Goal: Information Seeking & Learning: Check status

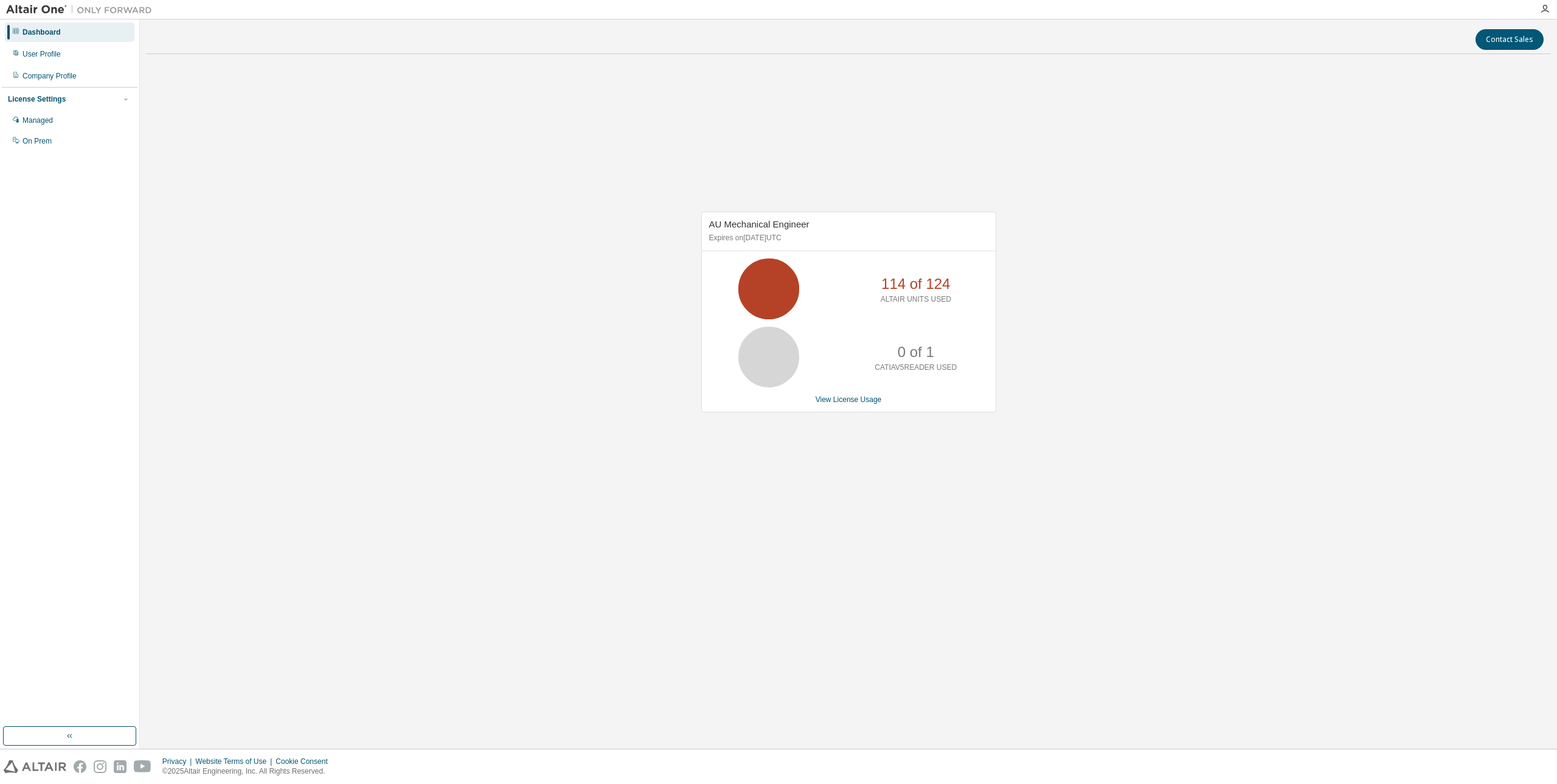
click at [784, 290] on icon at bounding box center [768, 288] width 30 height 30
click at [67, 130] on div "Managed" at bounding box center [69, 120] width 129 height 19
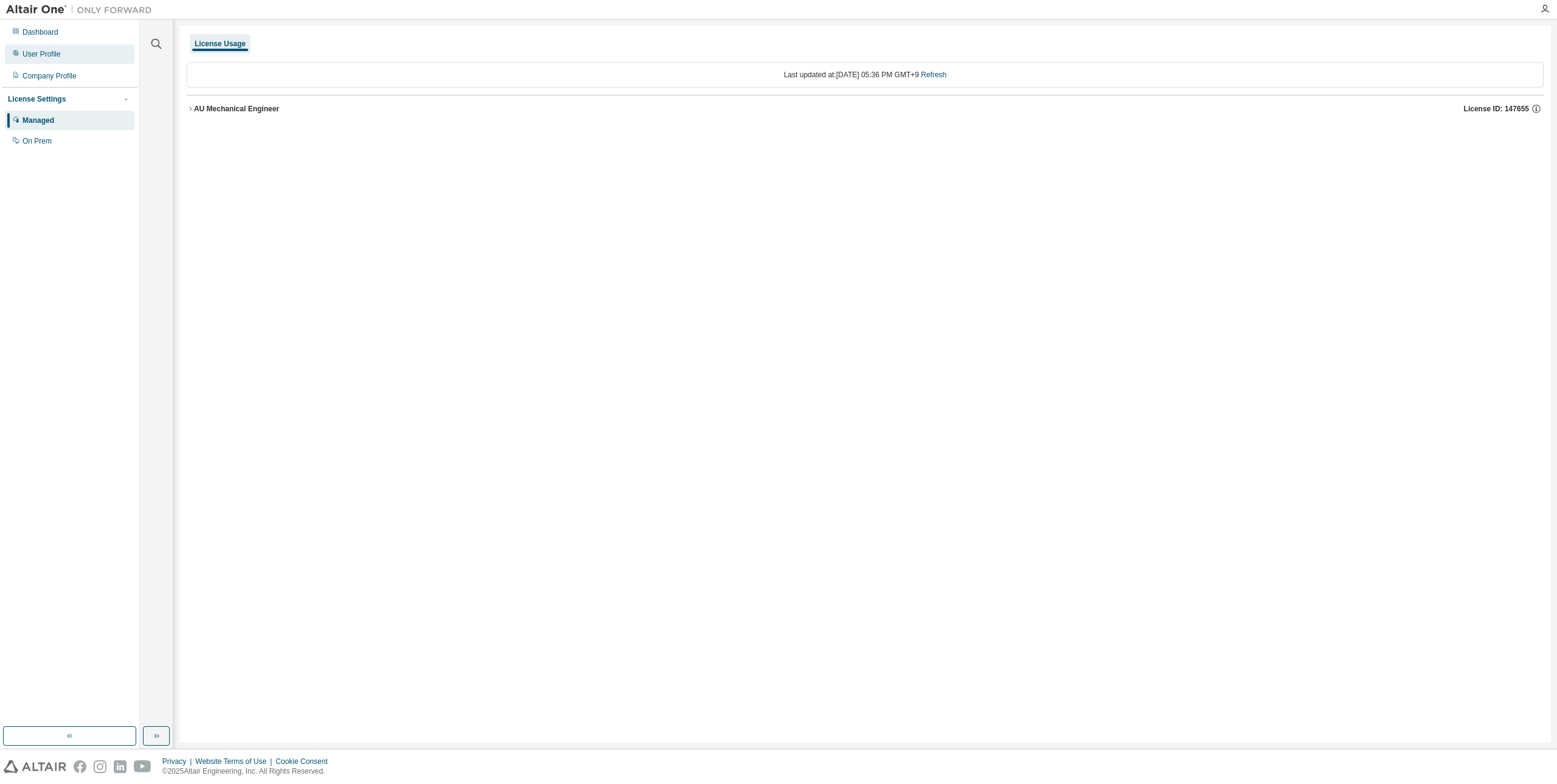
click at [100, 58] on div "User Profile" at bounding box center [69, 54] width 129 height 19
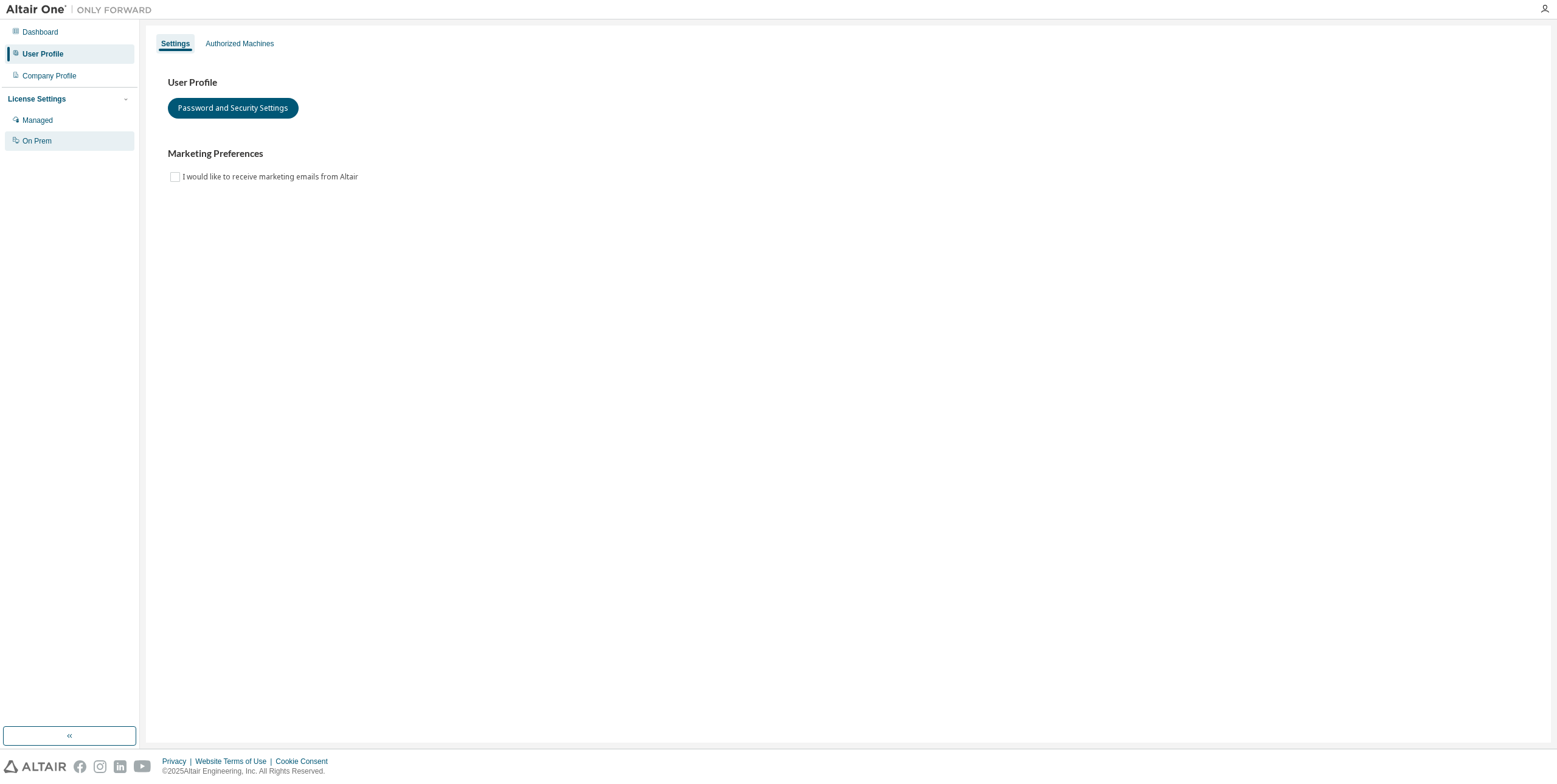
click at [74, 139] on div "On Prem" at bounding box center [69, 141] width 129 height 19
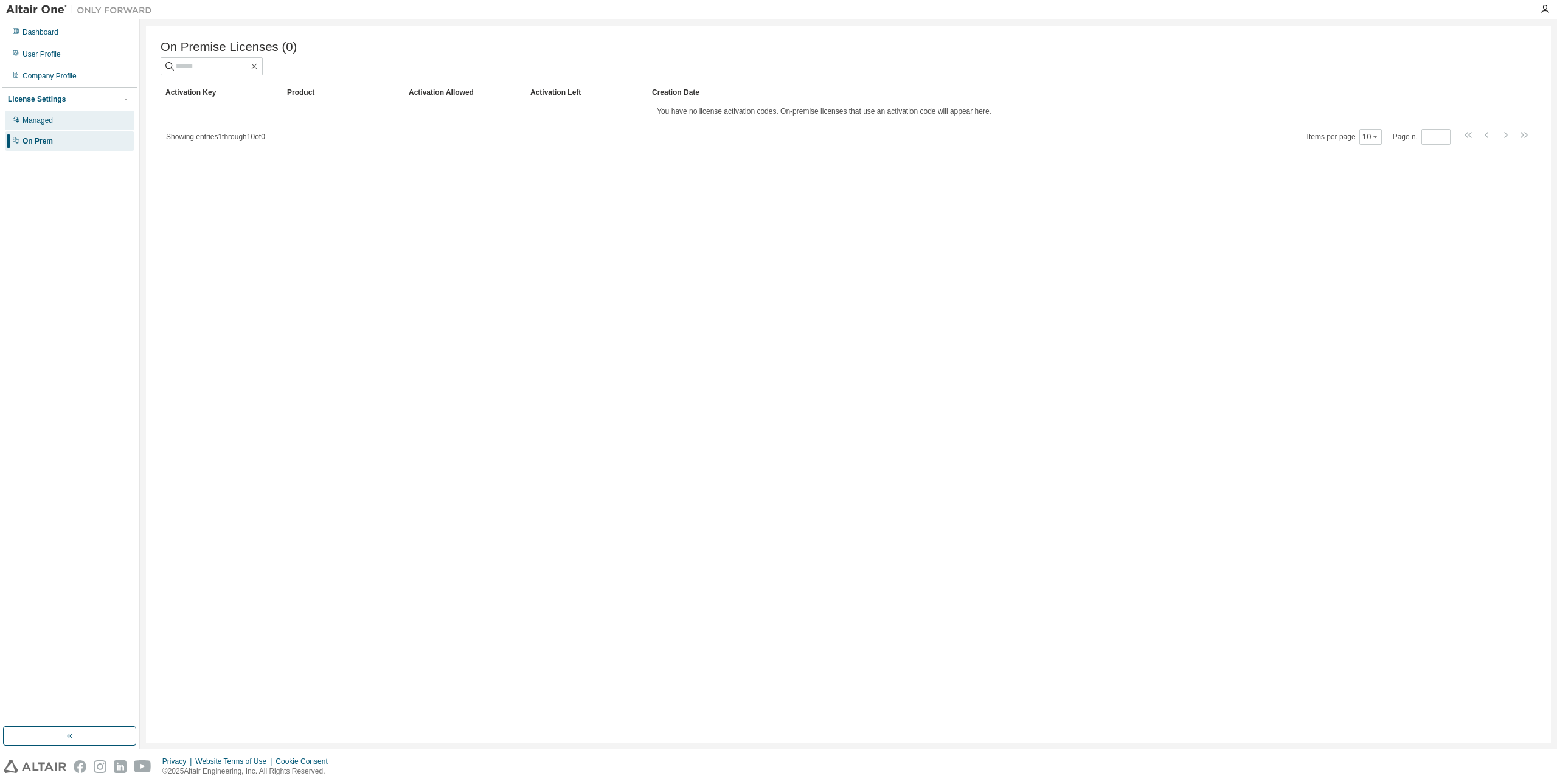
click at [85, 116] on div "Managed" at bounding box center [69, 120] width 129 height 19
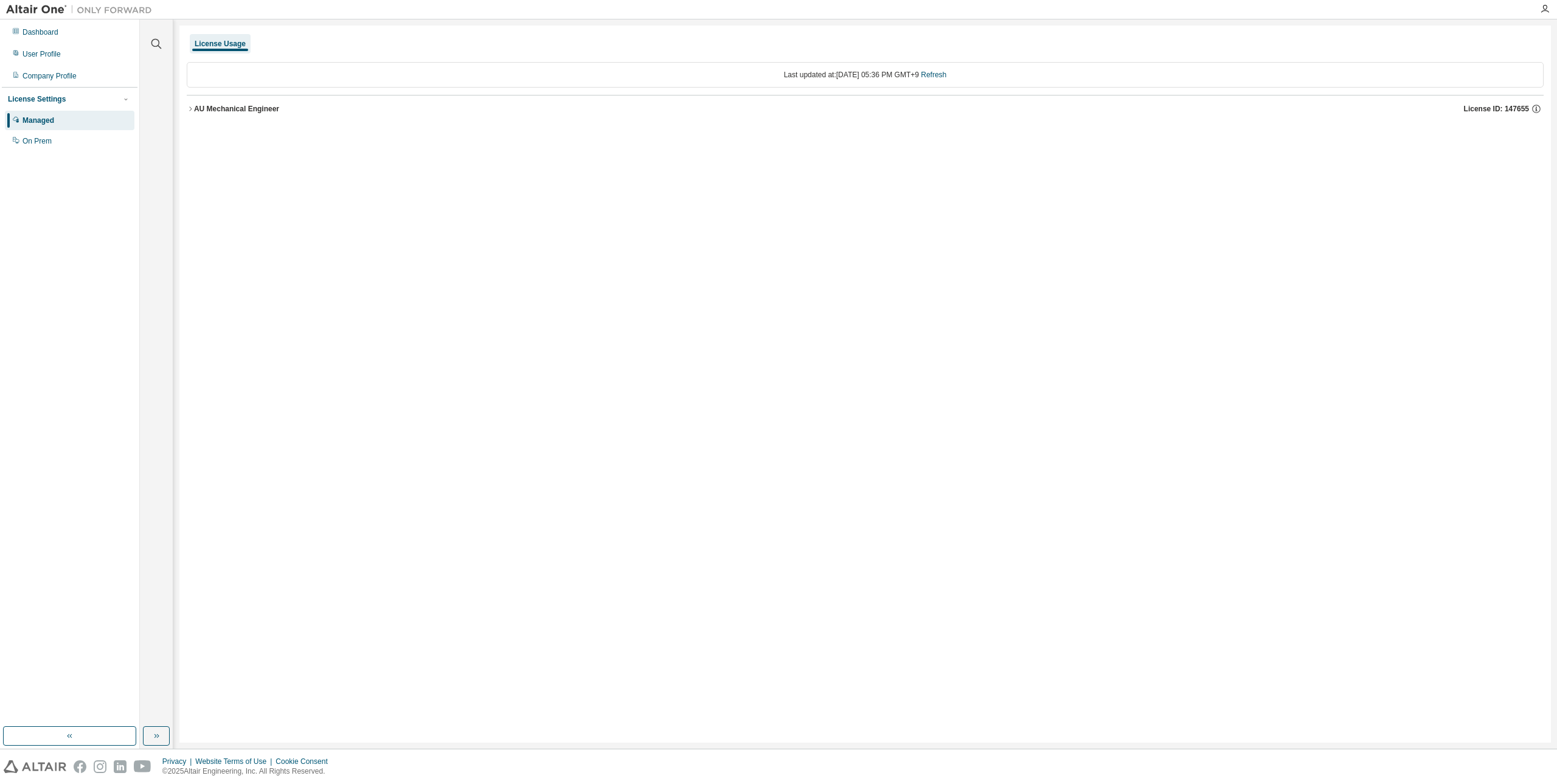
click at [249, 111] on div "AU Mechanical Engineer" at bounding box center [236, 108] width 85 height 10
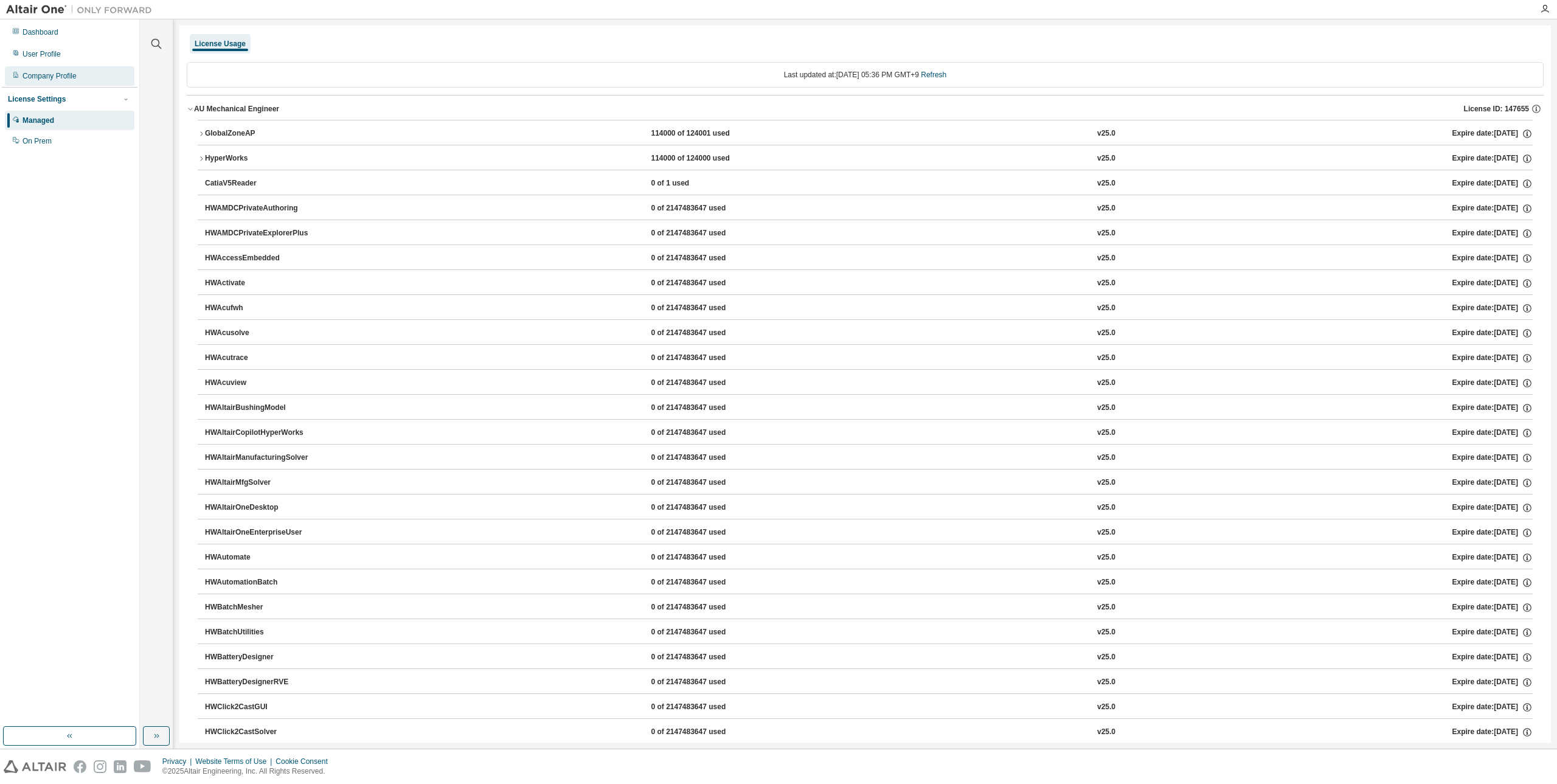
click at [61, 81] on div "Company Profile" at bounding box center [49, 75] width 54 height 10
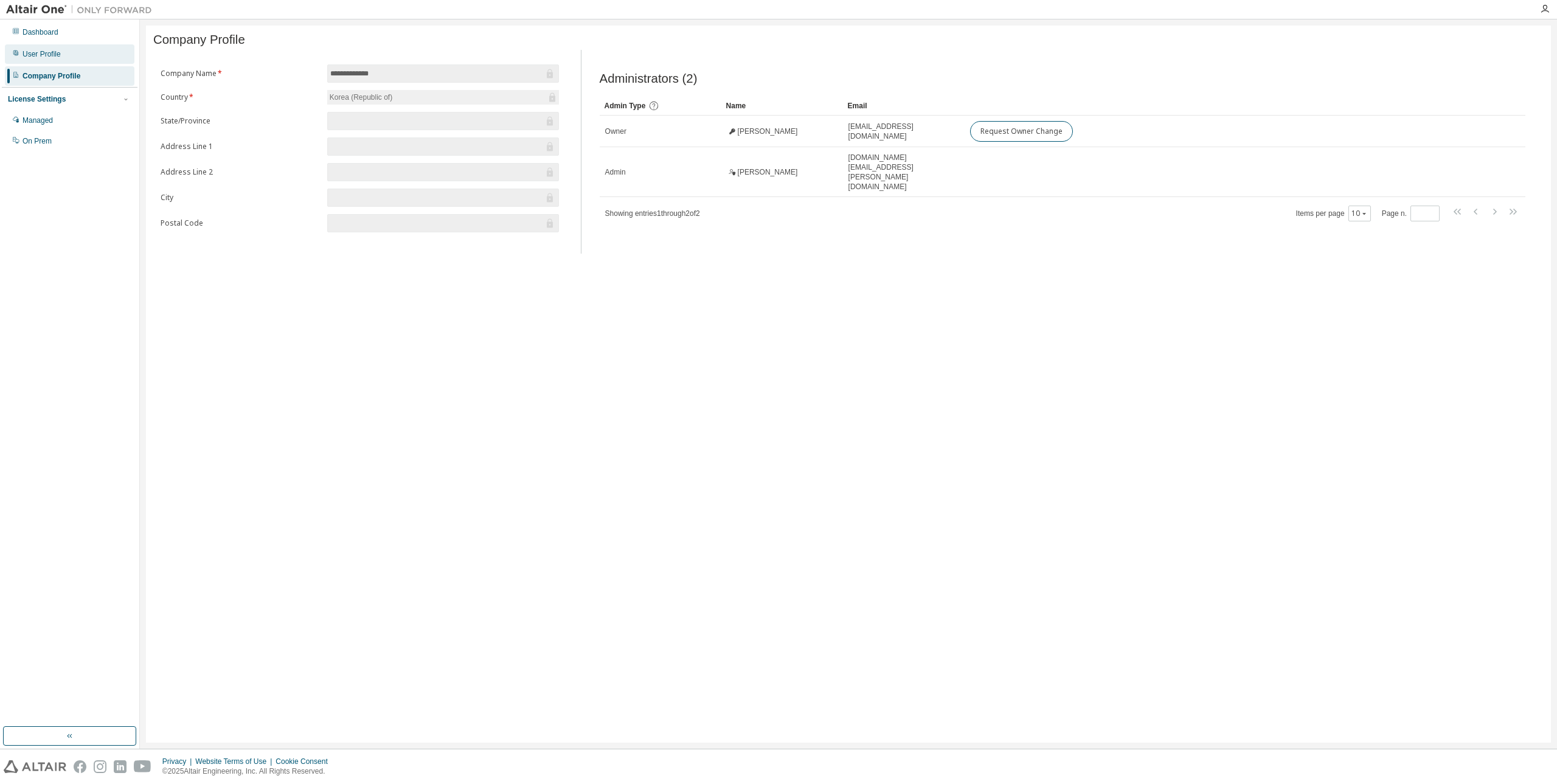
click at [51, 57] on div "User Profile" at bounding box center [41, 54] width 38 height 10
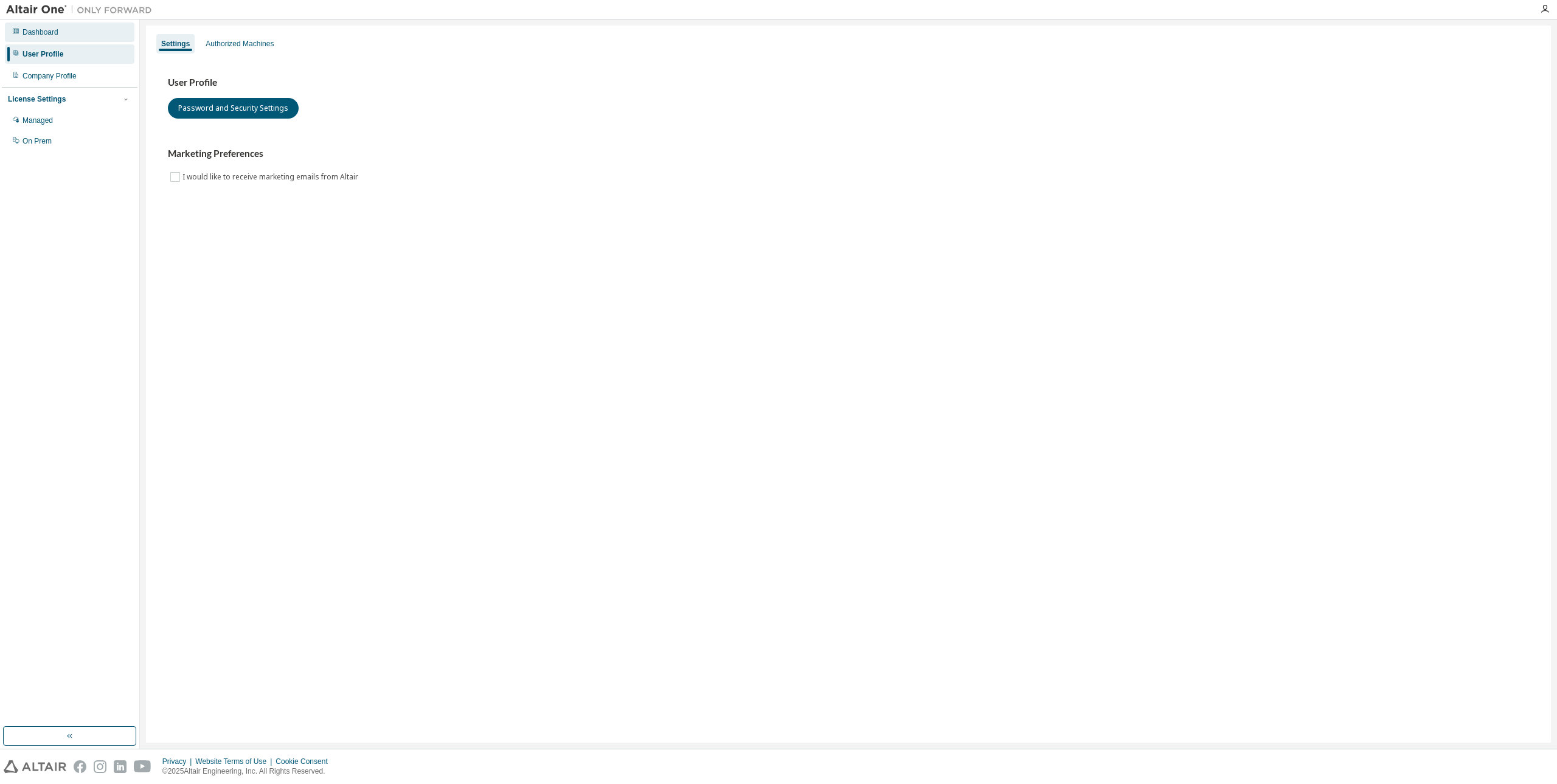
click at [61, 37] on div "Dashboard" at bounding box center [69, 32] width 129 height 19
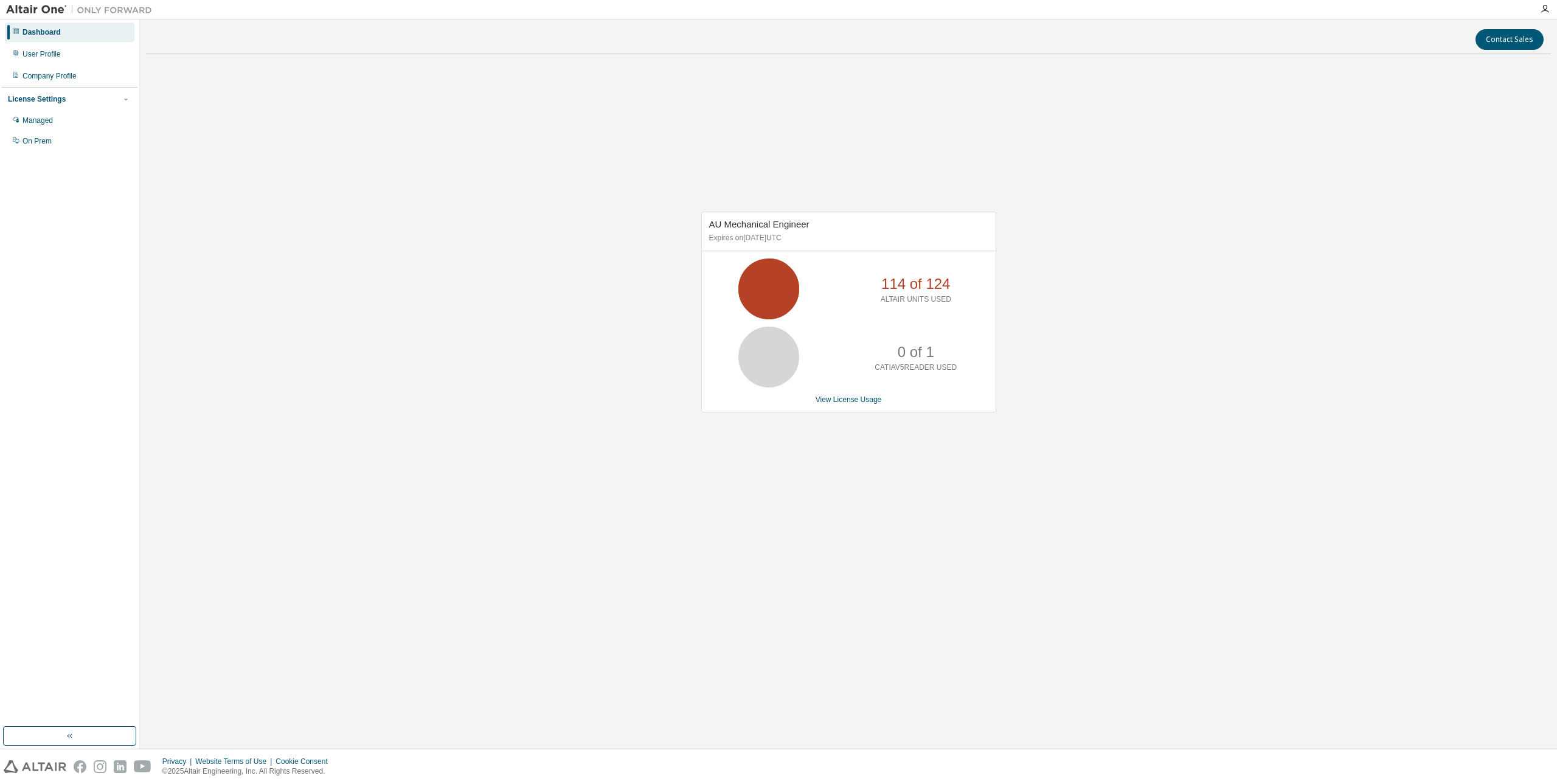
click at [778, 273] on icon at bounding box center [768, 288] width 30 height 30
click at [838, 401] on link "View License Usage" at bounding box center [848, 400] width 66 height 9
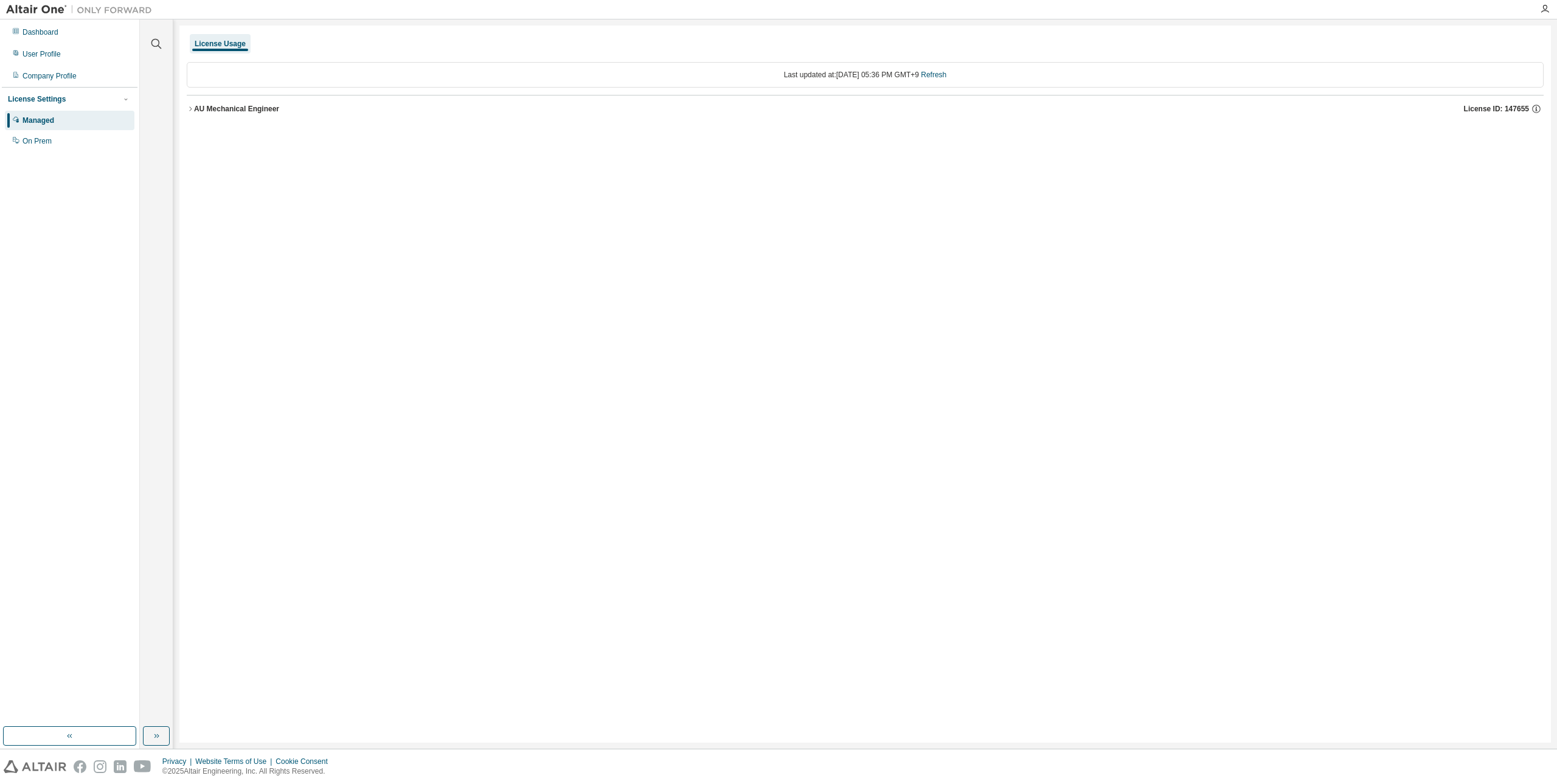
click at [246, 104] on div "AU Mechanical Engineer" at bounding box center [236, 108] width 85 height 10
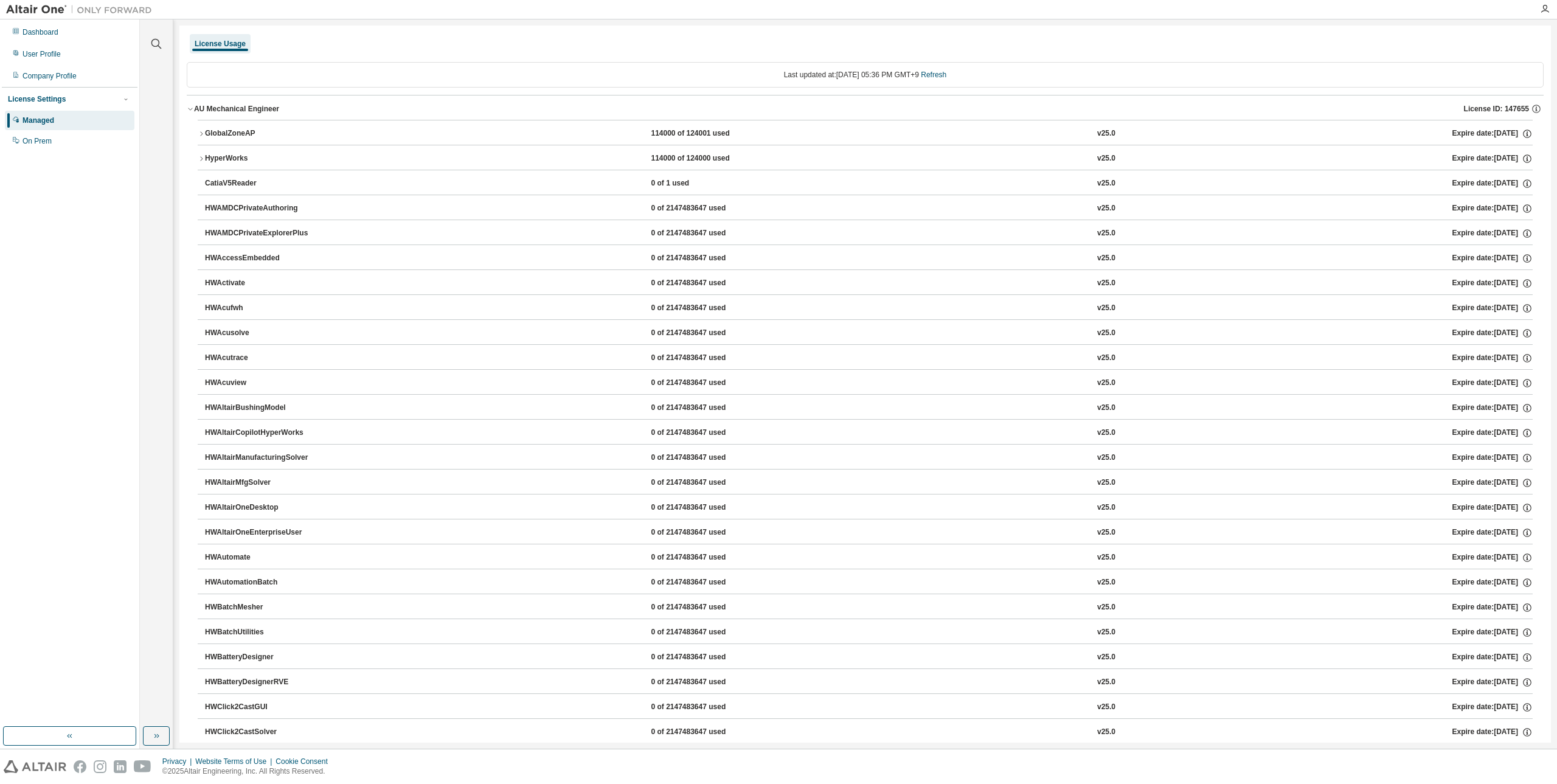
click at [235, 157] on div "HyperWorks" at bounding box center [260, 158] width 110 height 11
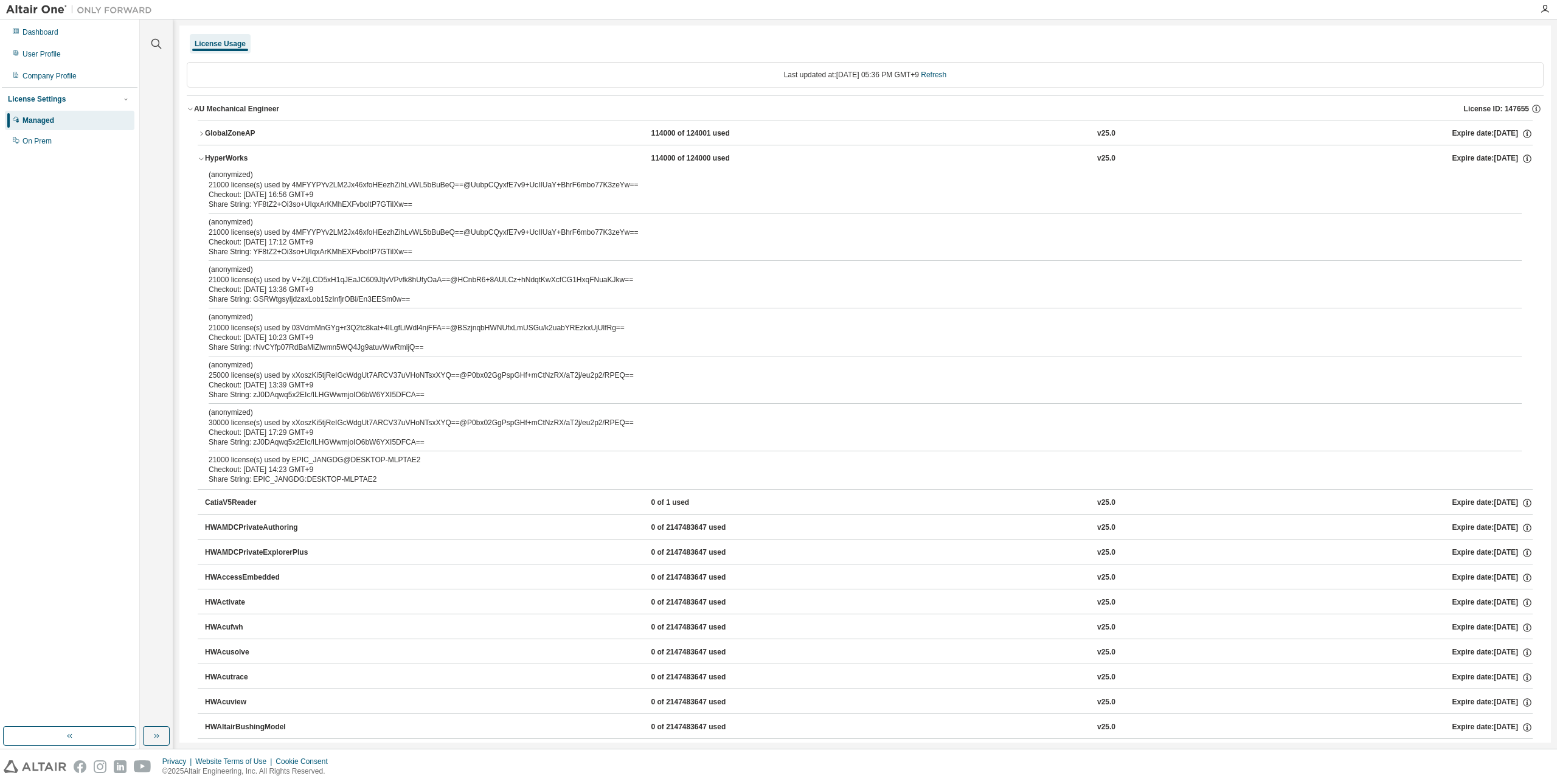
click at [358, 479] on div "Share String: EPIC_JANGDG:DESKTOP-MLPTAE2" at bounding box center [851, 479] width 1283 height 10
click at [322, 480] on div "Share String: EPIC_JANGDG:DESKTOP-MLPTAE2" at bounding box center [851, 479] width 1283 height 10
click at [351, 441] on div "Share String: zJ0DAqwq5x2EIc/ILHGWwmjoIO6bW6YXI5DFCA==" at bounding box center [851, 442] width 1283 height 10
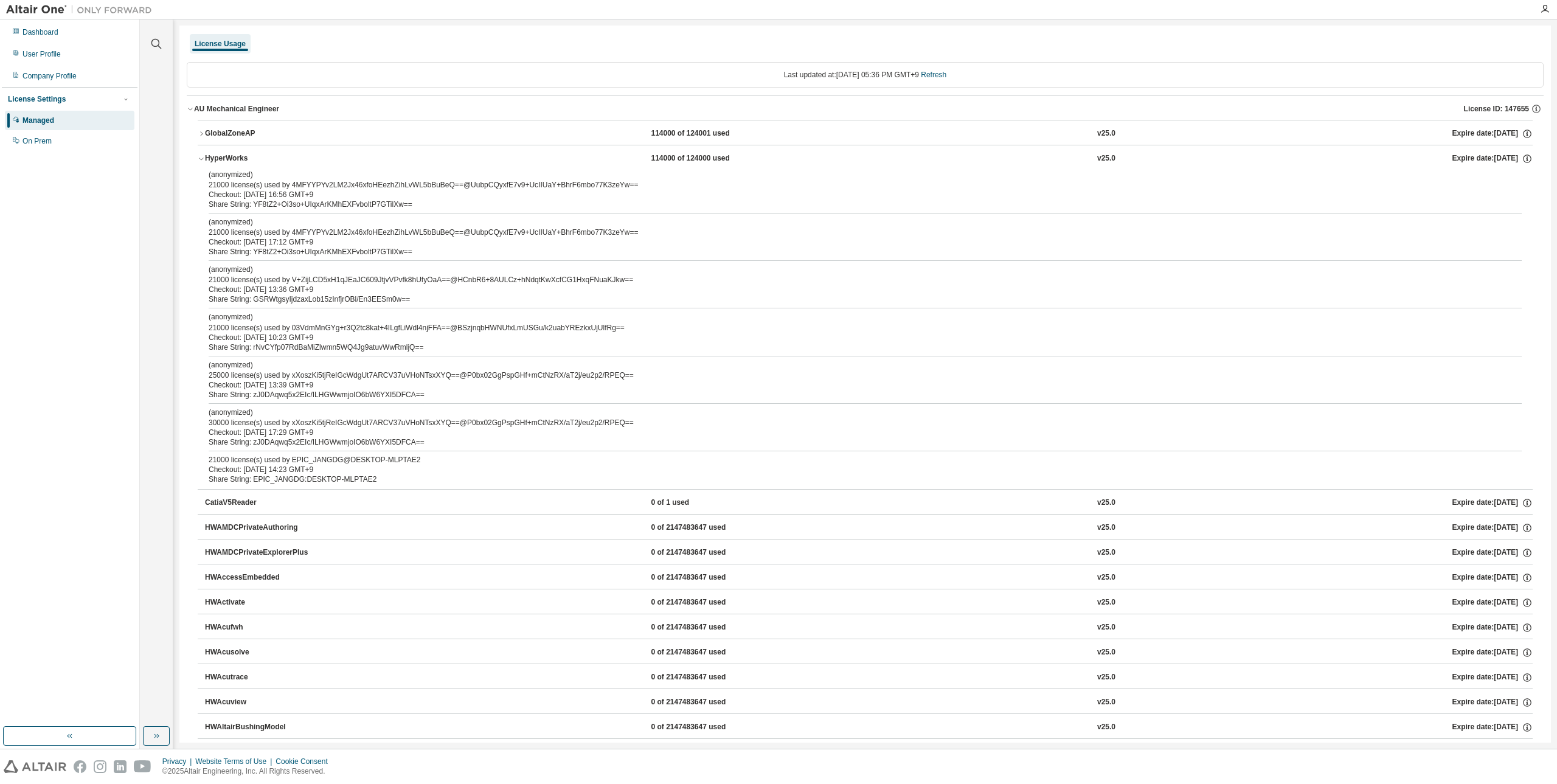
click at [351, 430] on div "Checkout: 2025-08-19 17:29 GMT+9" at bounding box center [851, 432] width 1283 height 10
drag, startPoint x: 303, startPoint y: 454, endPoint x: 397, endPoint y: 475, distance: 96.3
click at [397, 475] on div "(anonymized) 21000 license(s) used by 4MFYYPYv2LM2Jx46xfoHEezhZihLvWL5bBuBeQ==@…" at bounding box center [865, 329] width 1335 height 319
click at [396, 463] on div "21000 license(s) used by EPIC_JANGDG@DESKTOP-MLPTAE2" at bounding box center [851, 459] width 1283 height 10
click at [1545, 11] on icon "button" at bounding box center [1545, 9] width 10 height 10
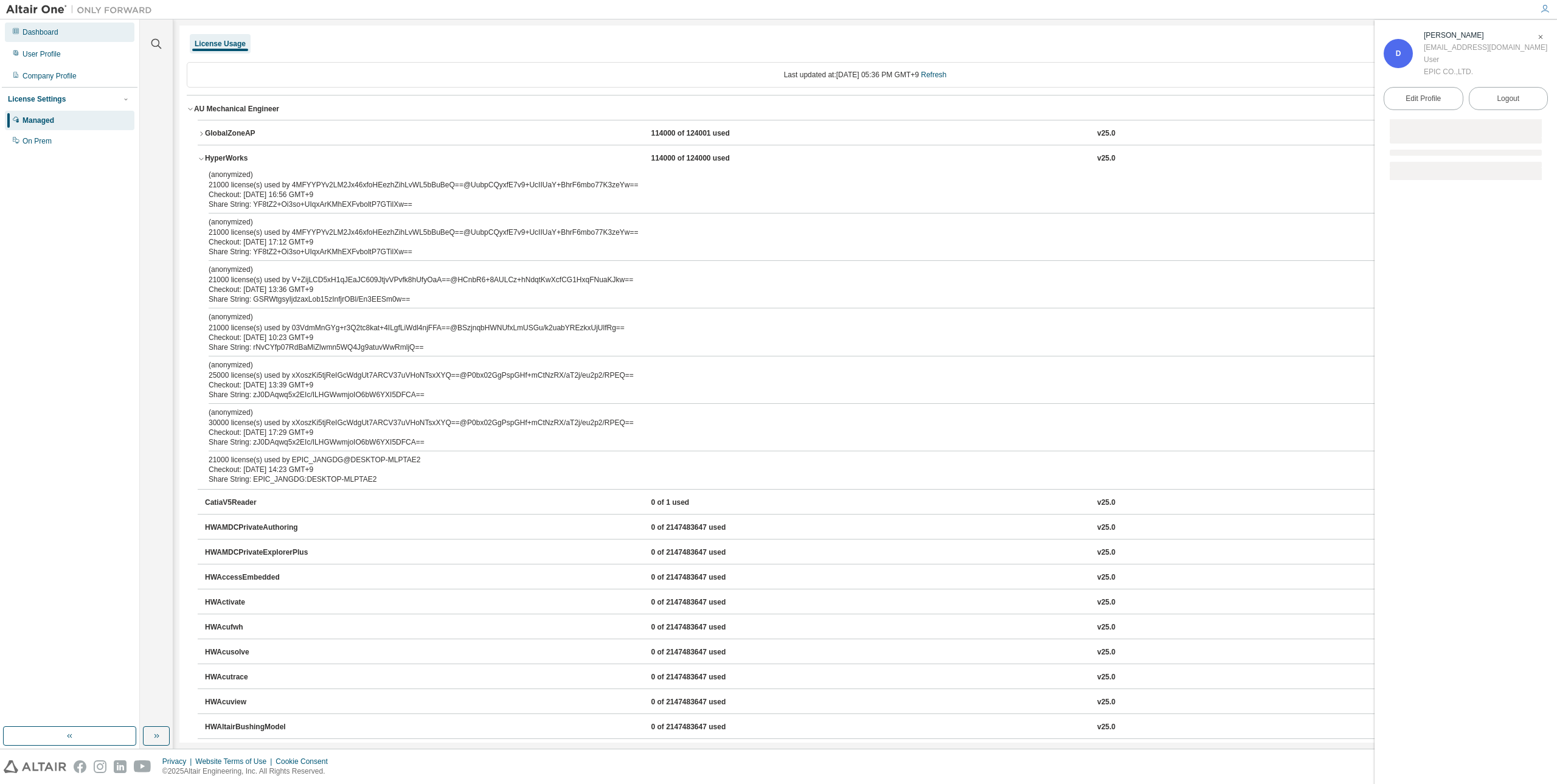
click at [110, 40] on div "Dashboard" at bounding box center [69, 32] width 129 height 19
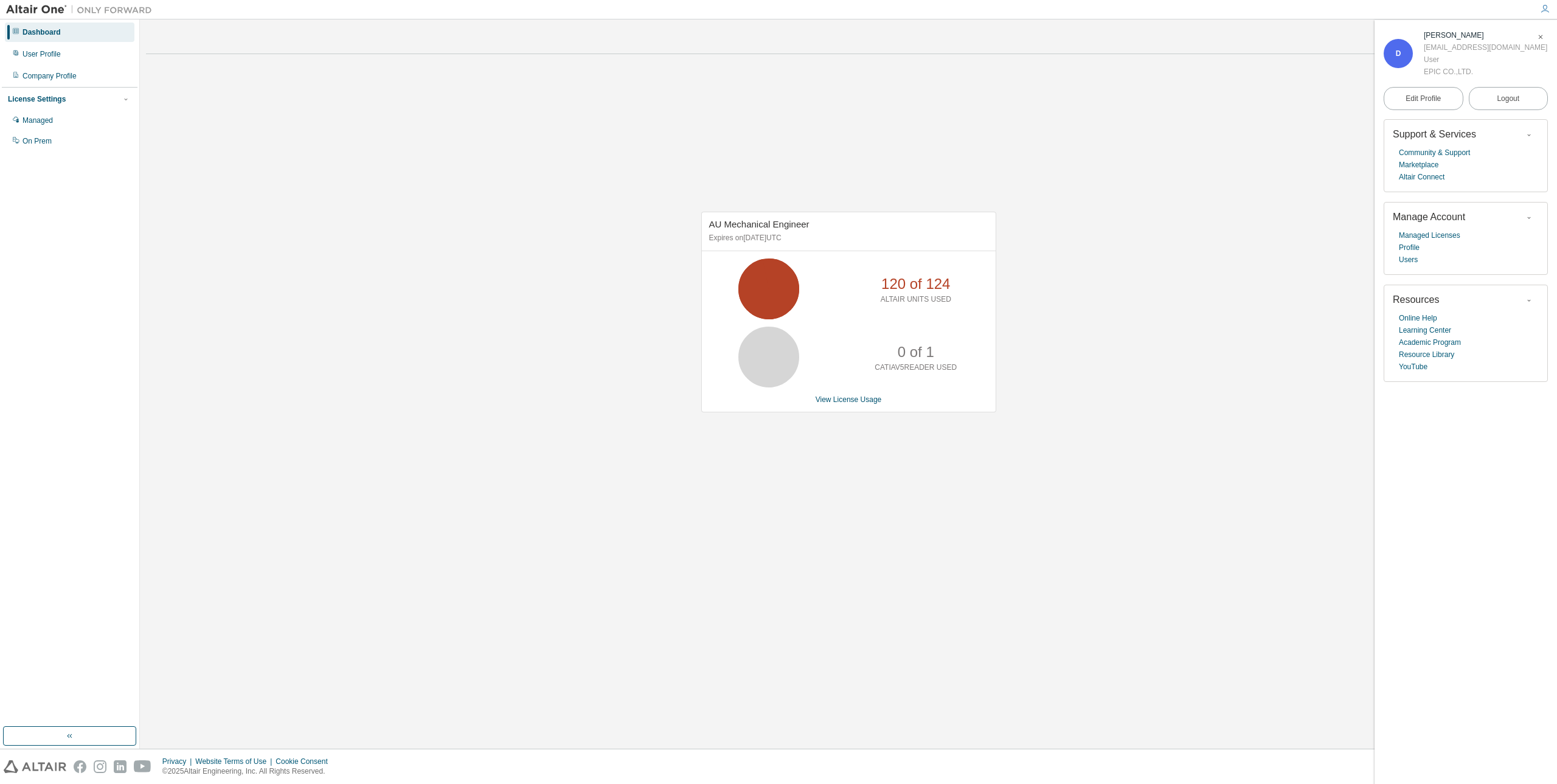
click at [1031, 281] on div "AU Mechanical Engineer Expires on October 20, 2025 UTC 120 of 124 ALTAIR UNITS …" at bounding box center [848, 319] width 1405 height 510
drag, startPoint x: 913, startPoint y: 285, endPoint x: 882, endPoint y: 281, distance: 31.3
click at [882, 281] on p "120 of 124" at bounding box center [916, 283] width 69 height 20
click at [1539, 41] on icon "button" at bounding box center [1540, 37] width 7 height 7
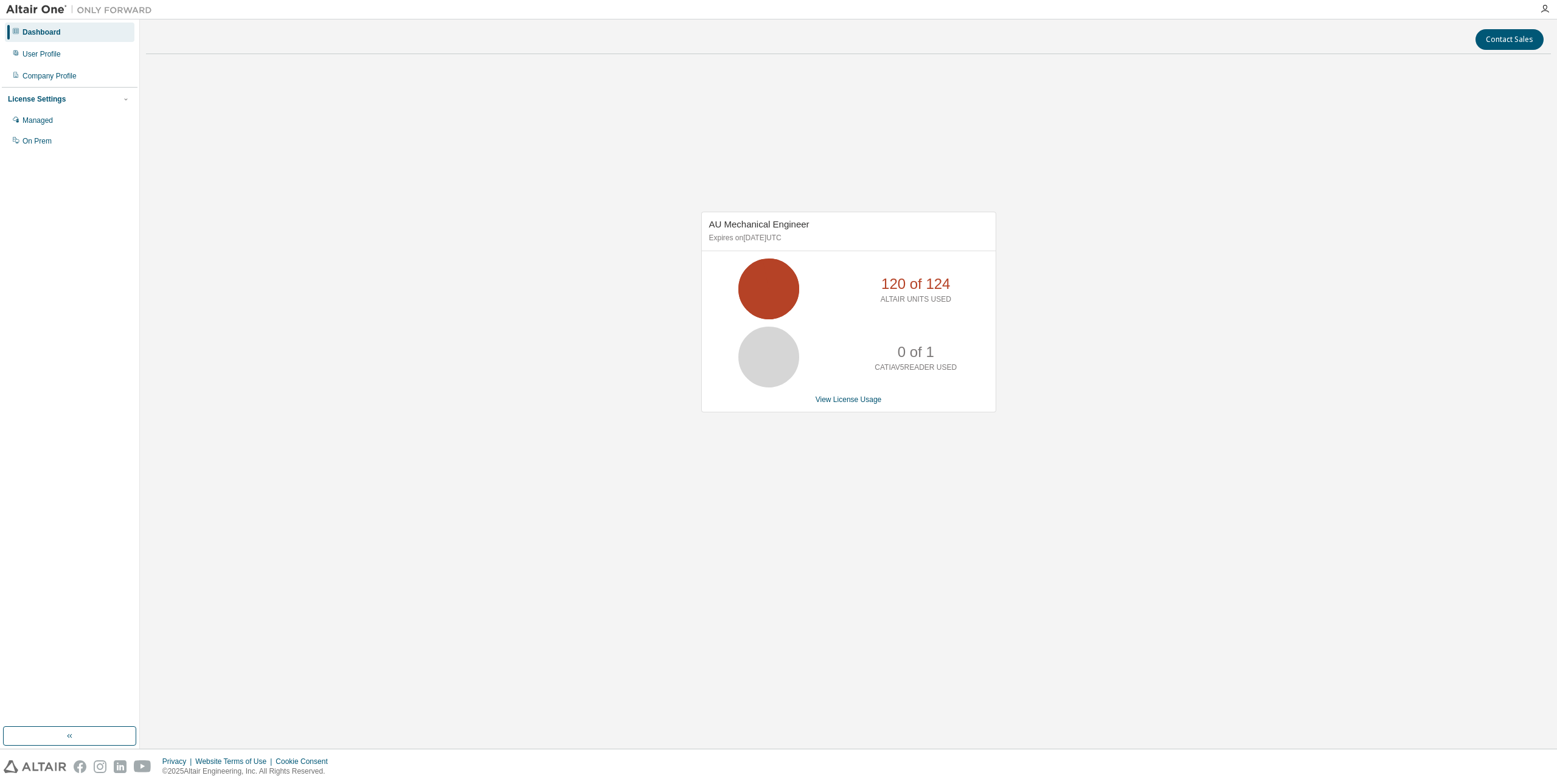
click at [784, 281] on icon at bounding box center [768, 288] width 30 height 30
click at [1546, 4] on div at bounding box center [1544, 9] width 24 height 19
click at [1545, 5] on icon "button" at bounding box center [1545, 9] width 10 height 10
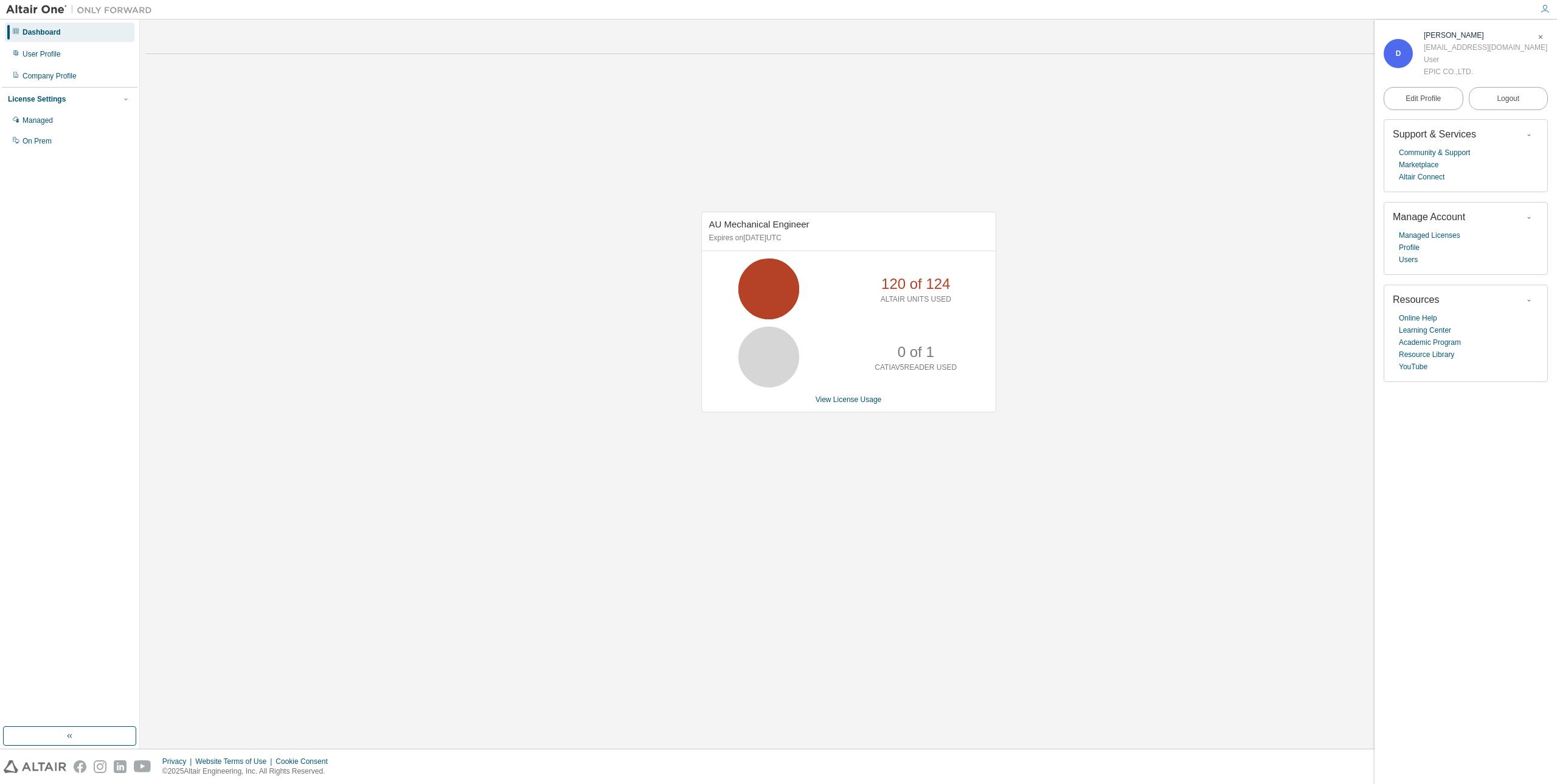
click at [1098, 287] on div "AU Mechanical Engineer Expires on October 20, 2025 UTC 120 of 124 ALTAIR UNITS …" at bounding box center [848, 319] width 1405 height 510
click at [862, 402] on link "View License Usage" at bounding box center [848, 400] width 66 height 9
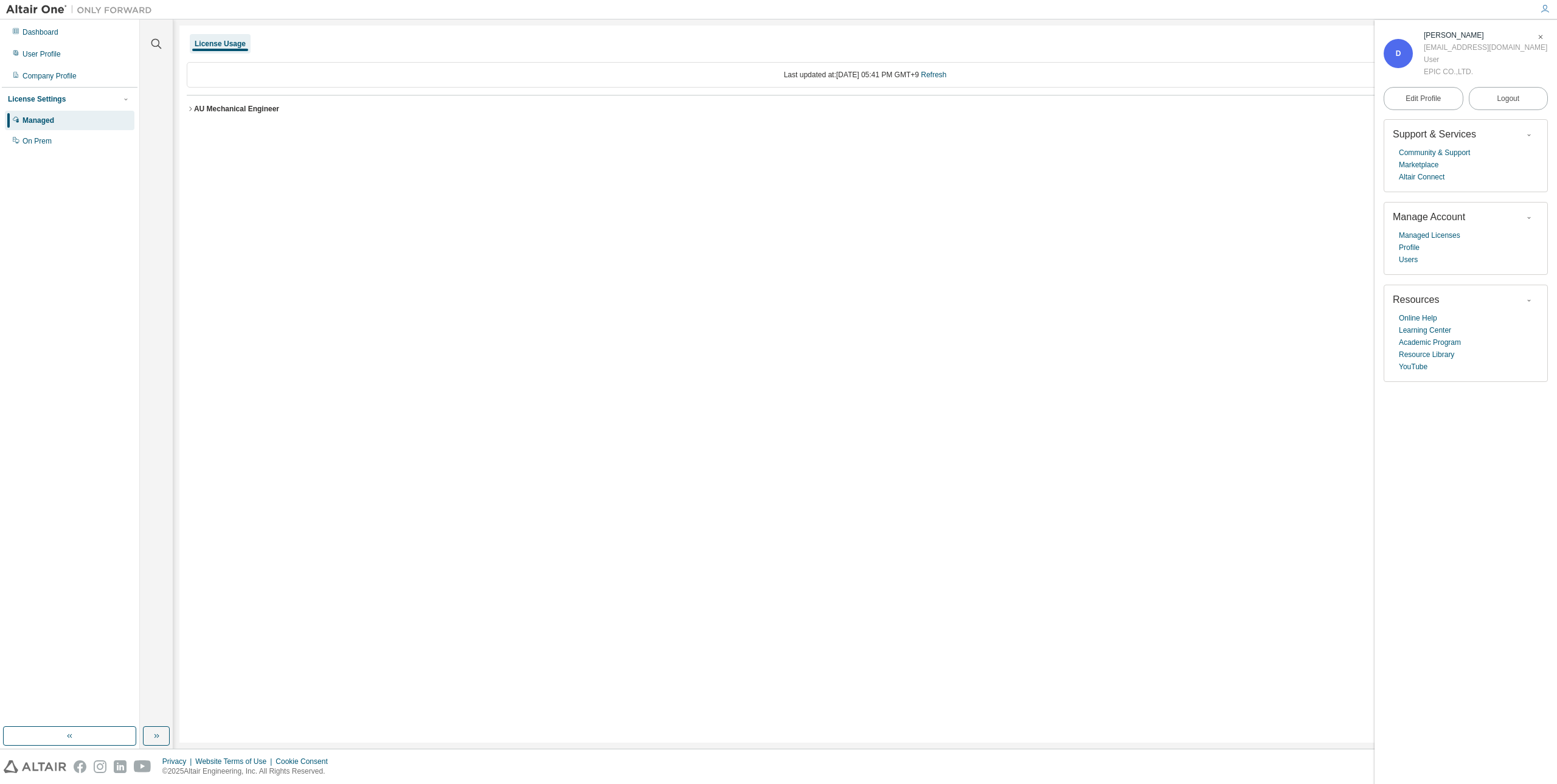
click at [1538, 38] on icon "button" at bounding box center [1540, 37] width 7 height 7
click at [188, 109] on icon "button" at bounding box center [190, 109] width 7 height 7
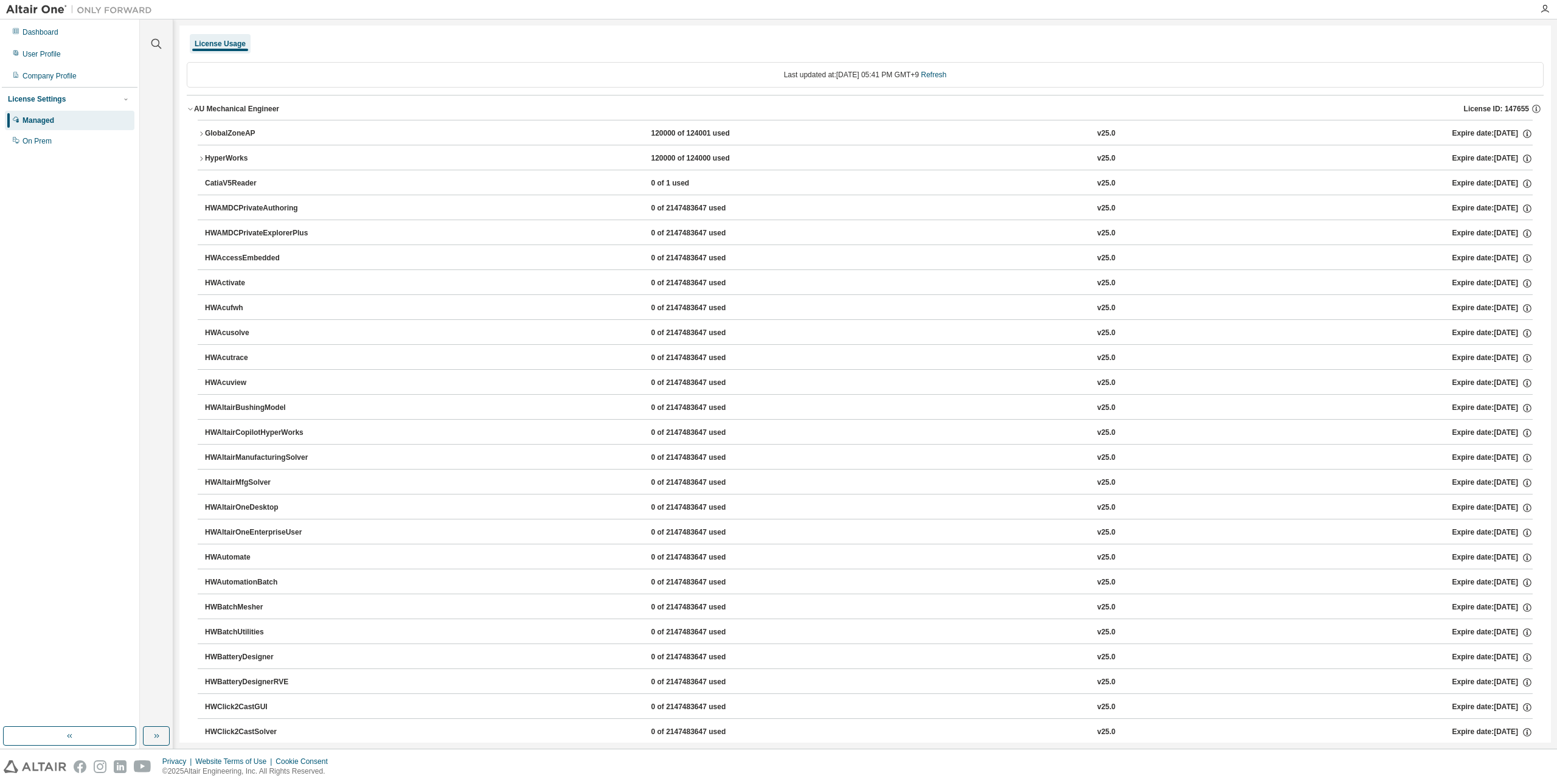
click at [207, 158] on div "HyperWorks" at bounding box center [260, 158] width 110 height 11
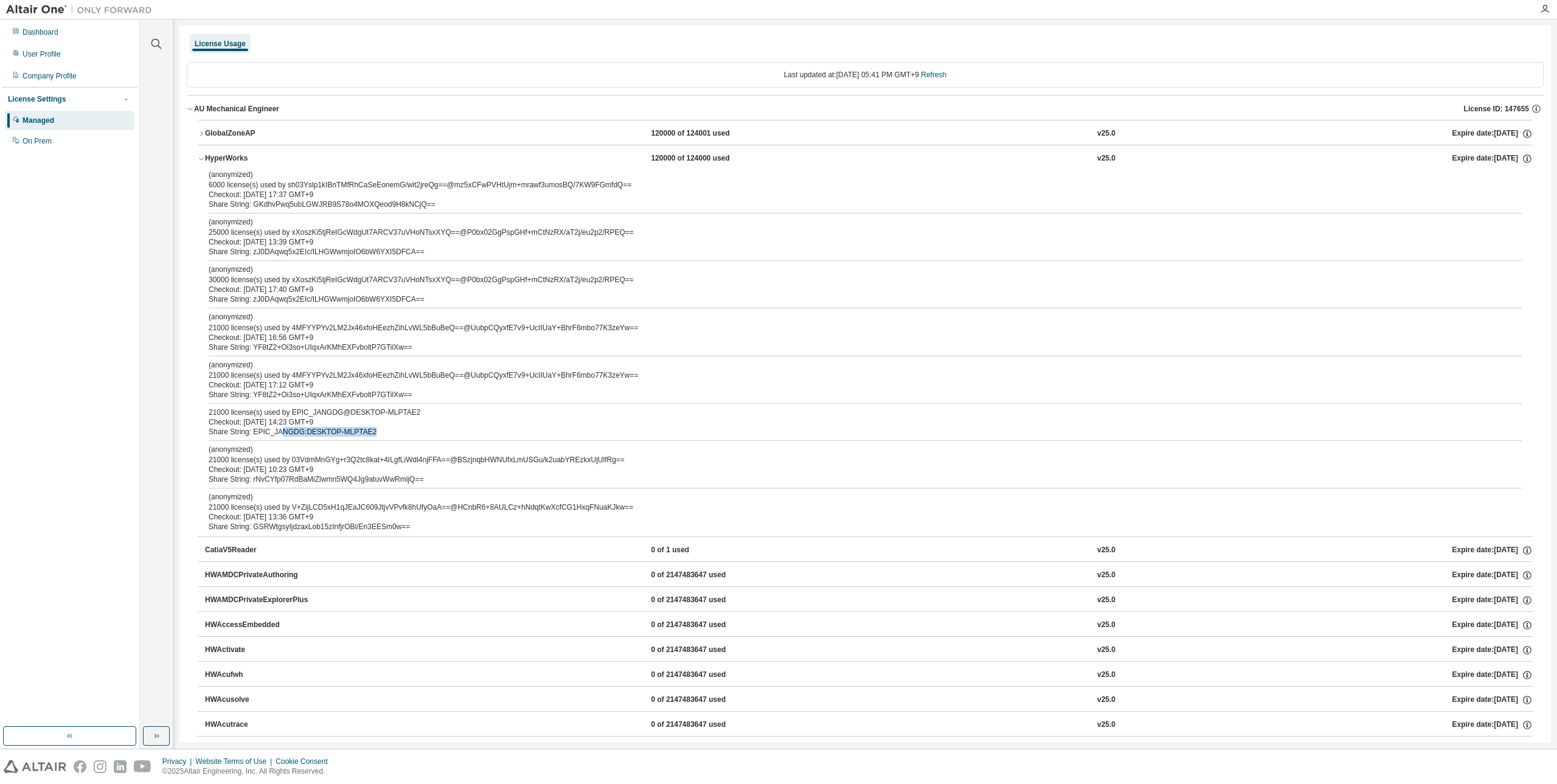
drag, startPoint x: 276, startPoint y: 430, endPoint x: 363, endPoint y: 434, distance: 87.1
click at [363, 434] on div "Share String: EPIC_JANGDG:DESKTOP-MLPTAE2" at bounding box center [851, 431] width 1283 height 10
click at [328, 430] on div "Share String: EPIC_JANGDG:DESKTOP-MLPTAE2" at bounding box center [851, 431] width 1283 height 10
click at [315, 430] on div "Share String: EPIC_JANGDG:DESKTOP-MLPTAE2" at bounding box center [851, 431] width 1283 height 10
drag, startPoint x: 229, startPoint y: 413, endPoint x: 203, endPoint y: 414, distance: 26.0
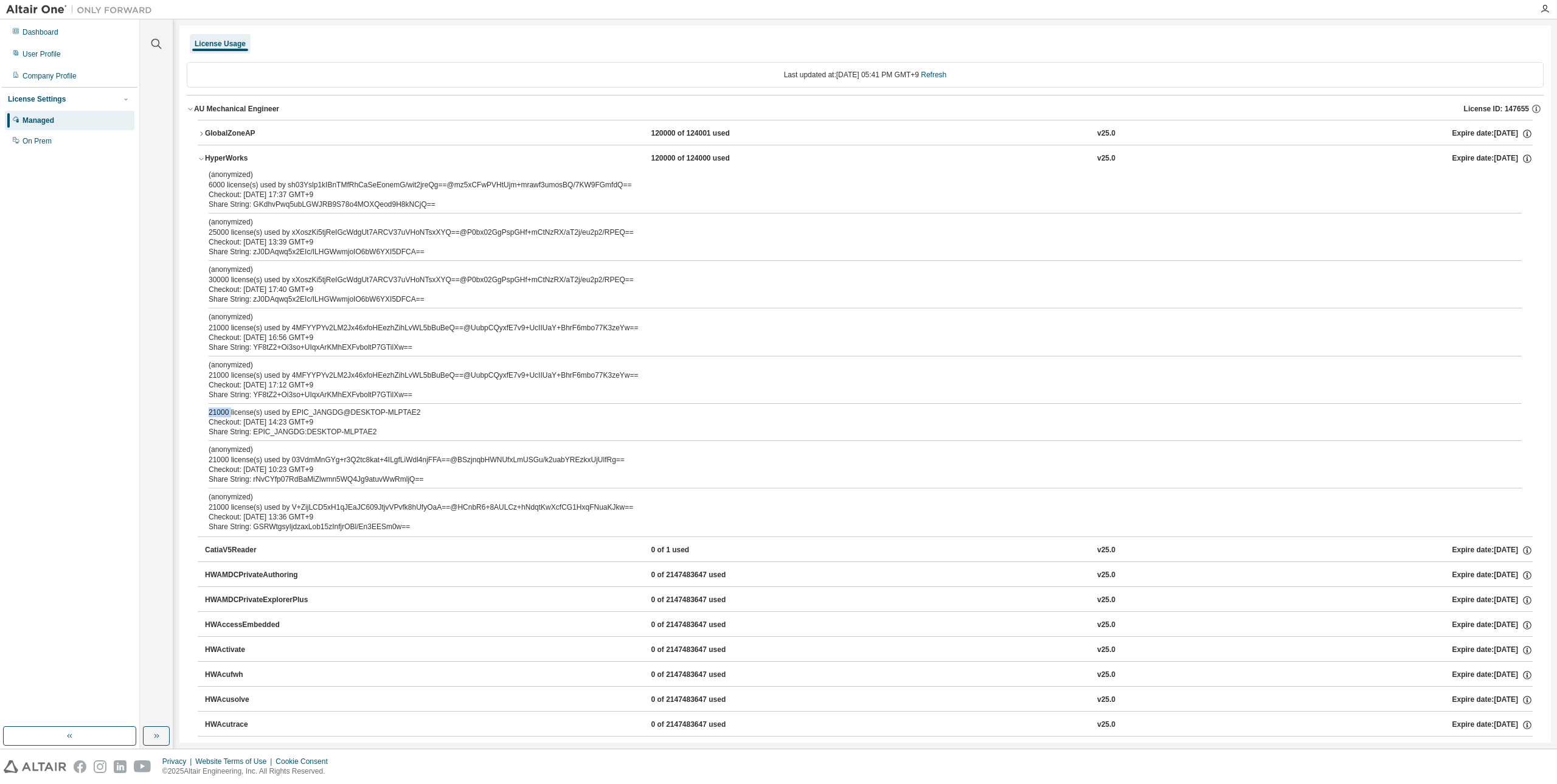
click at [203, 414] on div "(anonymized) 6000 license(s) used by sh03Yslp1kIBnTMfRhCaSeEonemG/wit2jreQg==@m…" at bounding box center [865, 353] width 1335 height 366
click at [268, 436] on div "Share String: EPIC_JANGDG:DESKTOP-MLPTAE2" at bounding box center [851, 431] width 1283 height 10
drag, startPoint x: 669, startPoint y: 160, endPoint x: 667, endPoint y: 192, distance: 32.1
click at [667, 192] on div "HyperWorks 120000 of 124000 used v25.0 Expire date: 2025-10-20 (anonymized) 600…" at bounding box center [865, 341] width 1335 height 391
click at [312, 428] on div "Share String: EPIC_JANGDG:DESKTOP-MLPTAE2" at bounding box center [851, 431] width 1283 height 10
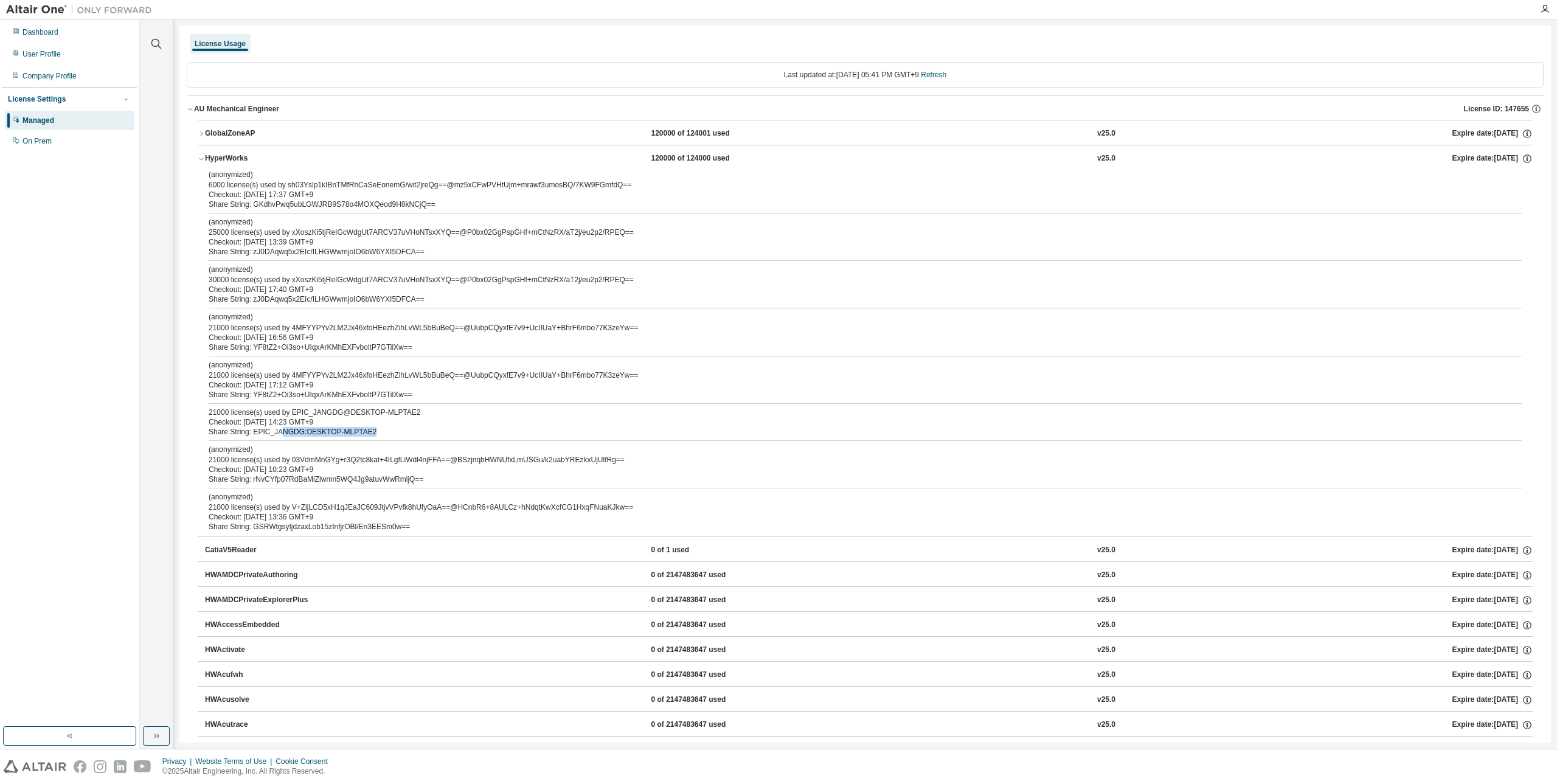
drag, startPoint x: 382, startPoint y: 432, endPoint x: 274, endPoint y: 427, distance: 108.1
click at [274, 427] on div "Share String: EPIC_JANGDG:DESKTOP-MLPTAE2" at bounding box center [851, 431] width 1283 height 10
click at [317, 382] on div "Checkout: [DATE] 17:12 GMT+9" at bounding box center [851, 384] width 1283 height 10
drag, startPoint x: 248, startPoint y: 345, endPoint x: 494, endPoint y: 343, distance: 246.0
click at [494, 343] on div "Share String: YF8tZ2+Oi3so+UIqxArKMhEXFvboltP7GTilXw==" at bounding box center [851, 347] width 1283 height 10
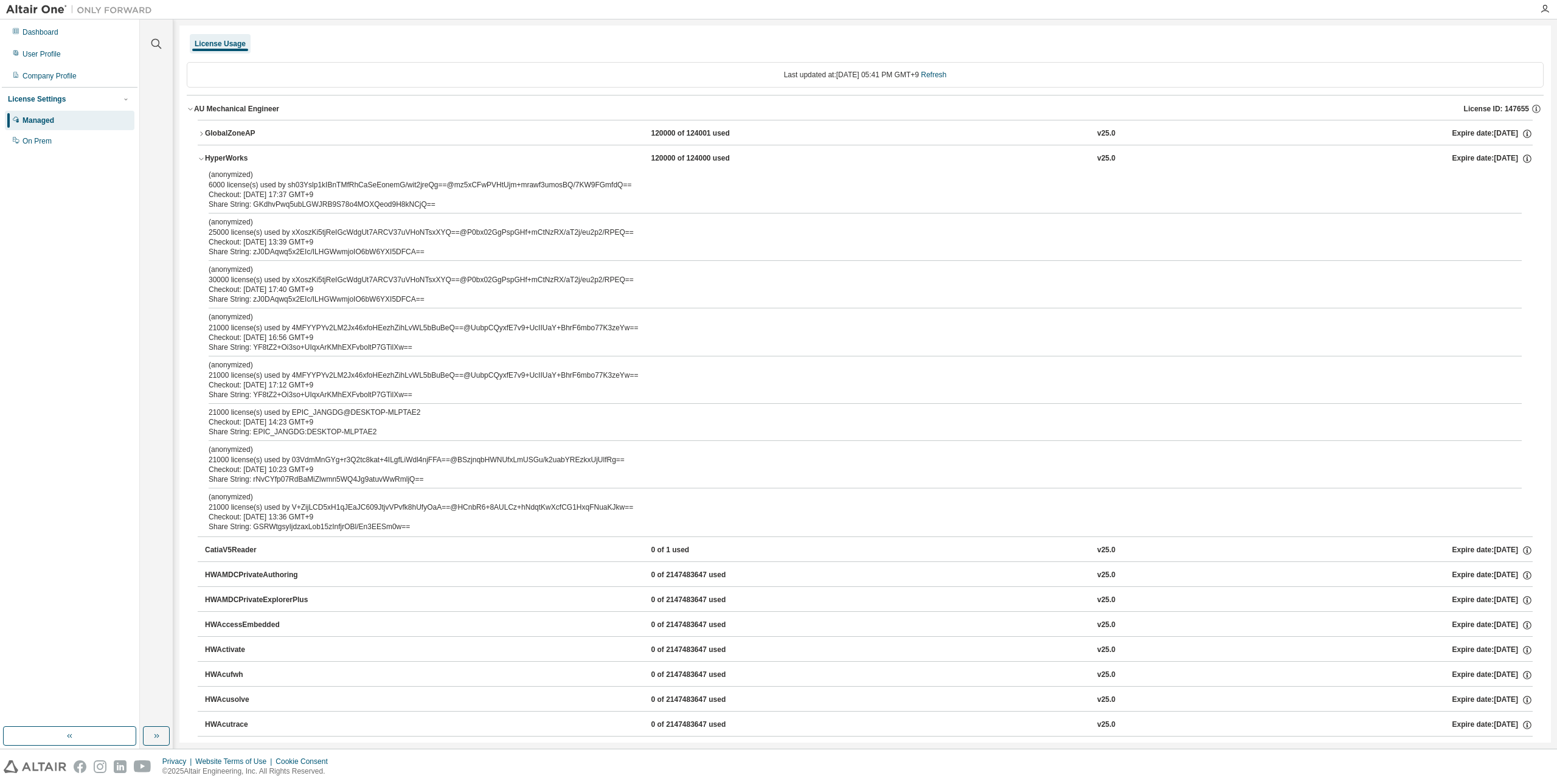
click at [371, 298] on div "Share String: zJ0DAqwq5x2EIc/ILHGWwmjoIO6bW6YXI5DFCA==" at bounding box center [851, 299] width 1283 height 10
click at [247, 306] on div "(anonymized) 6000 license(s) used by sh03Yslp1kIBnTMfRhCaSeEonemG/wit2jreQg==@m…" at bounding box center [865, 353] width 1335 height 366
click at [277, 430] on div "Share String: EPIC_JANGDG:DESKTOP-MLPTAE2" at bounding box center [851, 431] width 1283 height 10
click at [319, 352] on div "(anonymized) 6000 license(s) used by sh03Yslp1kIBnTMfRhCaSeEonemG/wit2jreQg==@m…" at bounding box center [865, 353] width 1335 height 366
click at [44, 117] on div "Managed" at bounding box center [38, 120] width 32 height 10
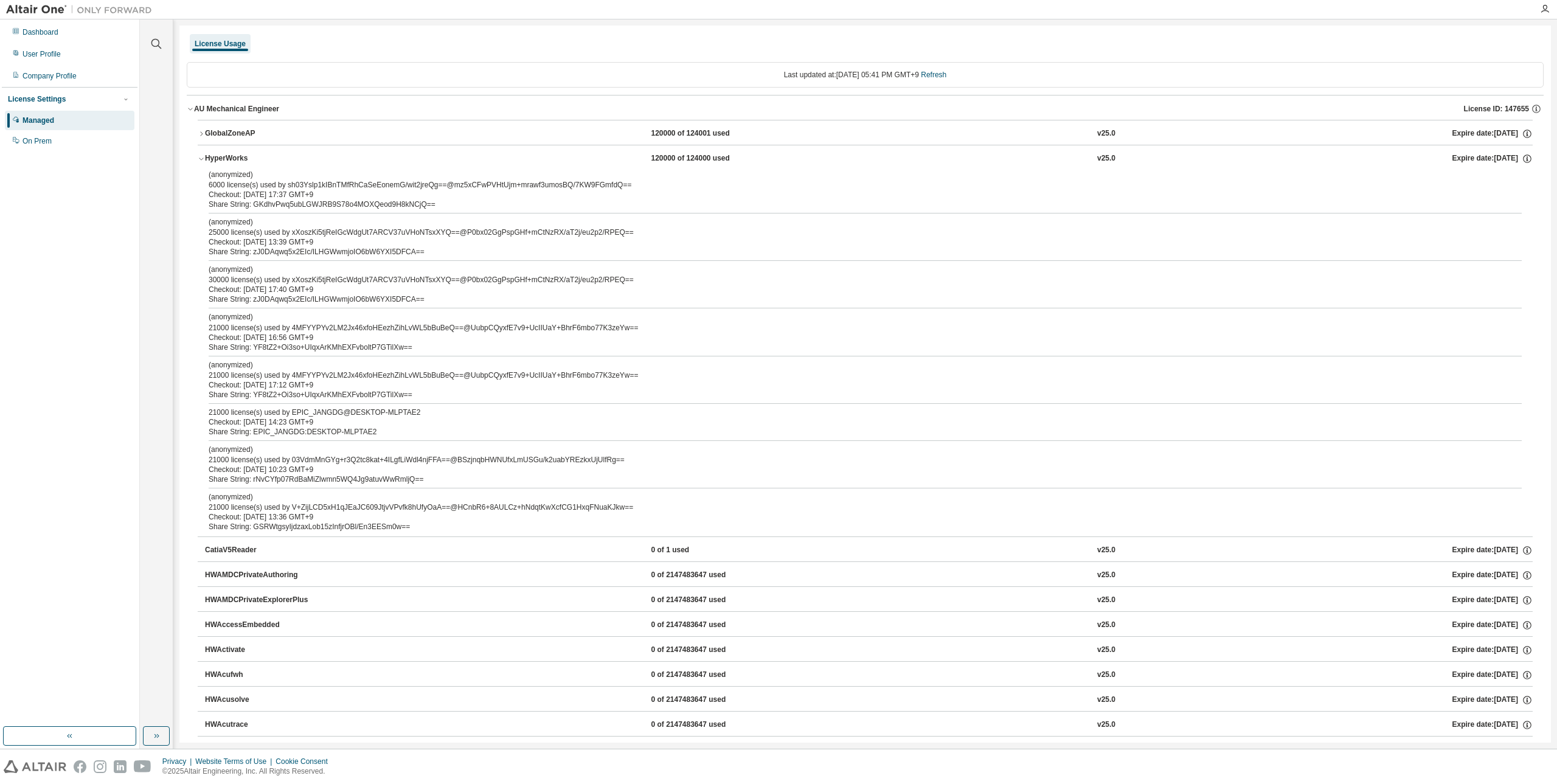
click at [207, 150] on button "HyperWorks 120000 of 124000 used v25.0 Expire date: [DATE]" at bounding box center [865, 158] width 1335 height 27
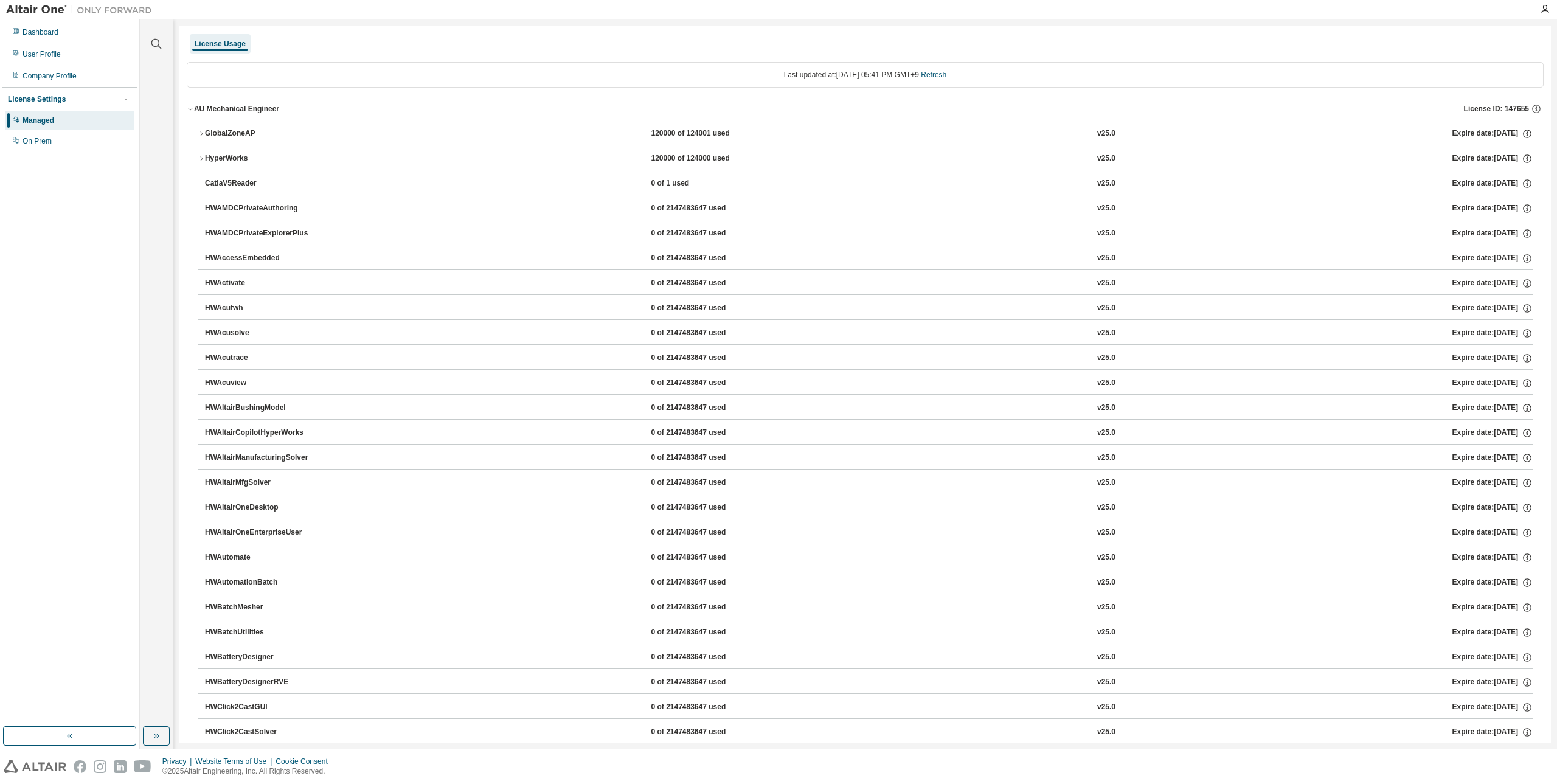
click at [207, 150] on button "HyperWorks 120000 of 124000 used v25.0 Expire date: [DATE]" at bounding box center [865, 158] width 1335 height 27
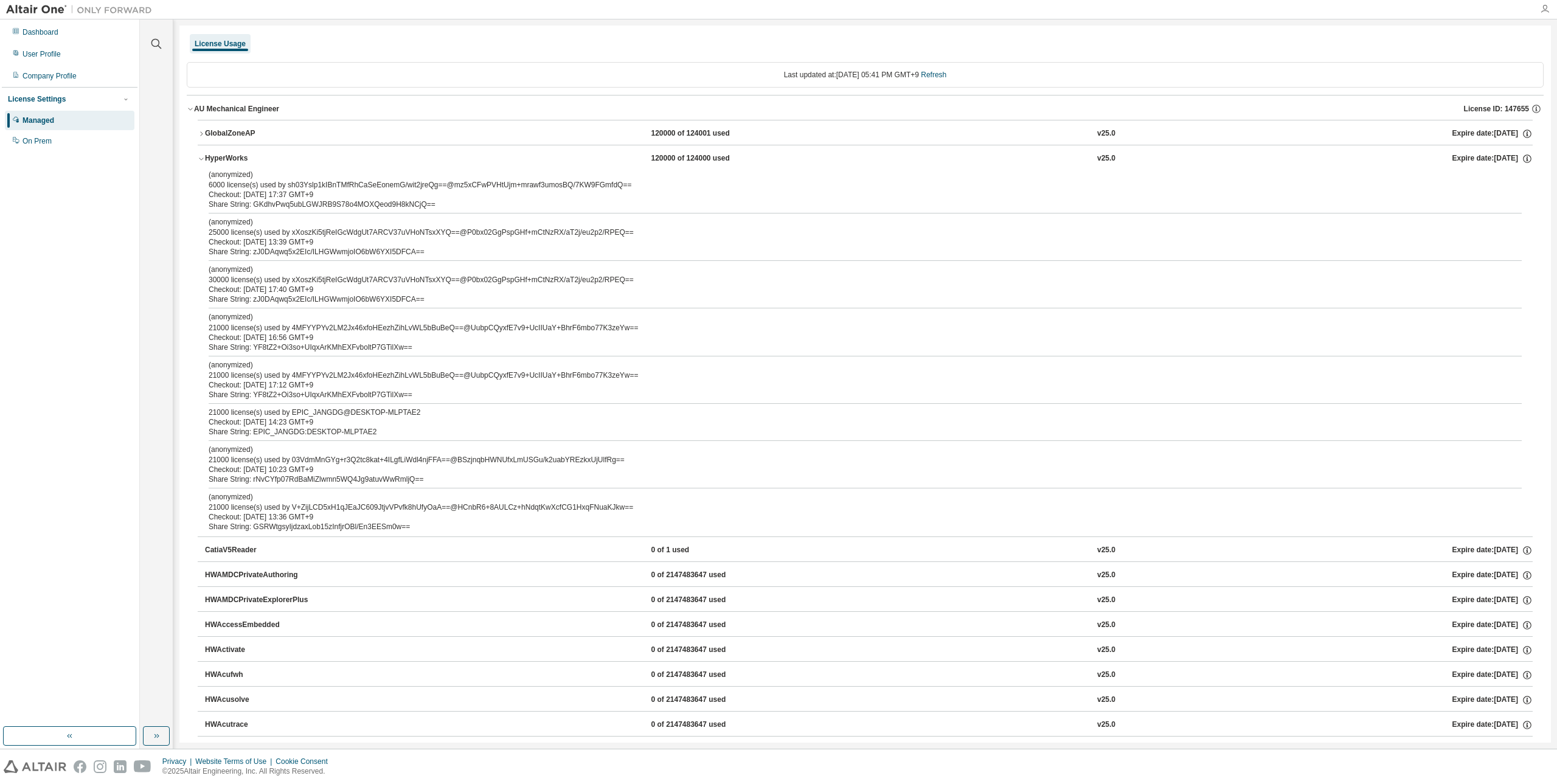
click at [1545, 4] on icon "button" at bounding box center [1545, 9] width 10 height 10
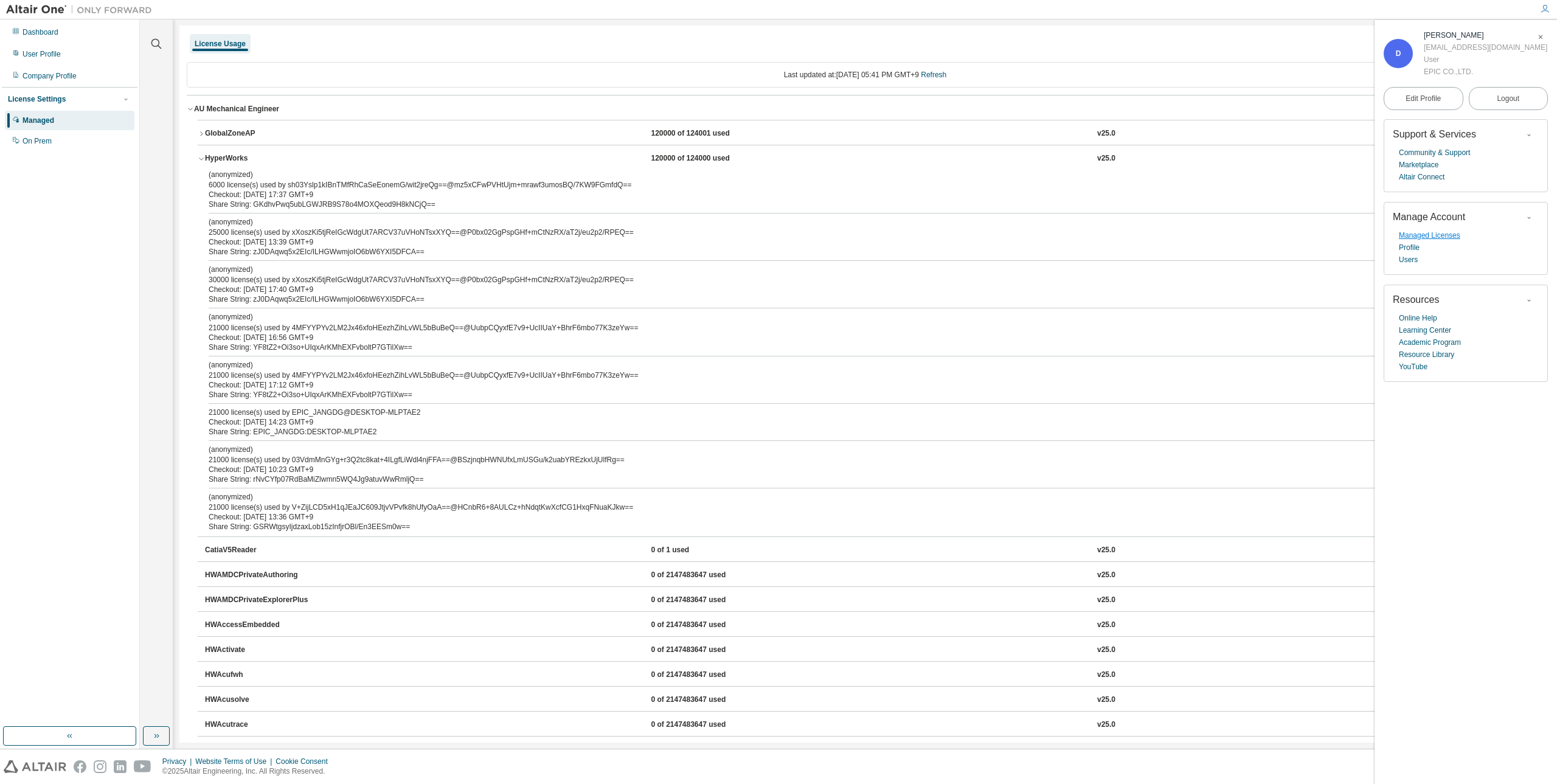
click at [1428, 240] on link "Managed Licenses" at bounding box center [1429, 235] width 61 height 12
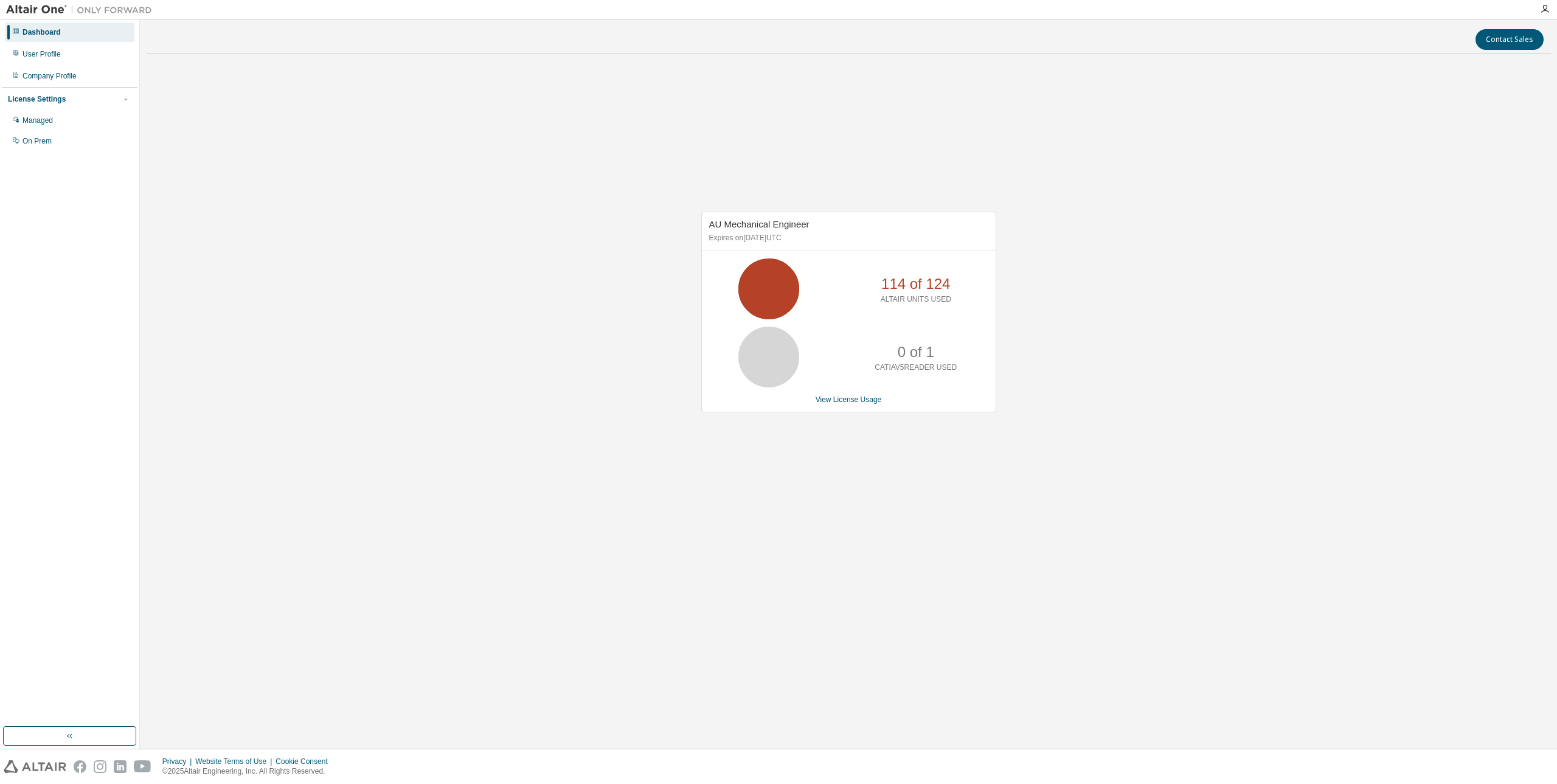
click at [850, 250] on div "AU Mechanical Engineer Expires on [DATE] UTC" at bounding box center [849, 232] width 294 height 39
click at [790, 334] on icon at bounding box center [768, 357] width 73 height 61
click at [782, 304] on icon at bounding box center [768, 288] width 30 height 30
click at [839, 396] on link "View License Usage" at bounding box center [848, 400] width 66 height 9
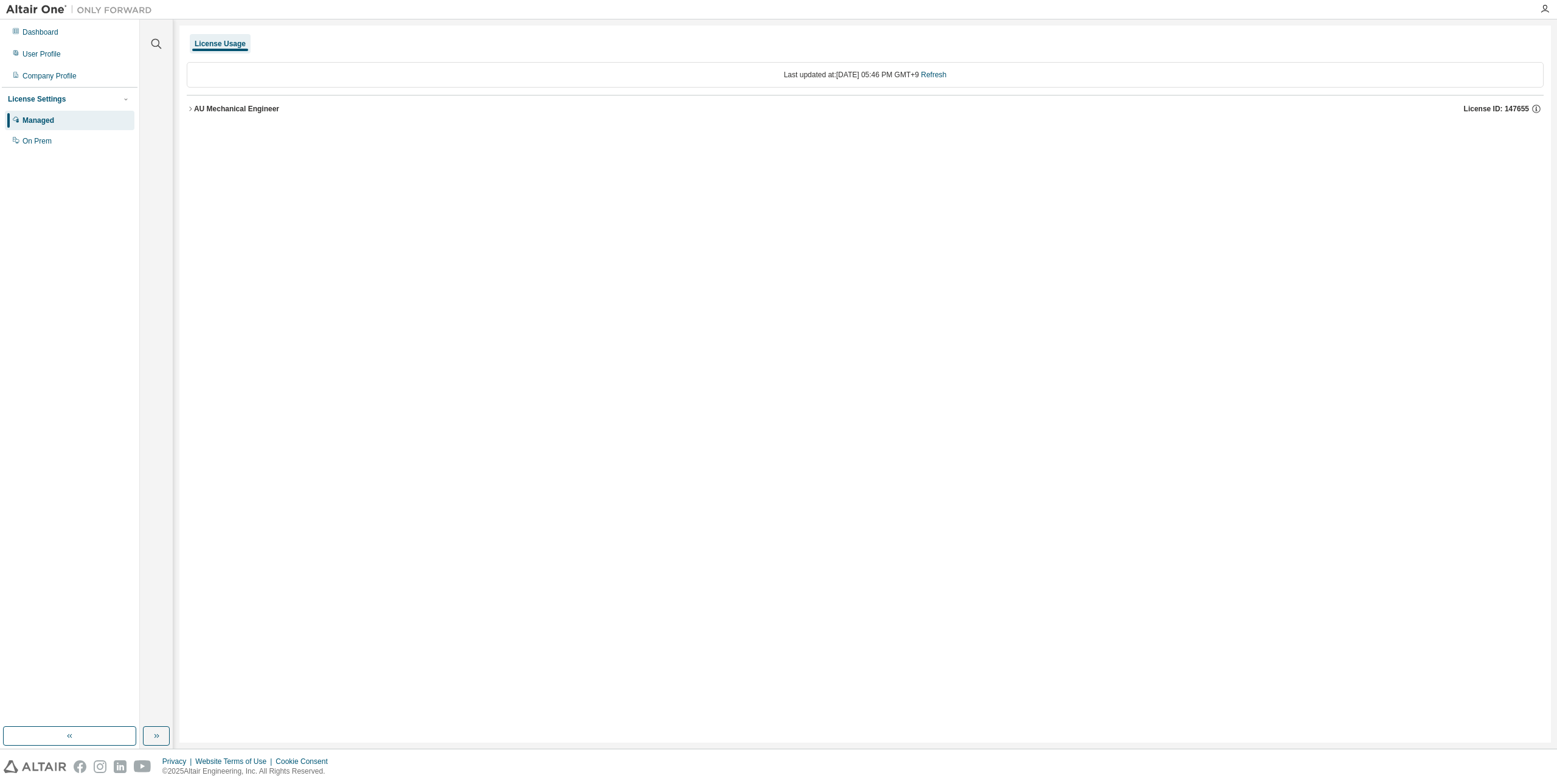
click at [250, 109] on div "AU Mechanical Engineer" at bounding box center [236, 108] width 85 height 10
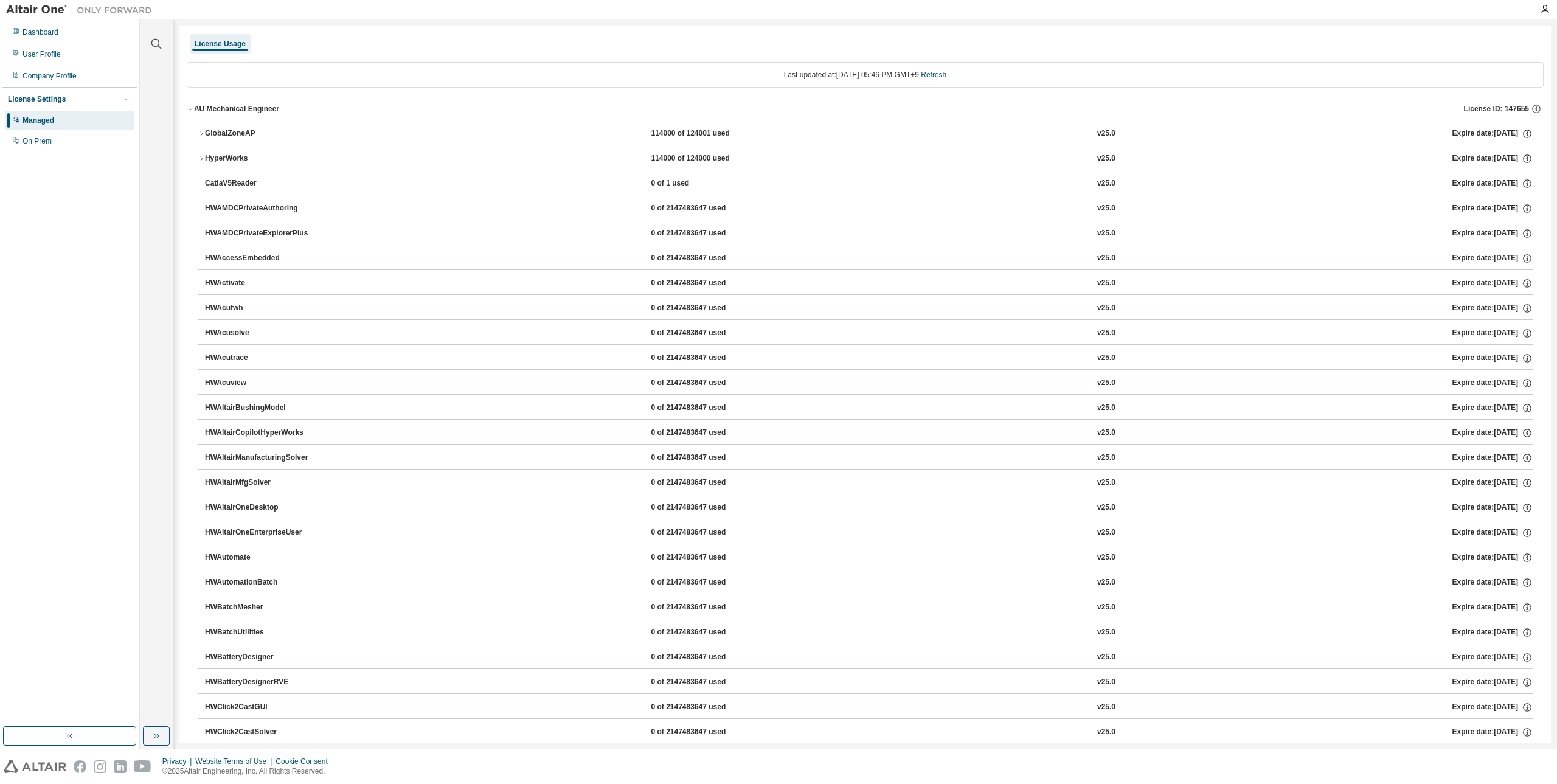
click at [235, 158] on div "HyperWorks" at bounding box center [260, 158] width 110 height 11
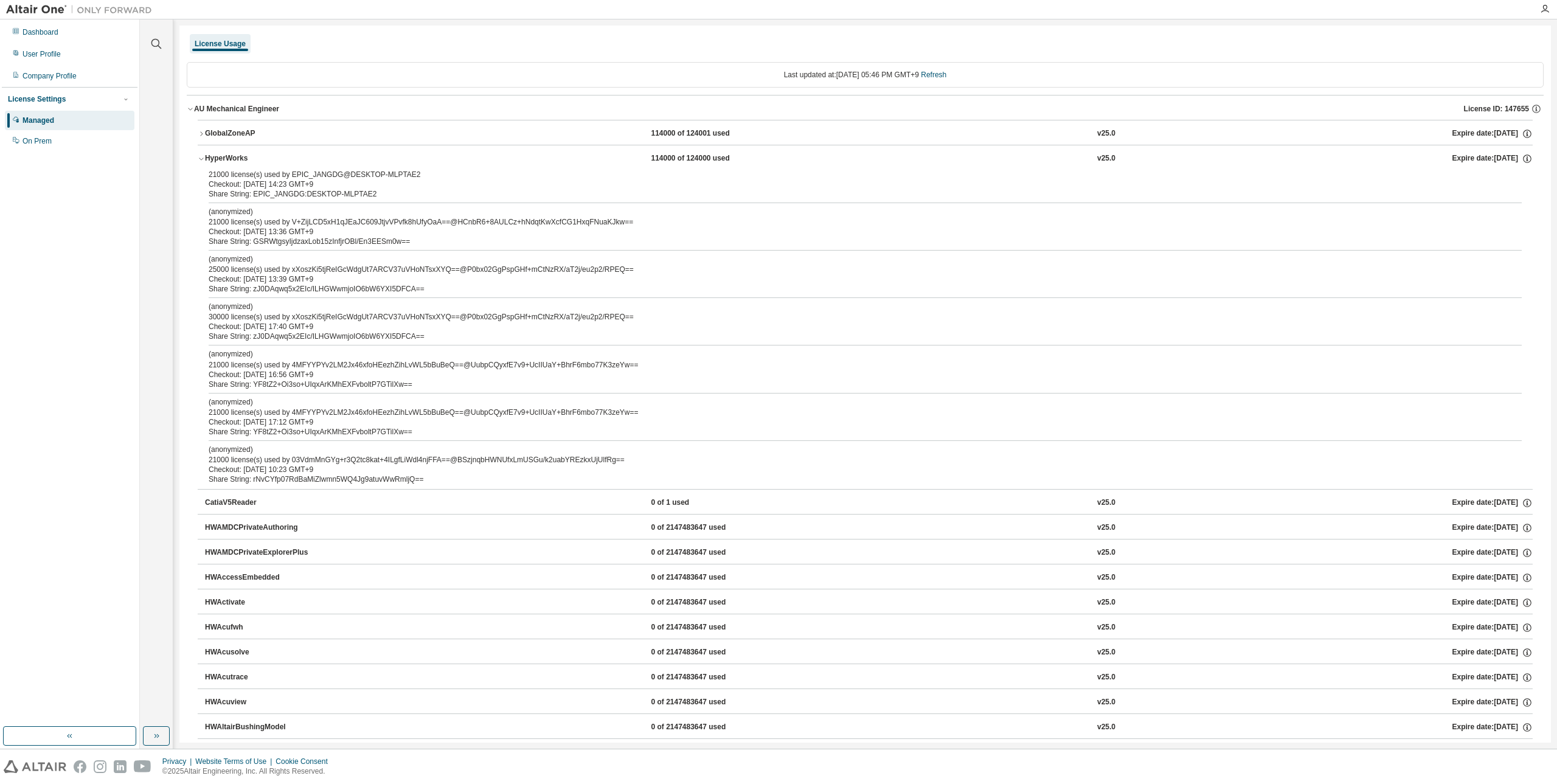
click at [253, 246] on div "Share String: GSRWtgsyIjdzaxLob15zInfjrOBl/En3EESm0w==" at bounding box center [851, 241] width 1283 height 10
click at [253, 245] on div "Share String: GSRWtgsyIjdzaxLob15zInfjrOBl/En3EESm0w==" at bounding box center [851, 241] width 1283 height 10
click at [258, 250] on div "21000 license(s) used by EPIC_JANGDG@DESKTOP-MLPTAE2 Checkout: 2025-08-19 14:23…" at bounding box center [865, 329] width 1335 height 319
click at [259, 291] on div "Share String: zJ0DAqwq5x2EIc/ILHGWwmjoIO6bW6YXI5DFCA==" at bounding box center [851, 288] width 1283 height 10
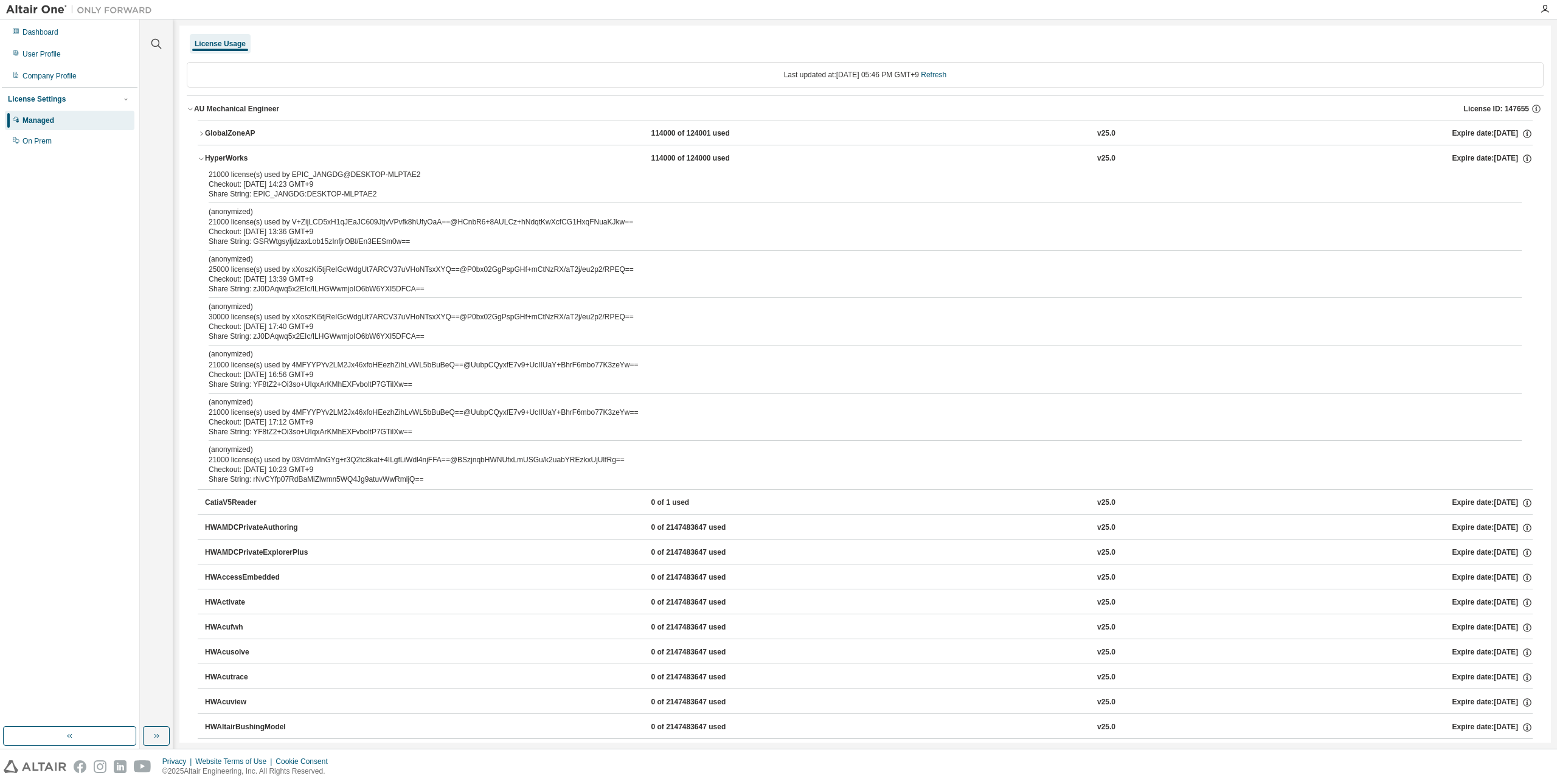
click at [262, 341] on div "Share String: zJ0DAqwq5x2EIc/ILHGWwmjoIO6bW6YXI5DFCA==" at bounding box center [851, 335] width 1283 height 10
drag, startPoint x: 250, startPoint y: 295, endPoint x: 263, endPoint y: 293, distance: 13.2
click at [263, 293] on div "21000 license(s) used by EPIC_JANGDG@DESKTOP-MLPTAE2 Checkout: 2025-08-19 14:23…" at bounding box center [865, 329] width 1335 height 319
click at [263, 293] on div "Share String: zJ0DAqwq5x2EIc/ILHGWwmjoIO6bW6YXI5DFCA==" at bounding box center [851, 288] width 1283 height 10
click at [268, 330] on div "Checkout: [DATE] 17:40 GMT+9" at bounding box center [851, 326] width 1283 height 10
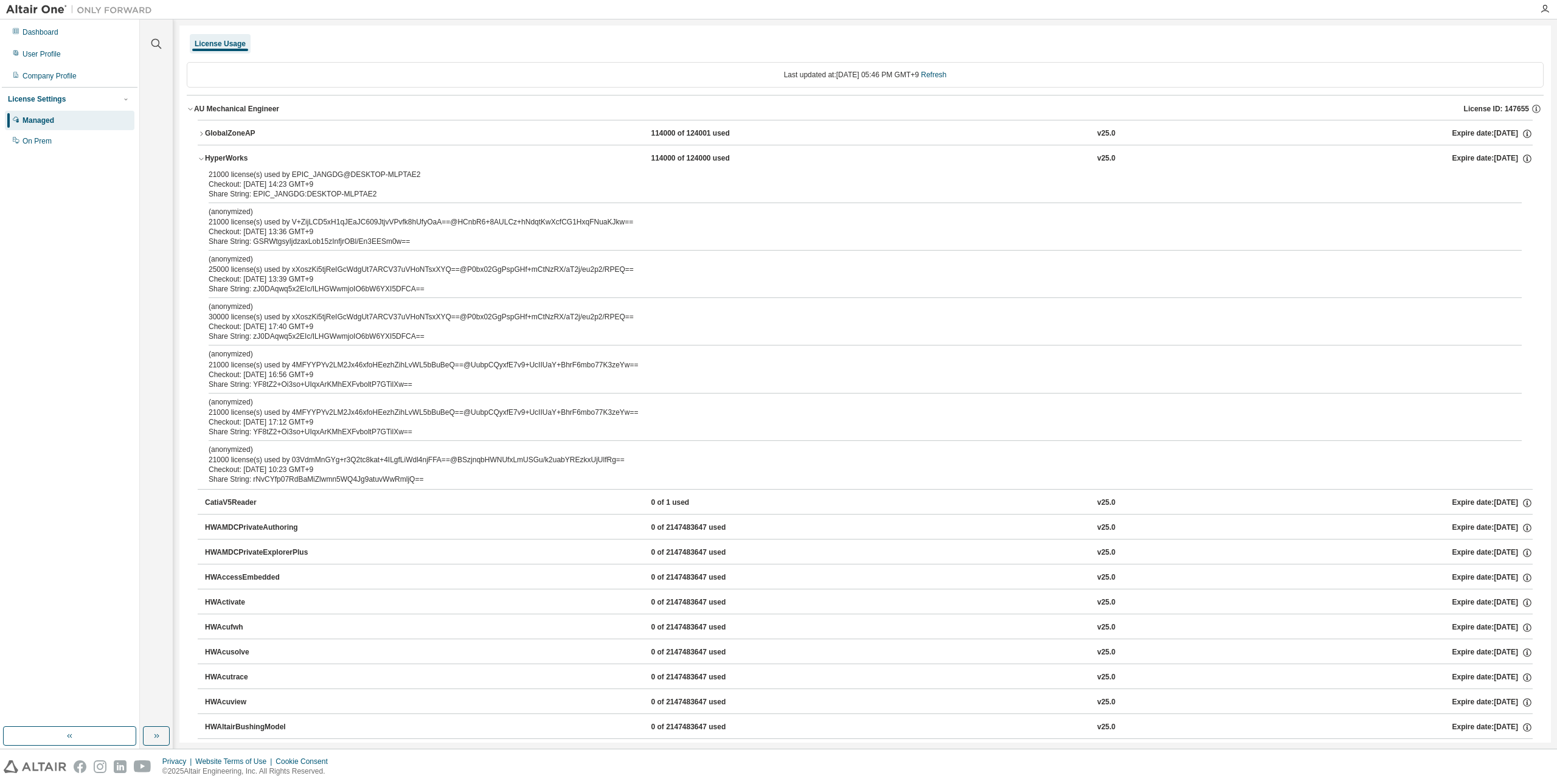
click at [268, 330] on div "Checkout: [DATE] 17:40 GMT+9" at bounding box center [851, 326] width 1283 height 10
click at [279, 240] on div "Share String: GSRWtgsyIjdzaxLob15zInfjrOBl/En3EESm0w==" at bounding box center [851, 241] width 1283 height 10
drag, startPoint x: 259, startPoint y: 388, endPoint x: 275, endPoint y: 390, distance: 16.1
click at [275, 390] on div "21000 license(s) used by EPIC_JANGDG@DESKTOP-MLPTAE2 Checkout: 2025-08-19 14:23…" at bounding box center [865, 329] width 1335 height 319
click at [270, 432] on div "Share String: YF8tZ2+Oi3so+UIqxArKMhEXFvboltP7GTilXw==" at bounding box center [851, 431] width 1283 height 10
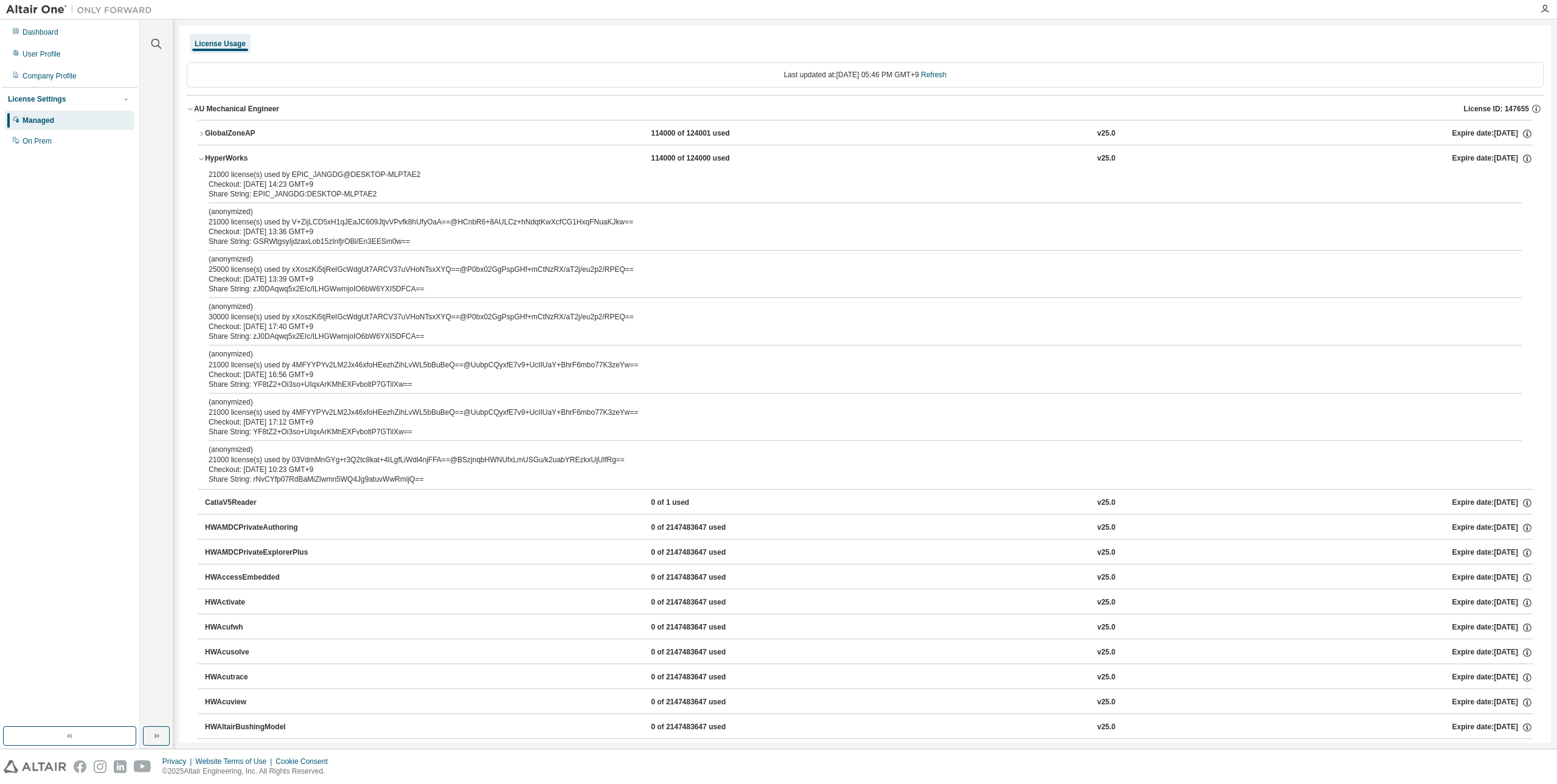
click at [271, 477] on div "Share String: rNvCYfp07RdBaMiZlwmn5WQ4Jg9atuvWwRmljQ==" at bounding box center [851, 479] width 1283 height 10
click at [281, 396] on div "21000 license(s) used by EPIC_JANGDG@DESKTOP-MLPTAE2 Checkout: 2025-08-19 14:23…" at bounding box center [865, 329] width 1335 height 319
click at [268, 388] on div "Share String: YF8tZ2+Oi3so+UIqxArKMhEXFvboltP7GTilXw==" at bounding box center [851, 384] width 1283 height 10
drag, startPoint x: 287, startPoint y: 434, endPoint x: 387, endPoint y: 442, distance: 100.3
click at [387, 442] on div "21000 license(s) used by EPIC_JANGDG@DESKTOP-MLPTAE2 Checkout: 2025-08-19 14:23…" at bounding box center [865, 329] width 1335 height 319
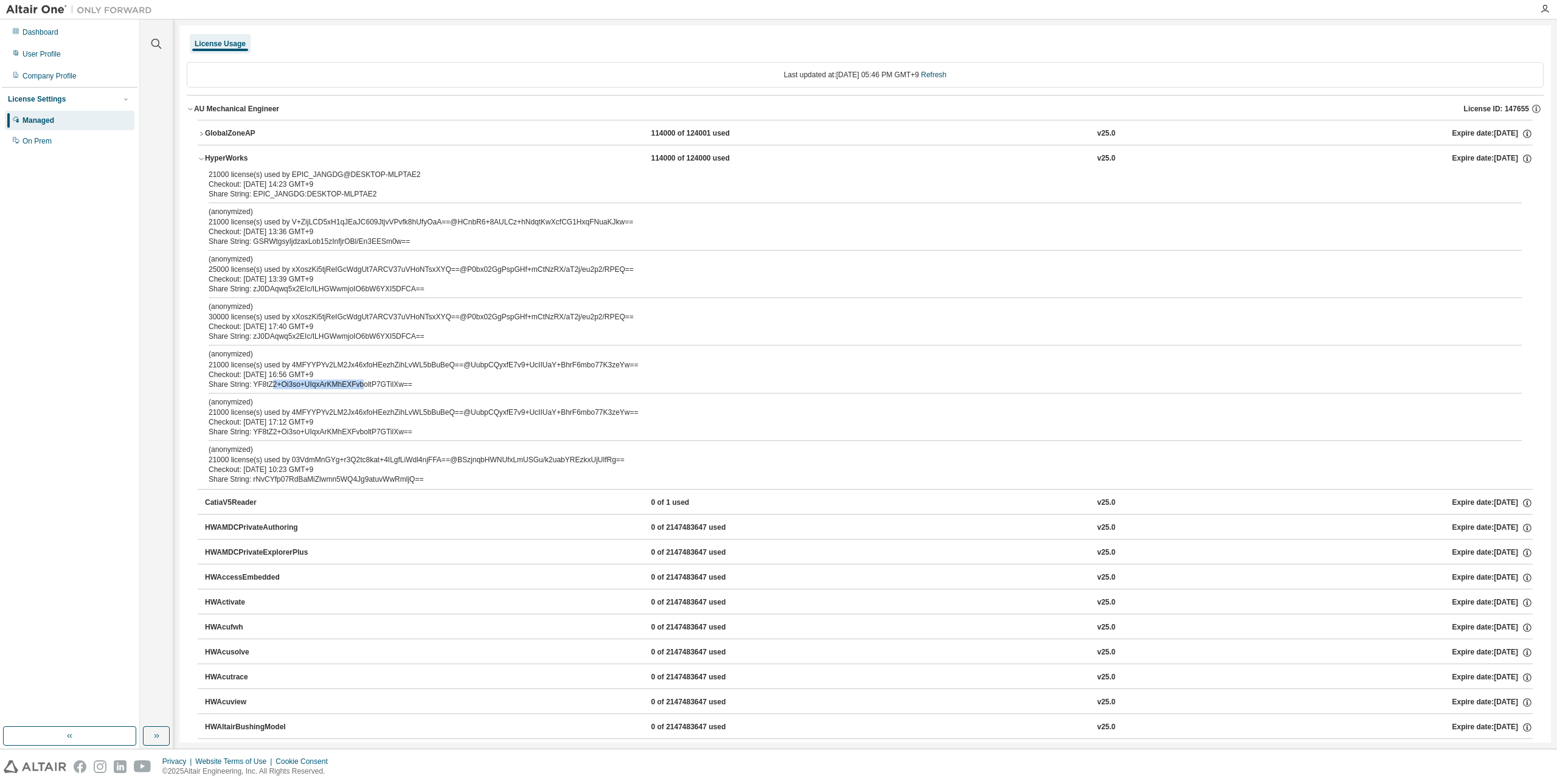
drag, startPoint x: 267, startPoint y: 386, endPoint x: 359, endPoint y: 388, distance: 92.0
click at [359, 388] on div "Share String: YF8tZ2+Oi3so+UIqxArKMhEXFvboltP7GTilXw==" at bounding box center [851, 384] width 1283 height 10
click at [298, 434] on div "Share String: YF8tZ2+Oi3so+UIqxArKMhEXFvboltP7GTilXw==" at bounding box center [851, 431] width 1283 height 10
drag, startPoint x: 248, startPoint y: 480, endPoint x: 274, endPoint y: 479, distance: 26.0
click at [274, 479] on div "Share String: rNvCYfp07RdBaMiZlwmn5WQ4Jg9atuvWwRmljQ==" at bounding box center [851, 479] width 1283 height 10
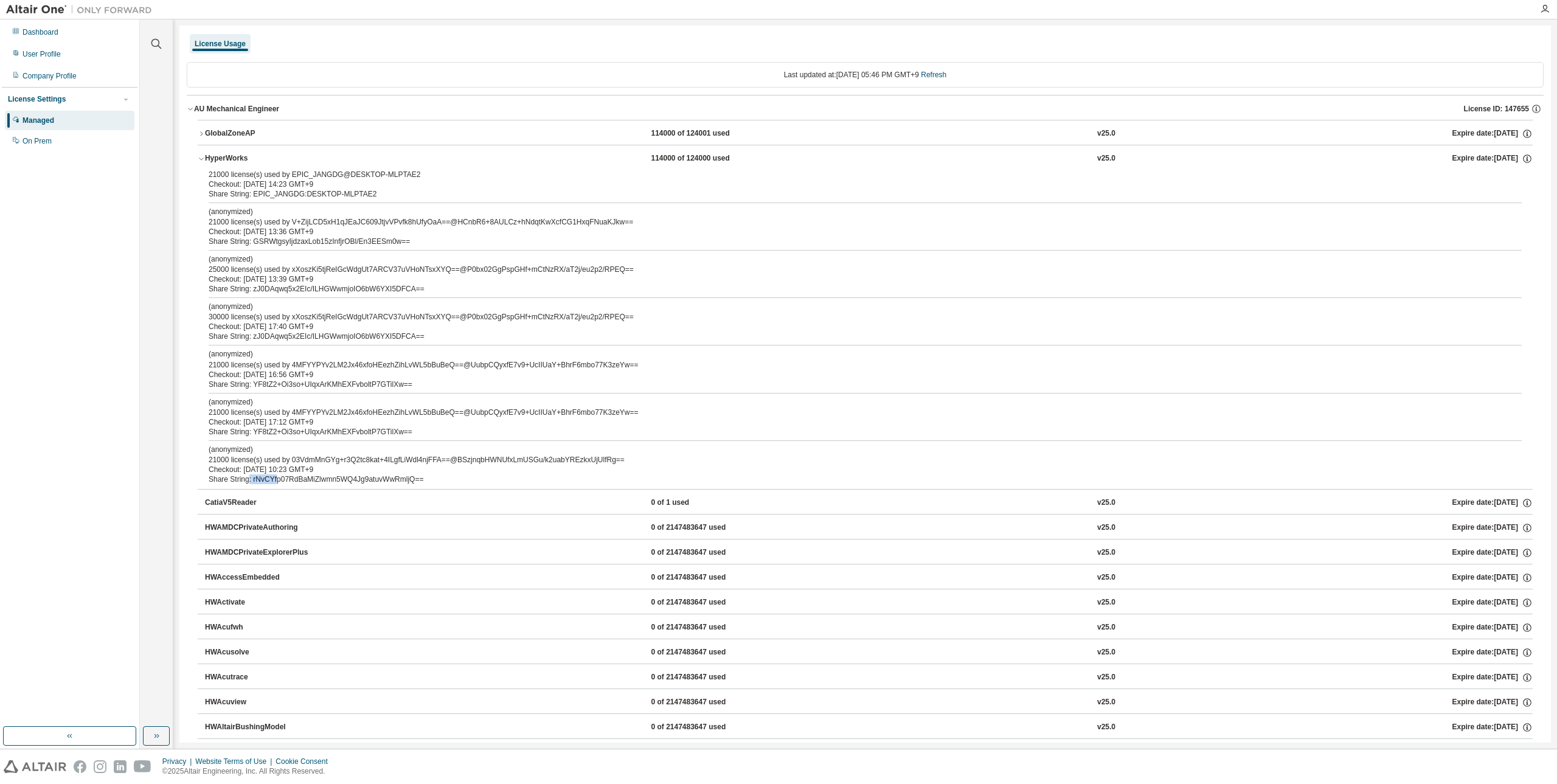
click at [428, 408] on div "(anonymized) 21000 license(s) used by 4MFYYPYv2LM2Jx46xfoHEezhZihLvWL5bBuBeQ==@…" at bounding box center [851, 407] width 1283 height 20
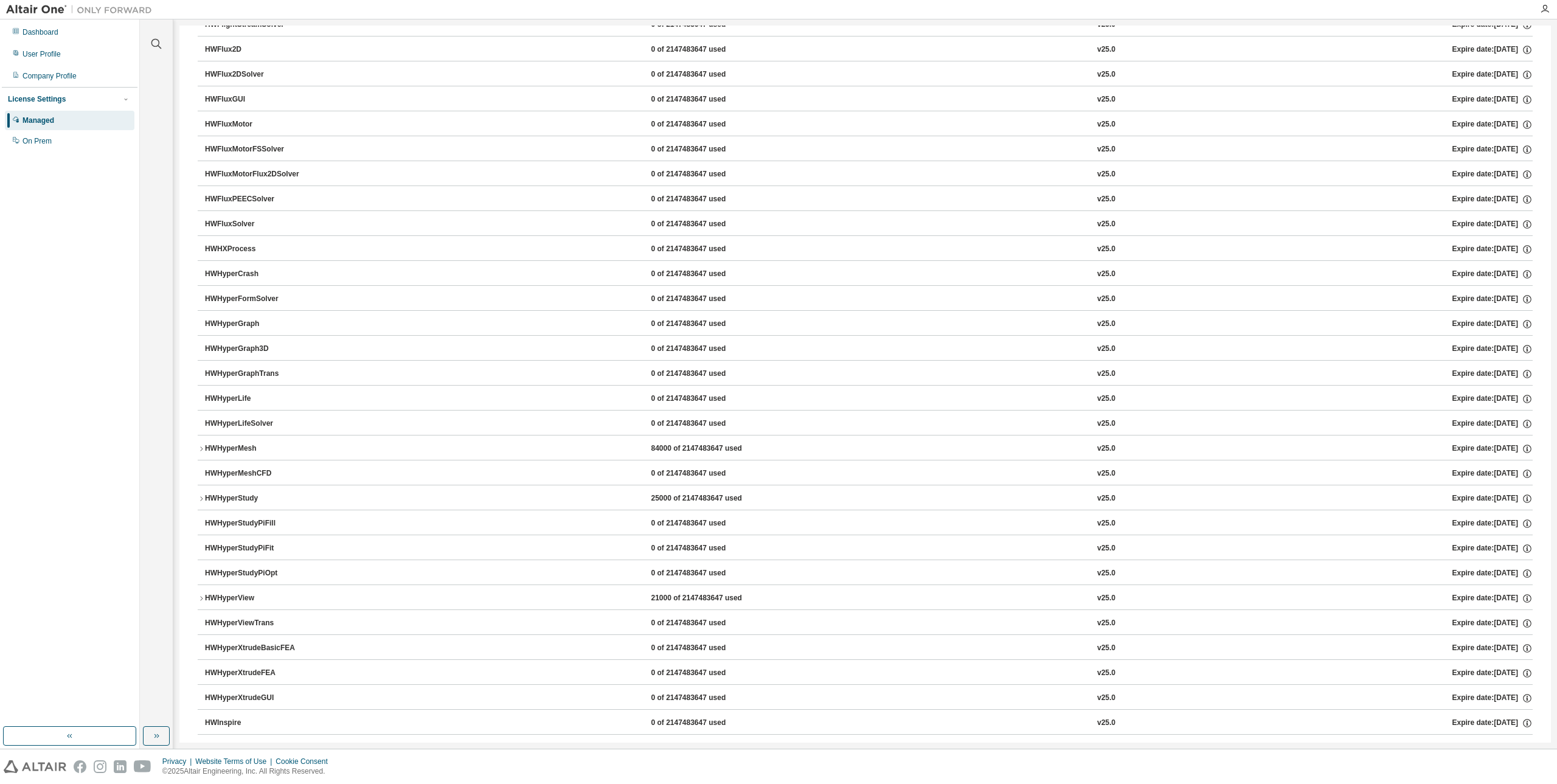
scroll to position [1885, 0]
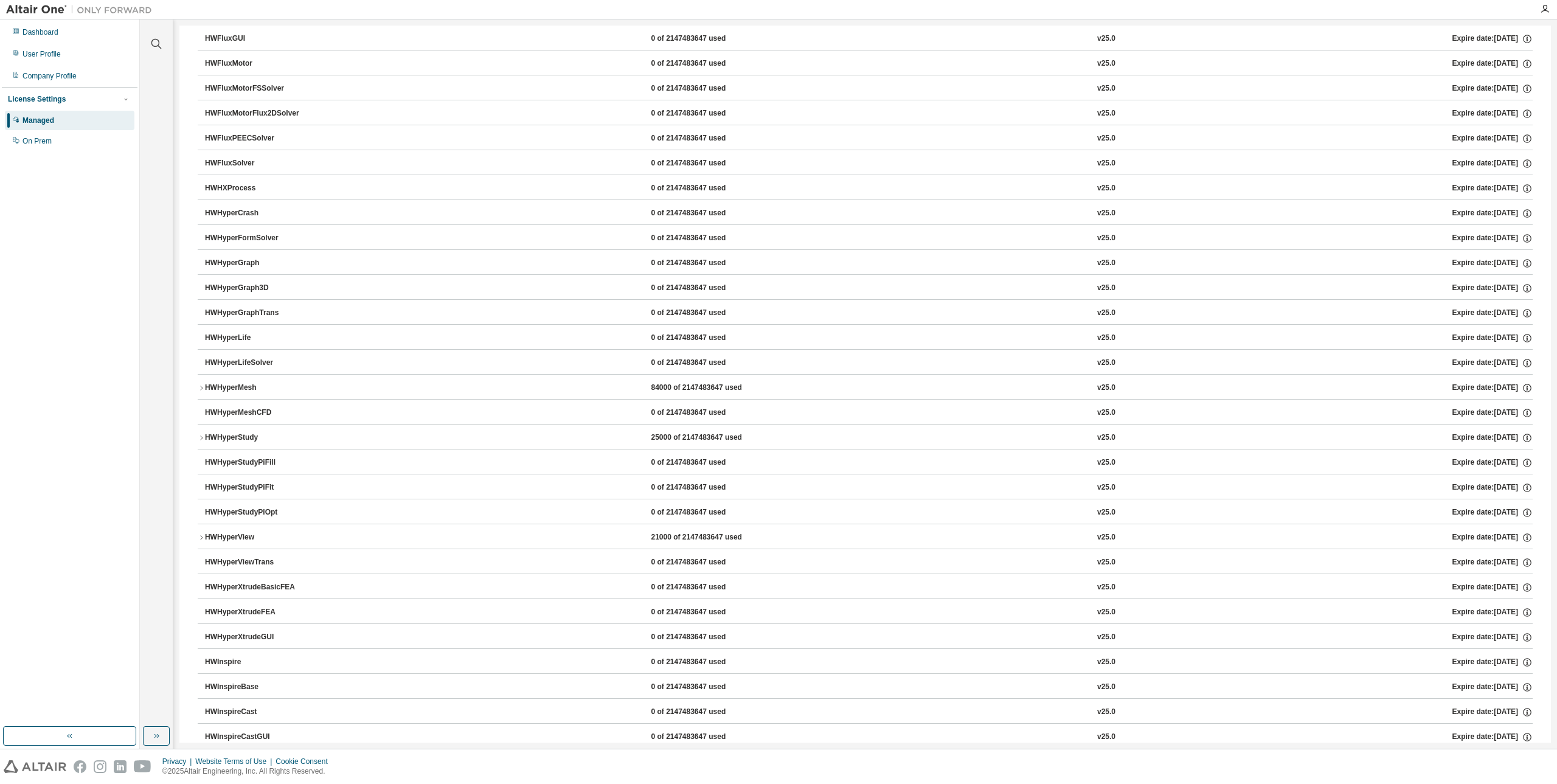
click at [306, 386] on div "HWHyperMesh" at bounding box center [260, 388] width 110 height 11
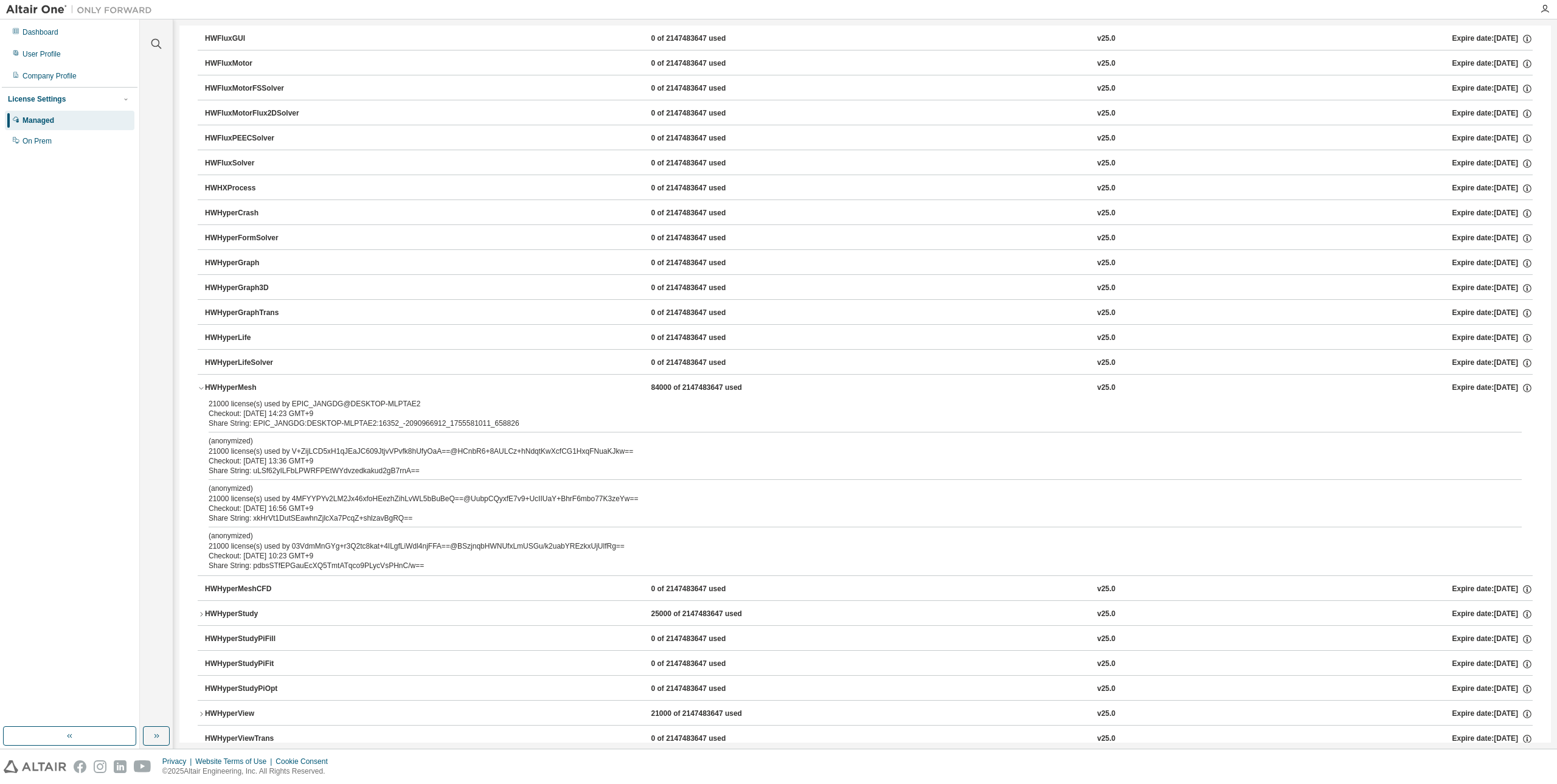
click at [1545, 4] on div at bounding box center [1544, 9] width 24 height 19
click at [1545, 4] on icon "button" at bounding box center [1545, 9] width 10 height 10
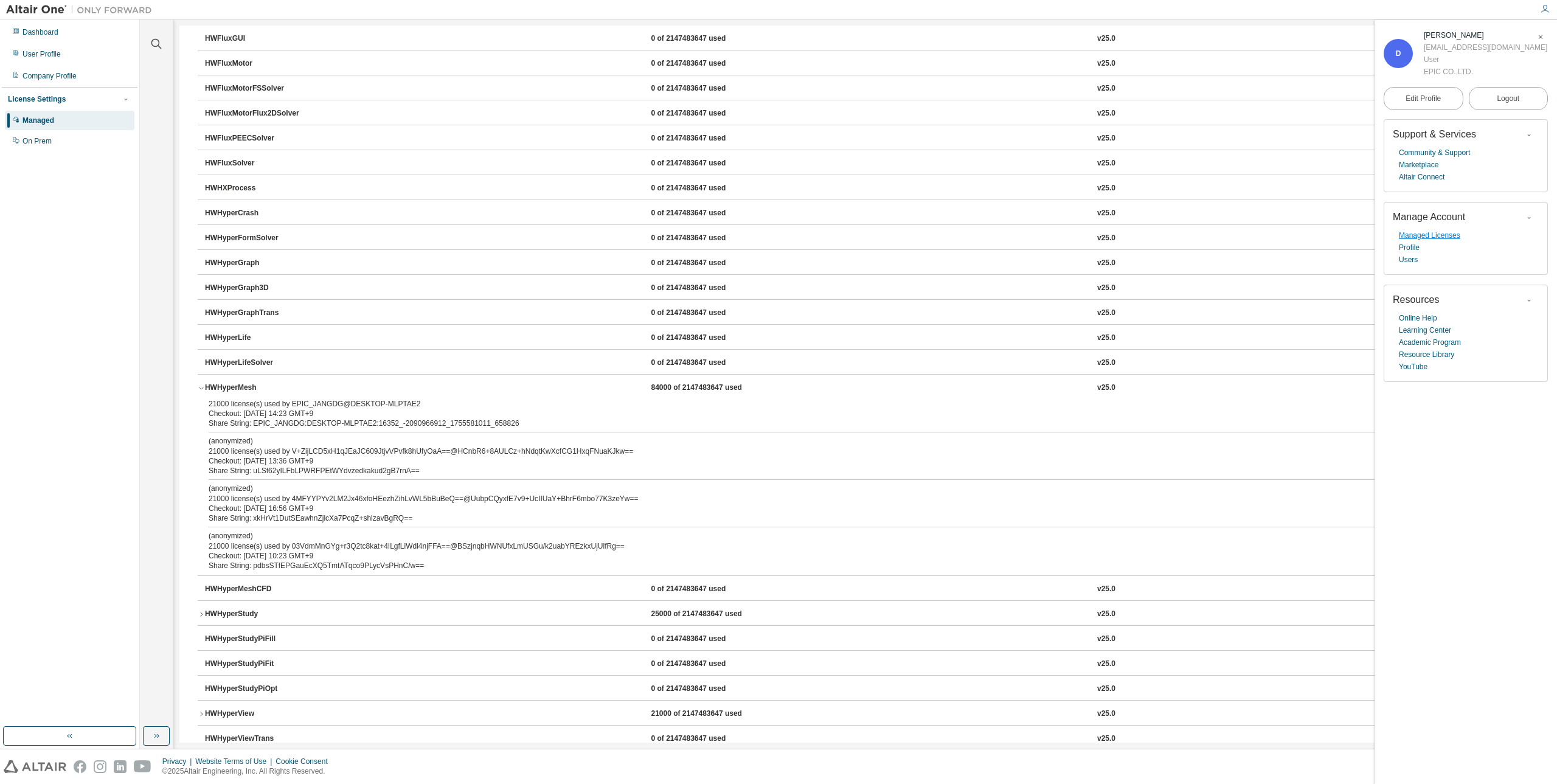
click at [1425, 234] on link "Managed Licenses" at bounding box center [1429, 235] width 61 height 12
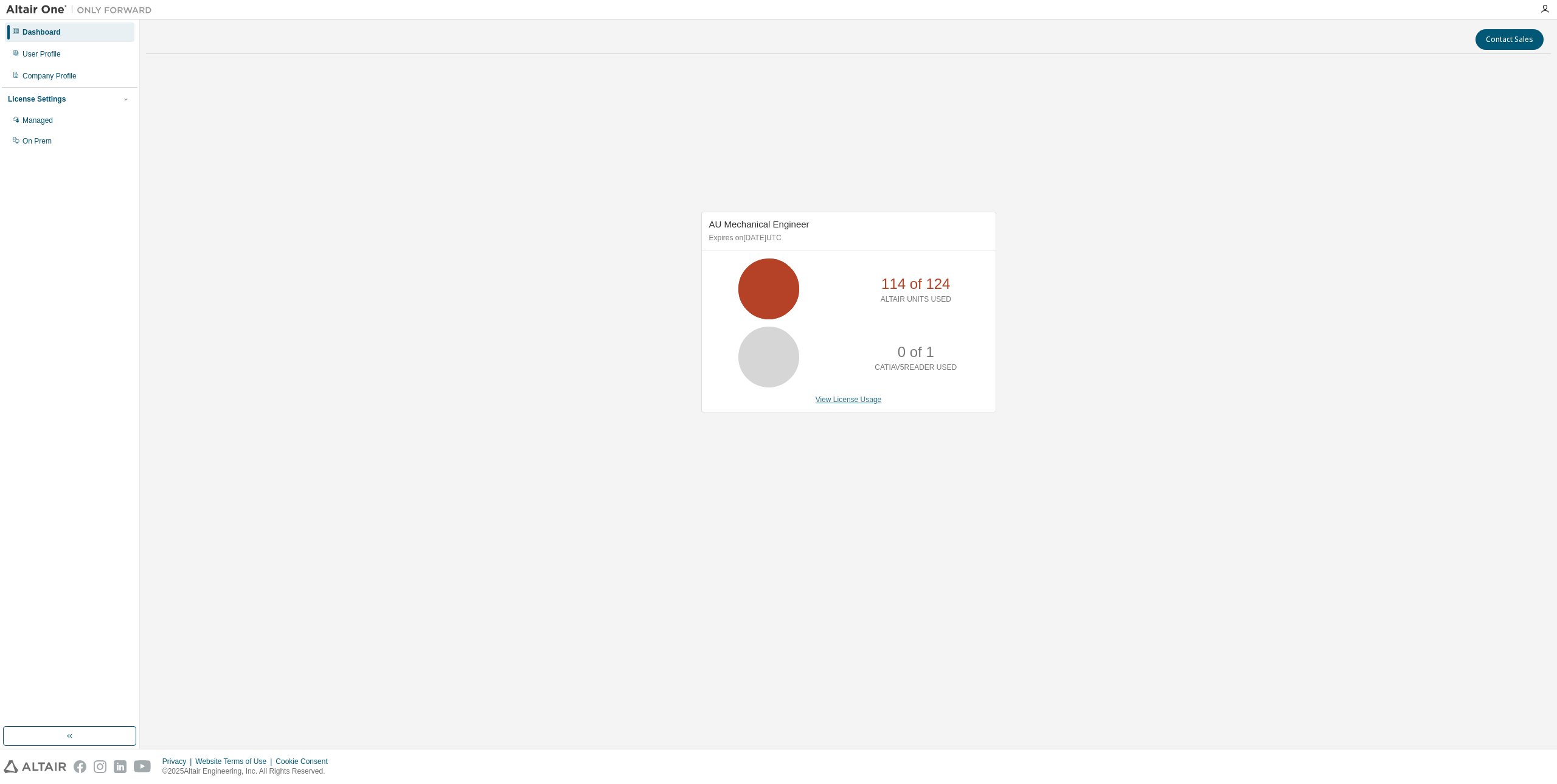
click at [856, 396] on link "View License Usage" at bounding box center [848, 400] width 66 height 9
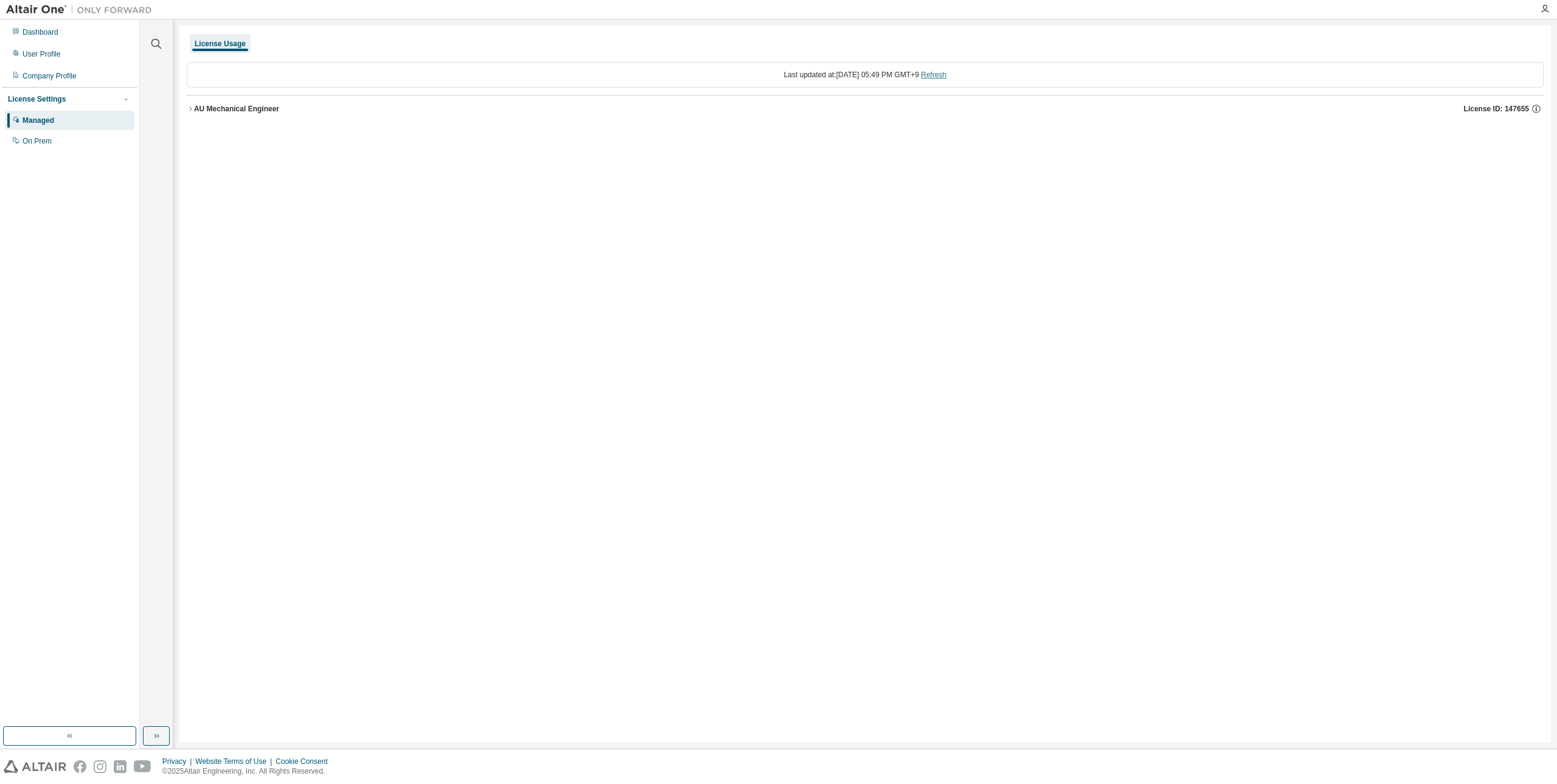
click at [938, 77] on link "Refresh" at bounding box center [933, 75] width 26 height 9
click at [233, 119] on button "AU Mechanical Engineer License ID: 147655" at bounding box center [865, 109] width 1357 height 27
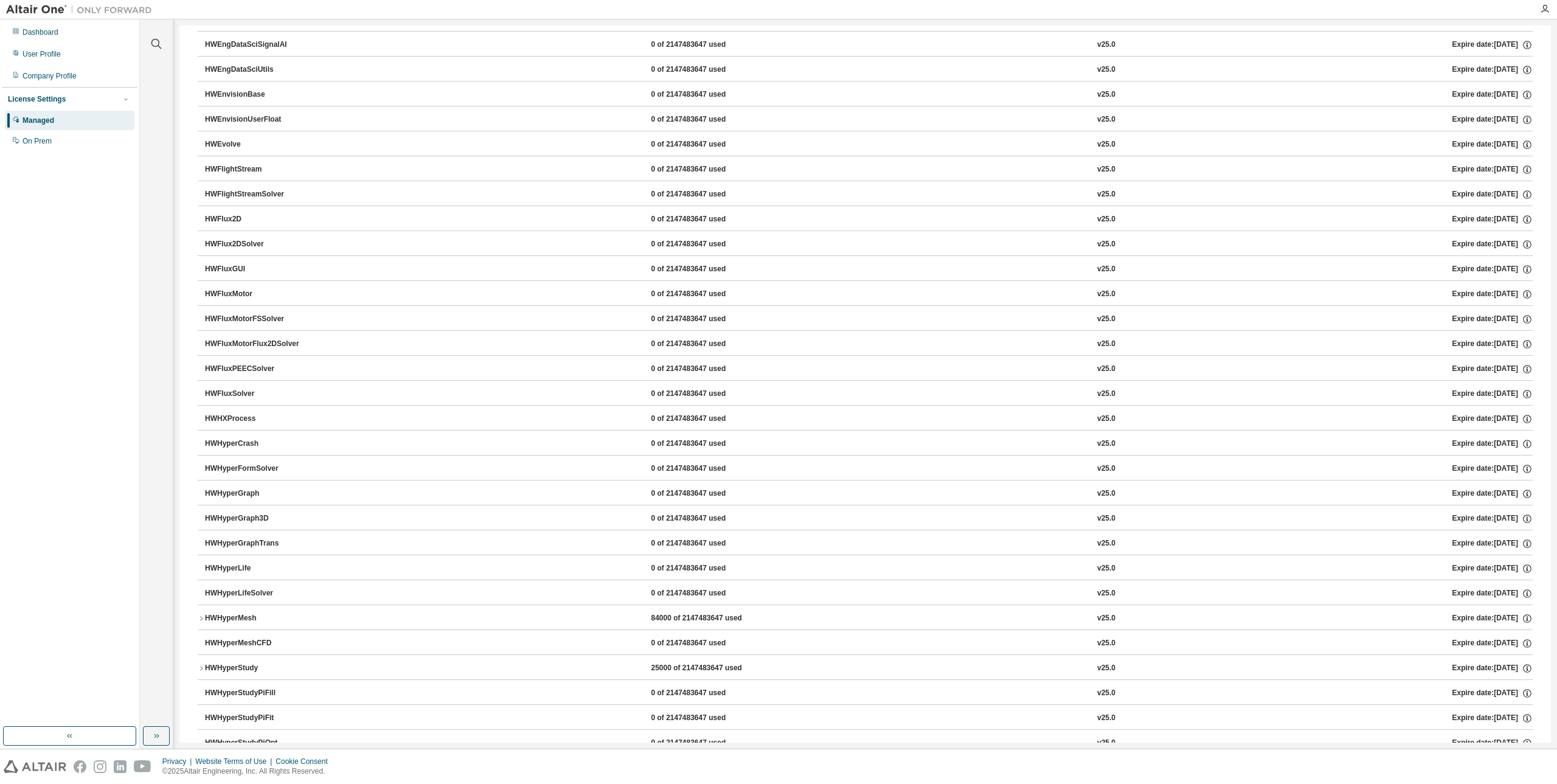
scroll to position [1459, 0]
click at [254, 498] on div "HWHyperMesh" at bounding box center [260, 494] width 110 height 11
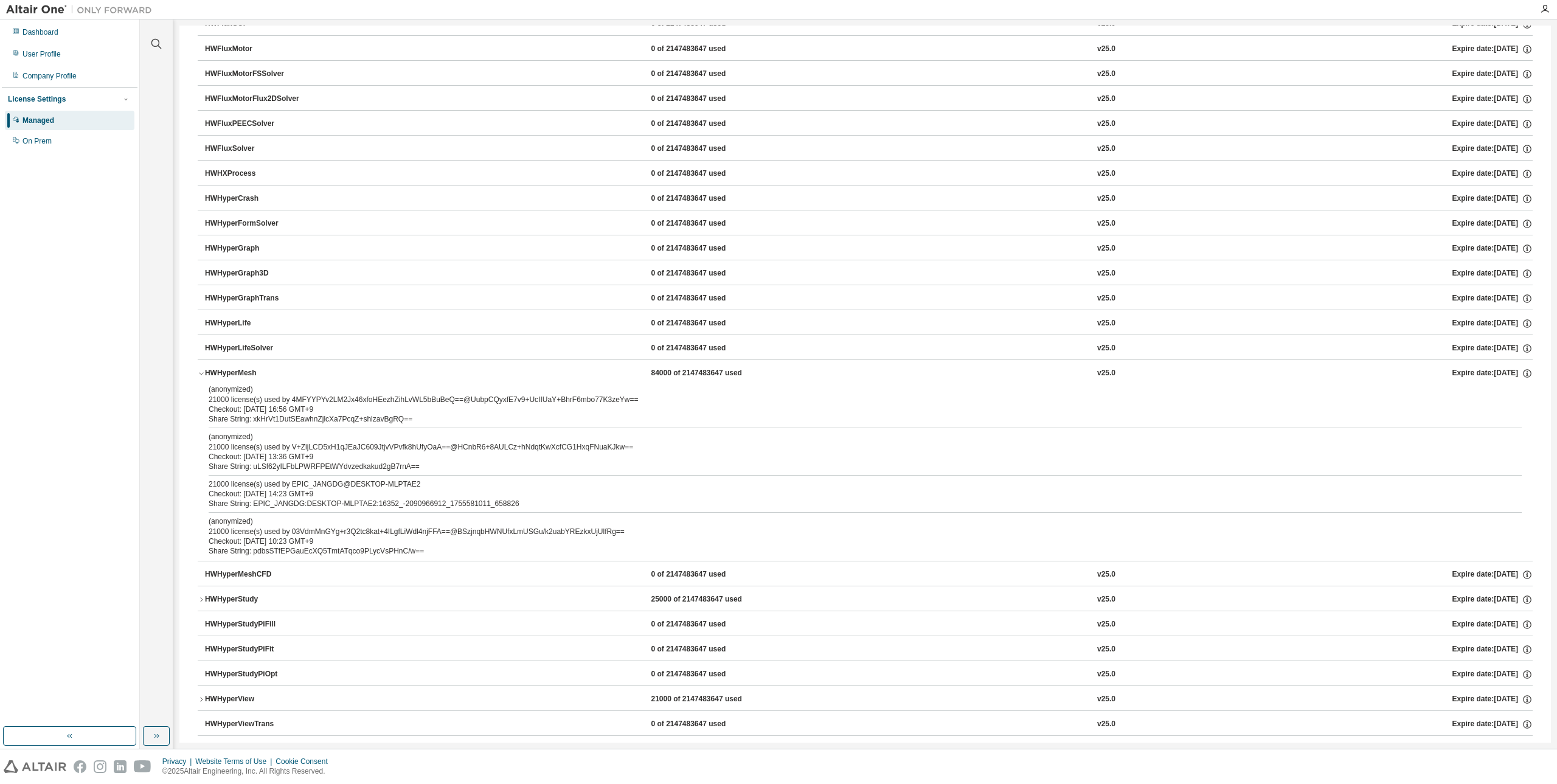
scroll to position [1580, 0]
click at [291, 537] on div "Checkout: [DATE] 10:23 GMT+9" at bounding box center [851, 540] width 1283 height 10
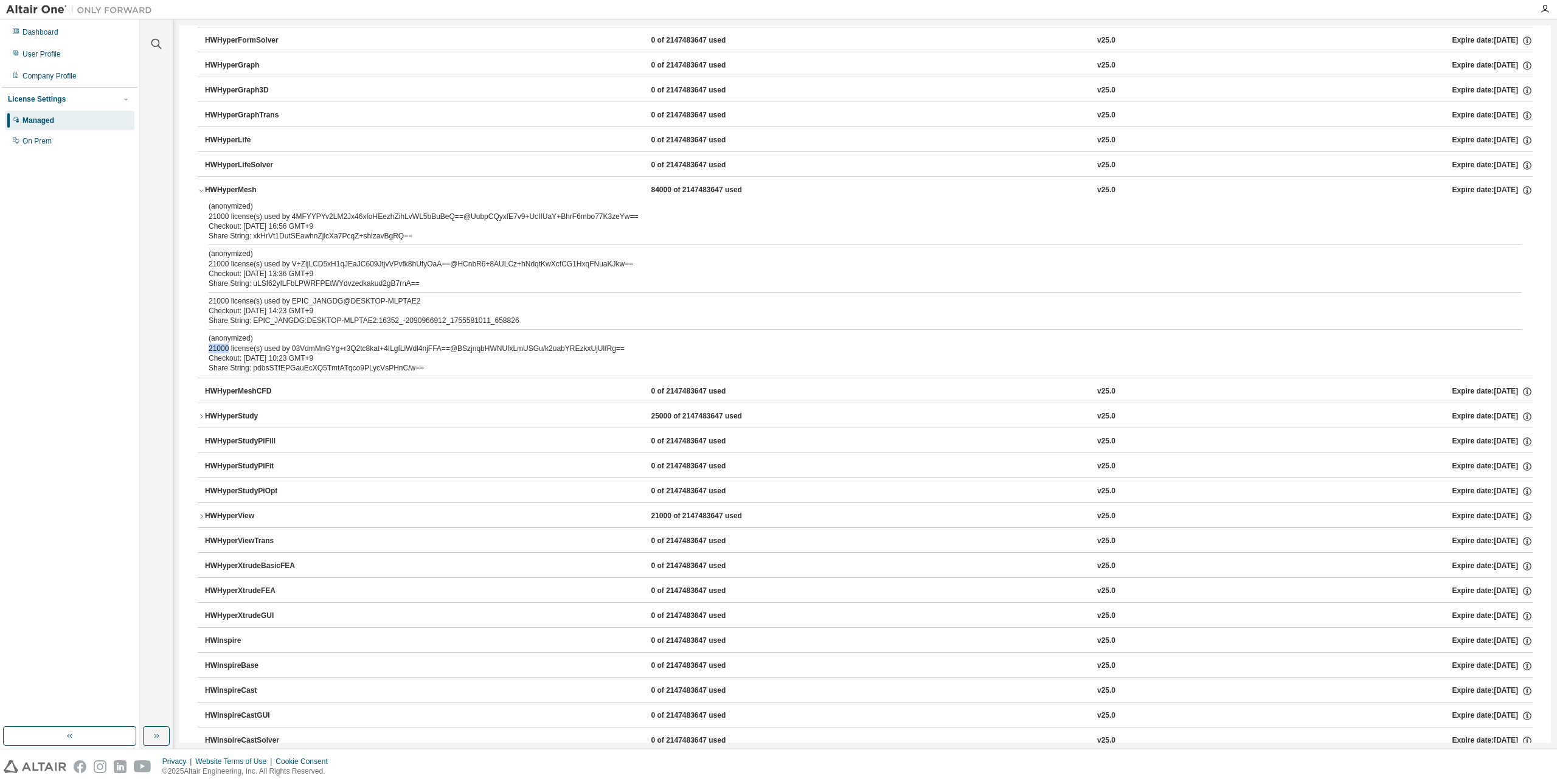
drag, startPoint x: 228, startPoint y: 351, endPoint x: 202, endPoint y: 351, distance: 26.0
click at [202, 351] on div "(anonymized) 21000 license(s) used by 4MFYYPYv2LM2Jx46xfoHEezhZihLvWL5bBuBeQ==@…" at bounding box center [865, 288] width 1335 height 176
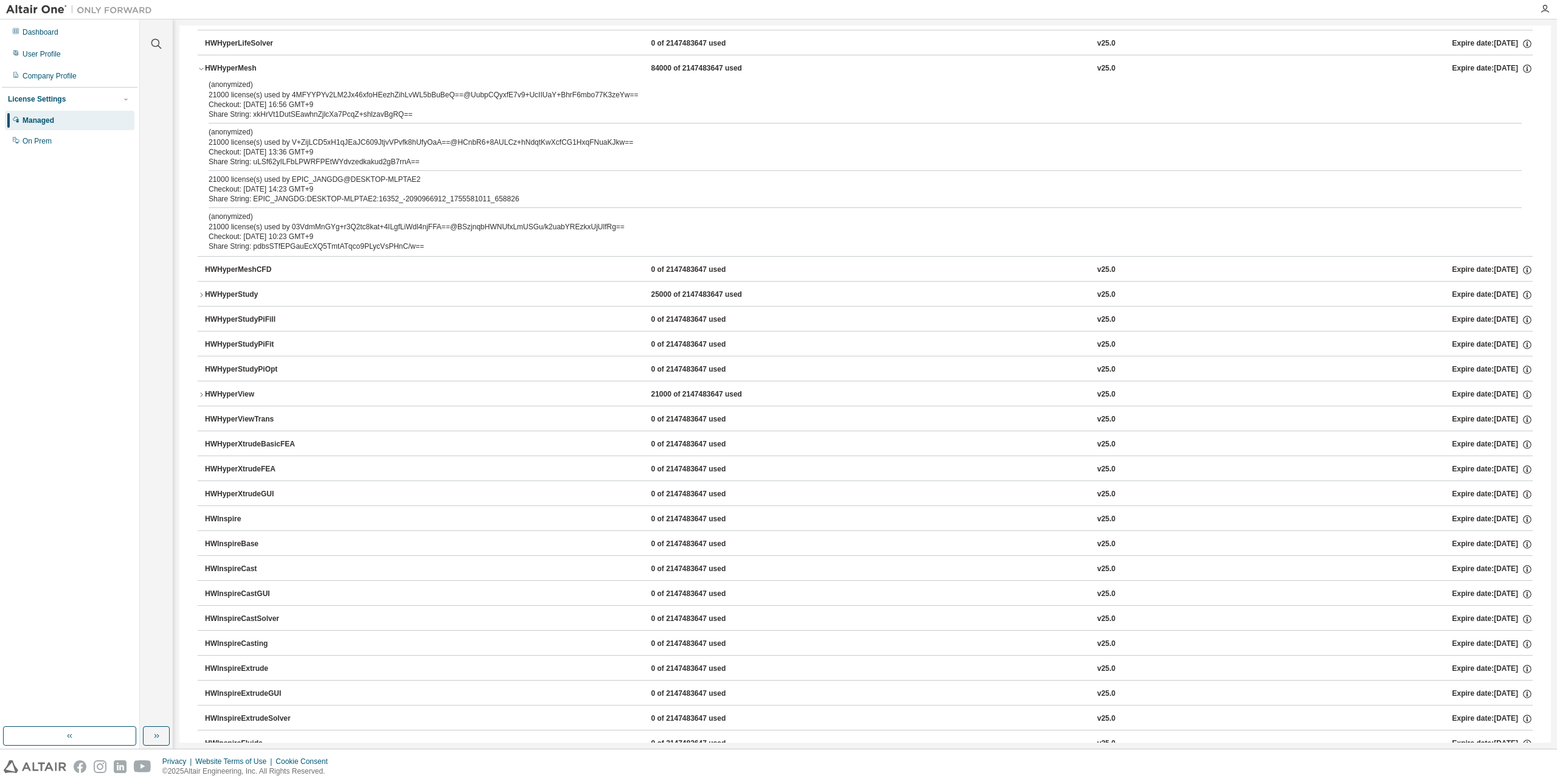
scroll to position [1946, 0]
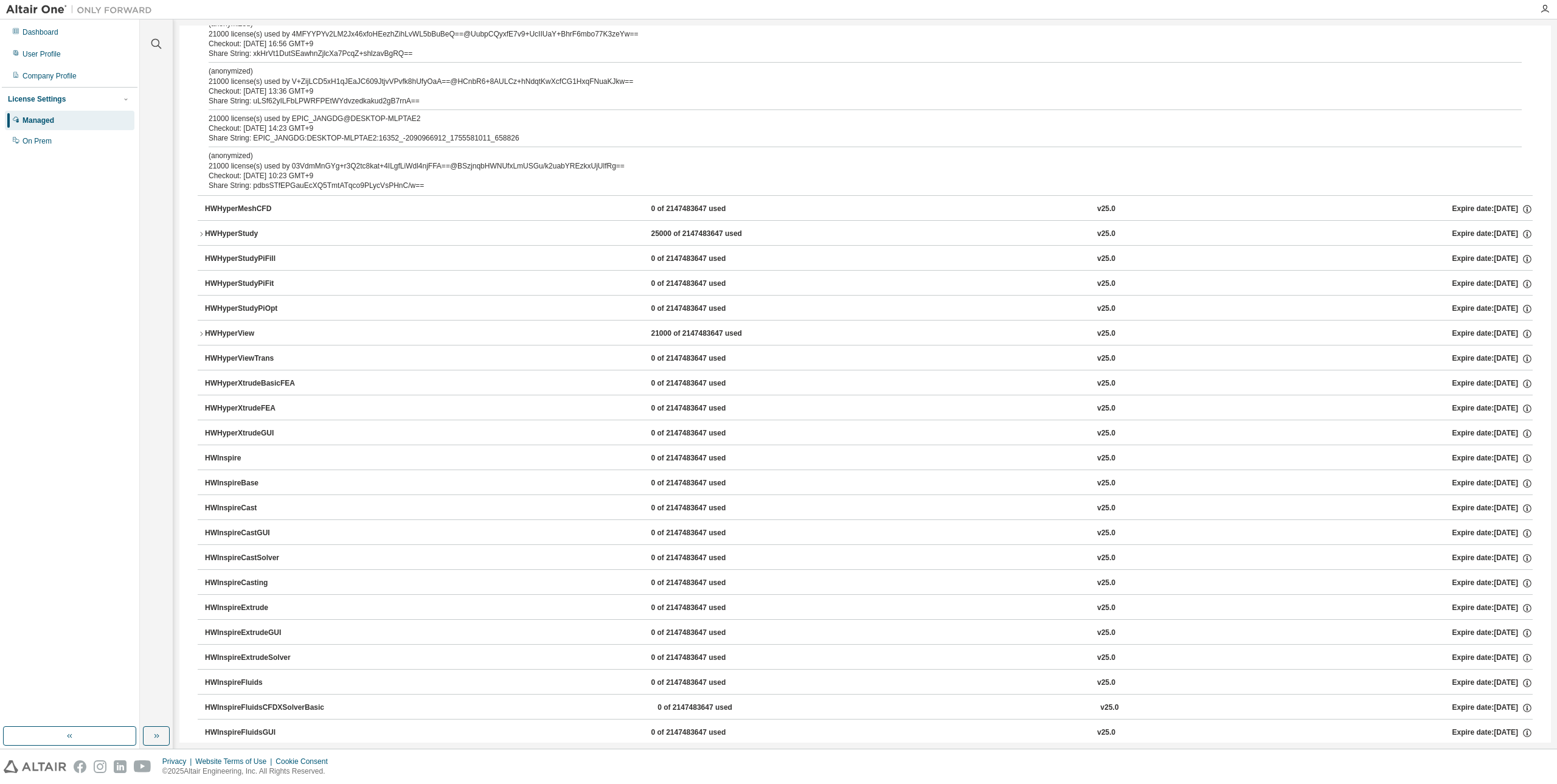
click at [202, 328] on button "HWHyperView 21000 of 2147483647 used v25.0 Expire date: [DATE]" at bounding box center [865, 334] width 1335 height 27
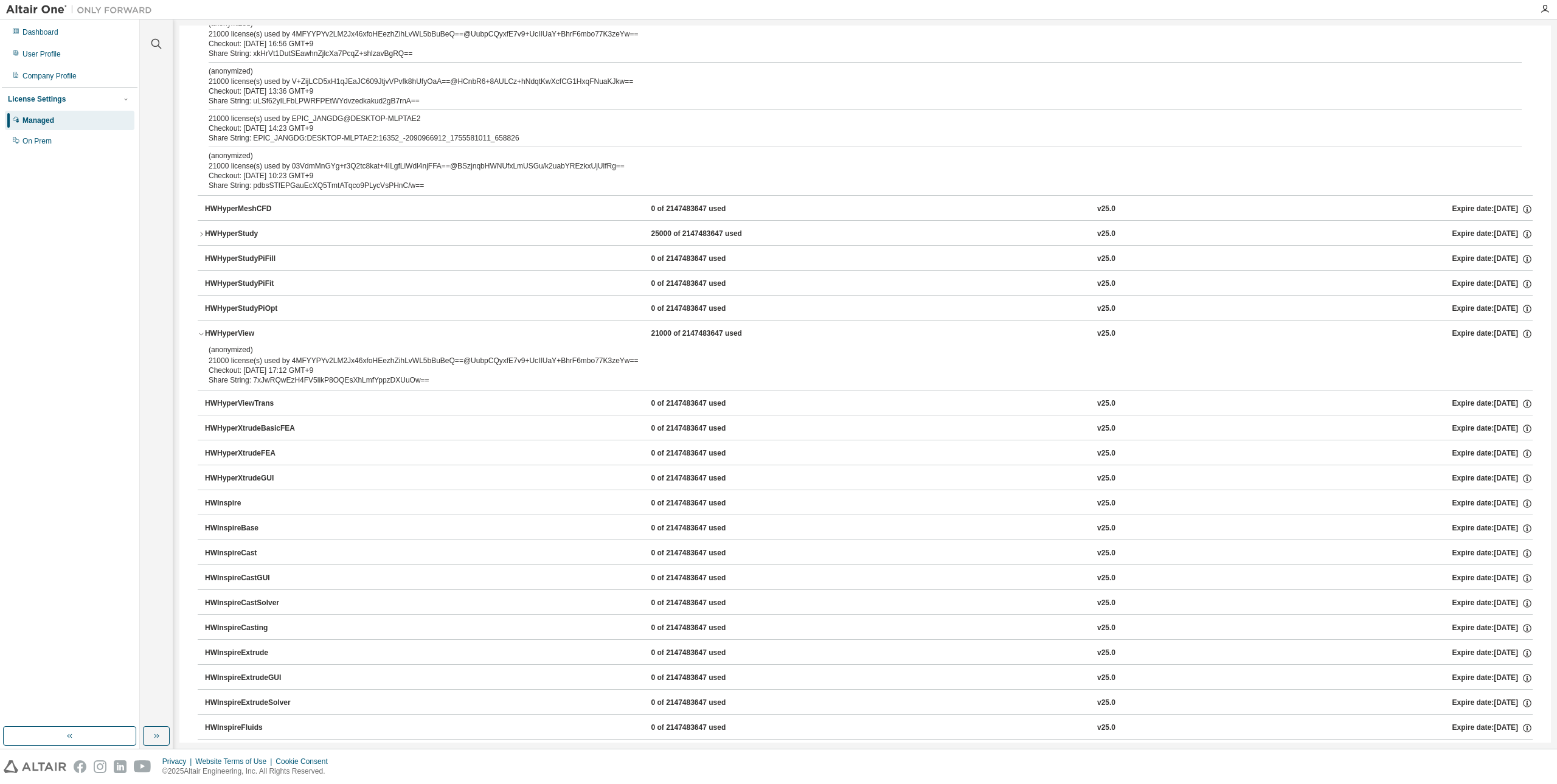
click at [202, 328] on button "HWHyperView 21000 of 2147483647 used v25.0 Expire date: [DATE]" at bounding box center [865, 334] width 1335 height 27
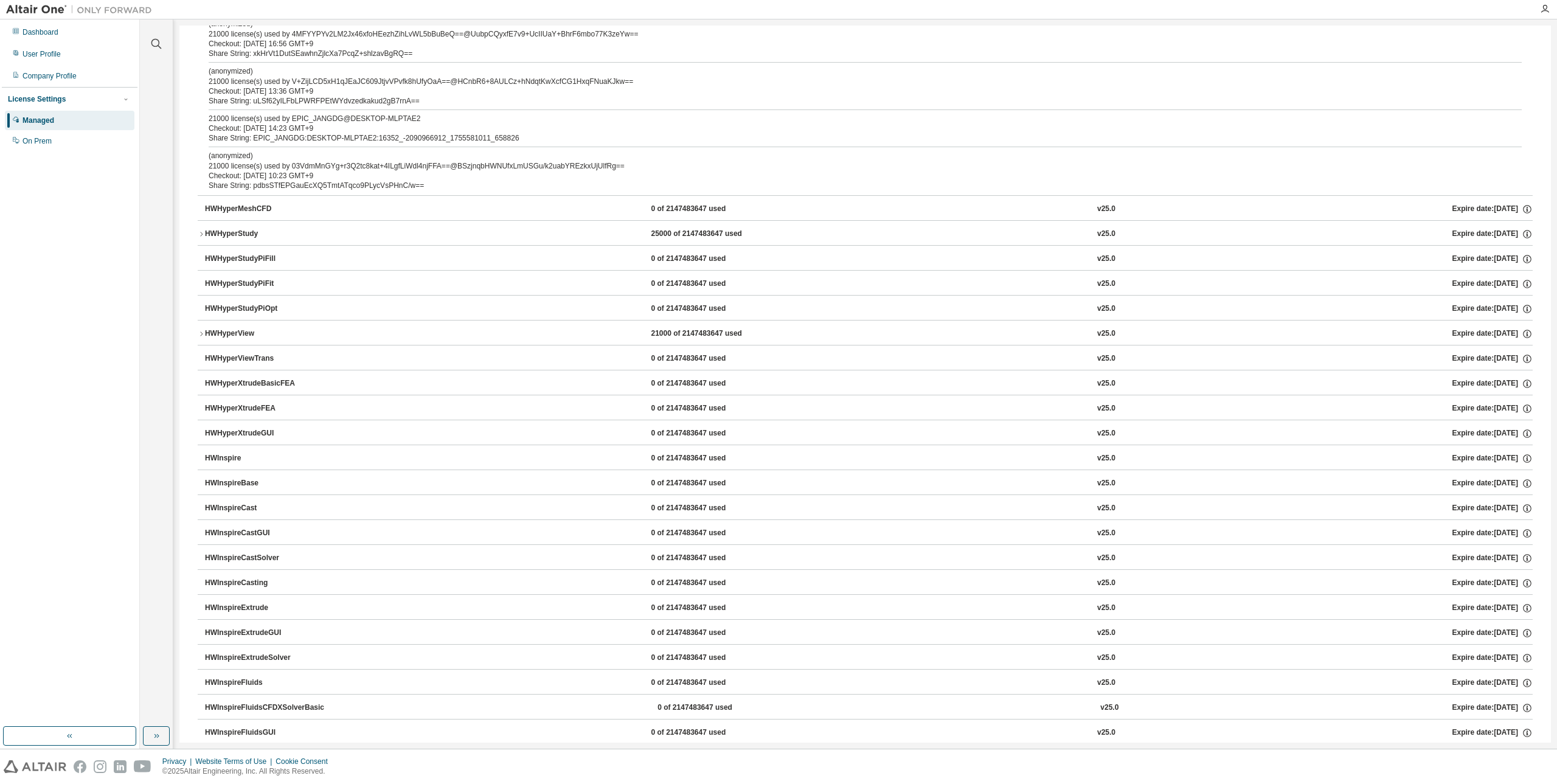
click at [202, 328] on button "HWHyperView 21000 of 2147483647 used v25.0 Expire date: [DATE]" at bounding box center [865, 334] width 1335 height 27
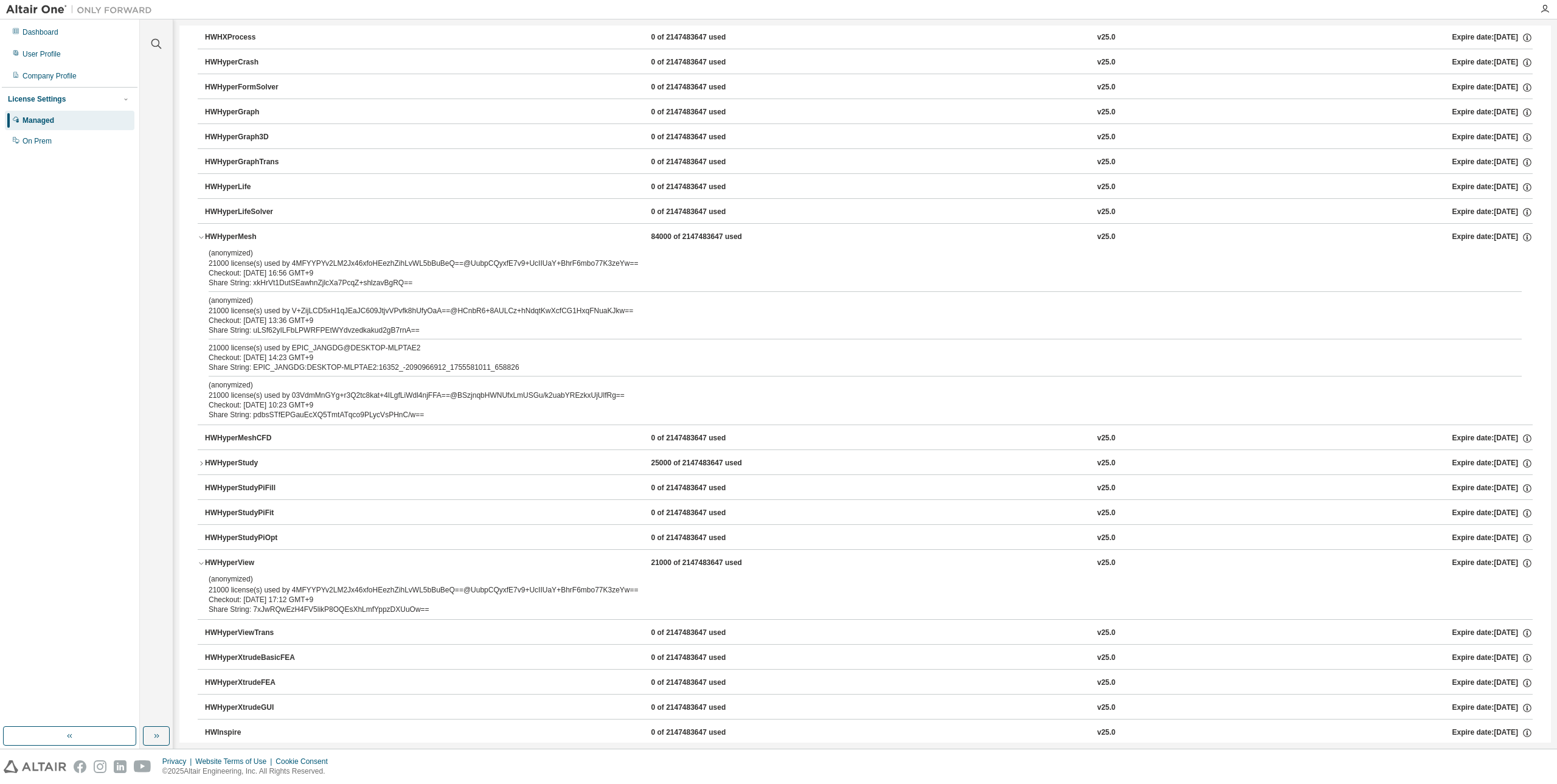
scroll to position [1703, 0]
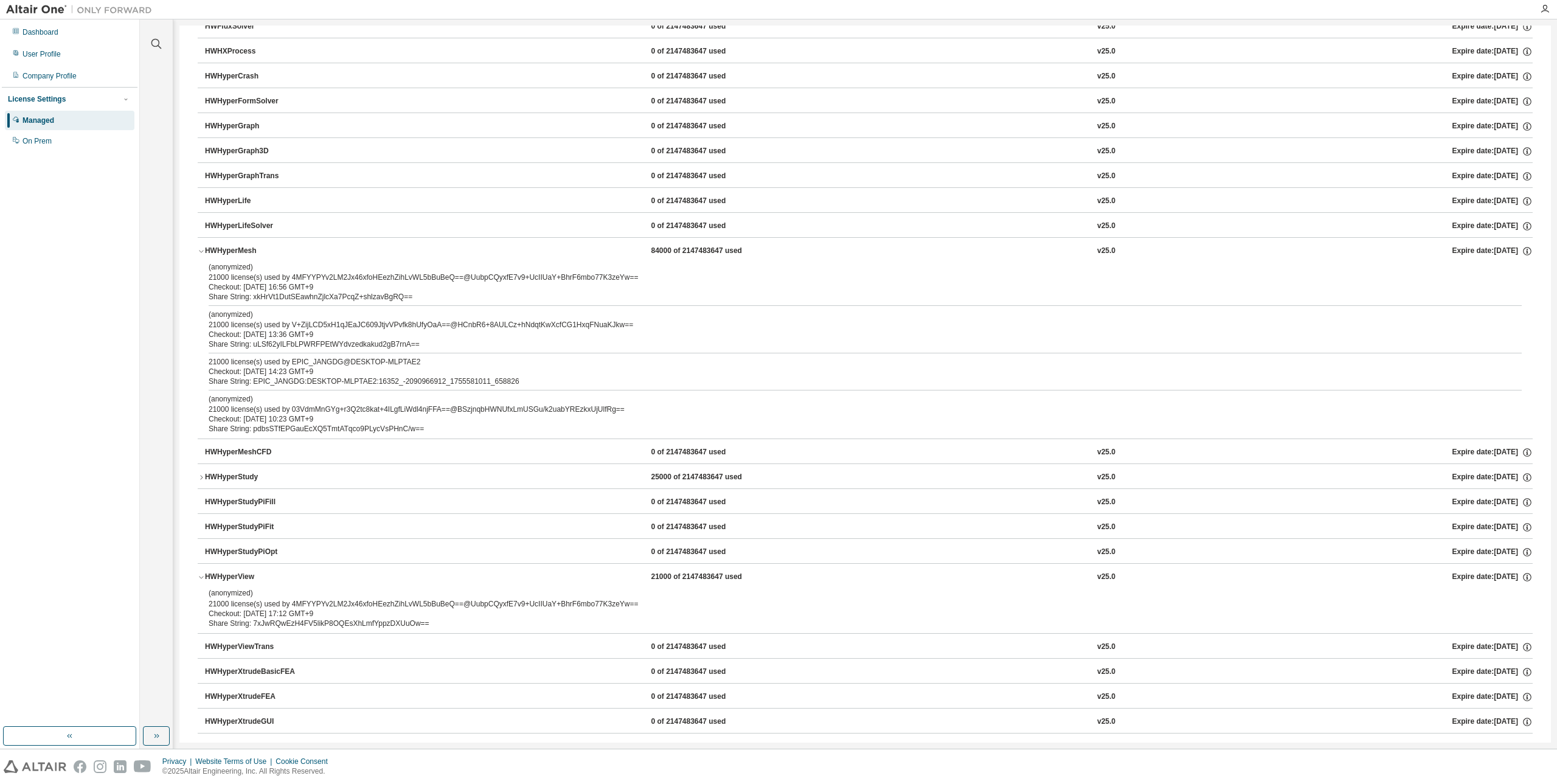
drag, startPoint x: 326, startPoint y: 365, endPoint x: 418, endPoint y: 368, distance: 92.0
click at [418, 368] on div "21000 license(s) used by EPIC_JANGDG@DESKTOP-MLPTAE2 Checkout: [DATE] 14:23 GMT…" at bounding box center [851, 366] width 1283 height 19
click at [418, 368] on div "Checkout: [DATE] 14:23 GMT+9" at bounding box center [851, 371] width 1283 height 10
drag, startPoint x: 319, startPoint y: 380, endPoint x: 492, endPoint y: 372, distance: 173.2
click at [480, 374] on div "21000 license(s) used by EPIC_JANGDG@DESKTOP-MLPTAE2 Checkout: [DATE] 14:23 GMT…" at bounding box center [851, 371] width 1283 height 29
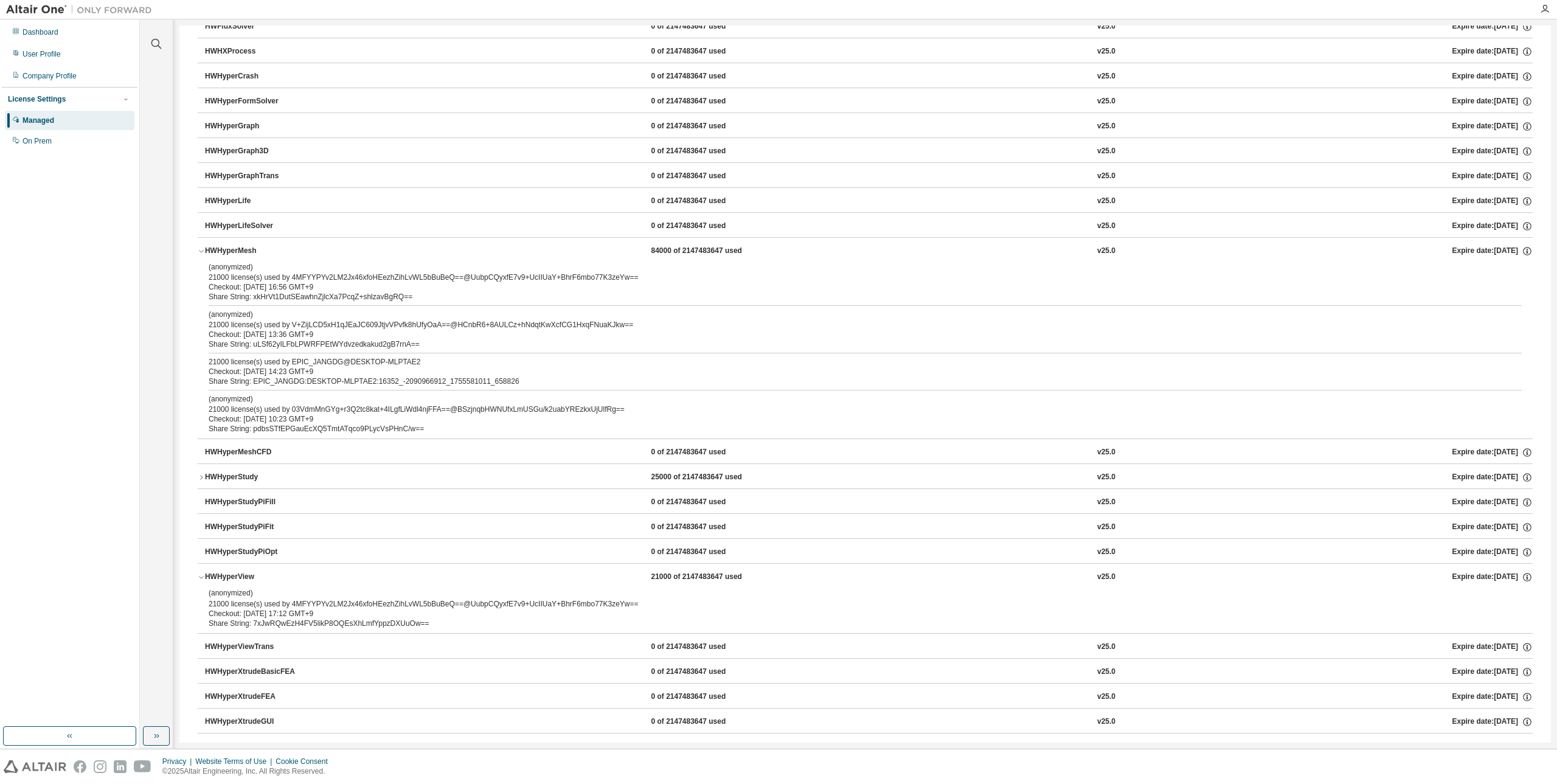
click at [492, 372] on div "Checkout: [DATE] 14:23 GMT+9" at bounding box center [851, 371] width 1283 height 10
drag, startPoint x: 492, startPoint y: 372, endPoint x: 283, endPoint y: 370, distance: 209.0
click at [283, 370] on div "Checkout: [DATE] 14:23 GMT+9" at bounding box center [851, 371] width 1283 height 10
drag, startPoint x: 470, startPoint y: 298, endPoint x: 529, endPoint y: 276, distance: 63.0
click at [470, 298] on div "Share String: xkHrVt1DutSEawhnZjlcXa7PcqZ+shlzavBgRQ==" at bounding box center [851, 296] width 1283 height 10
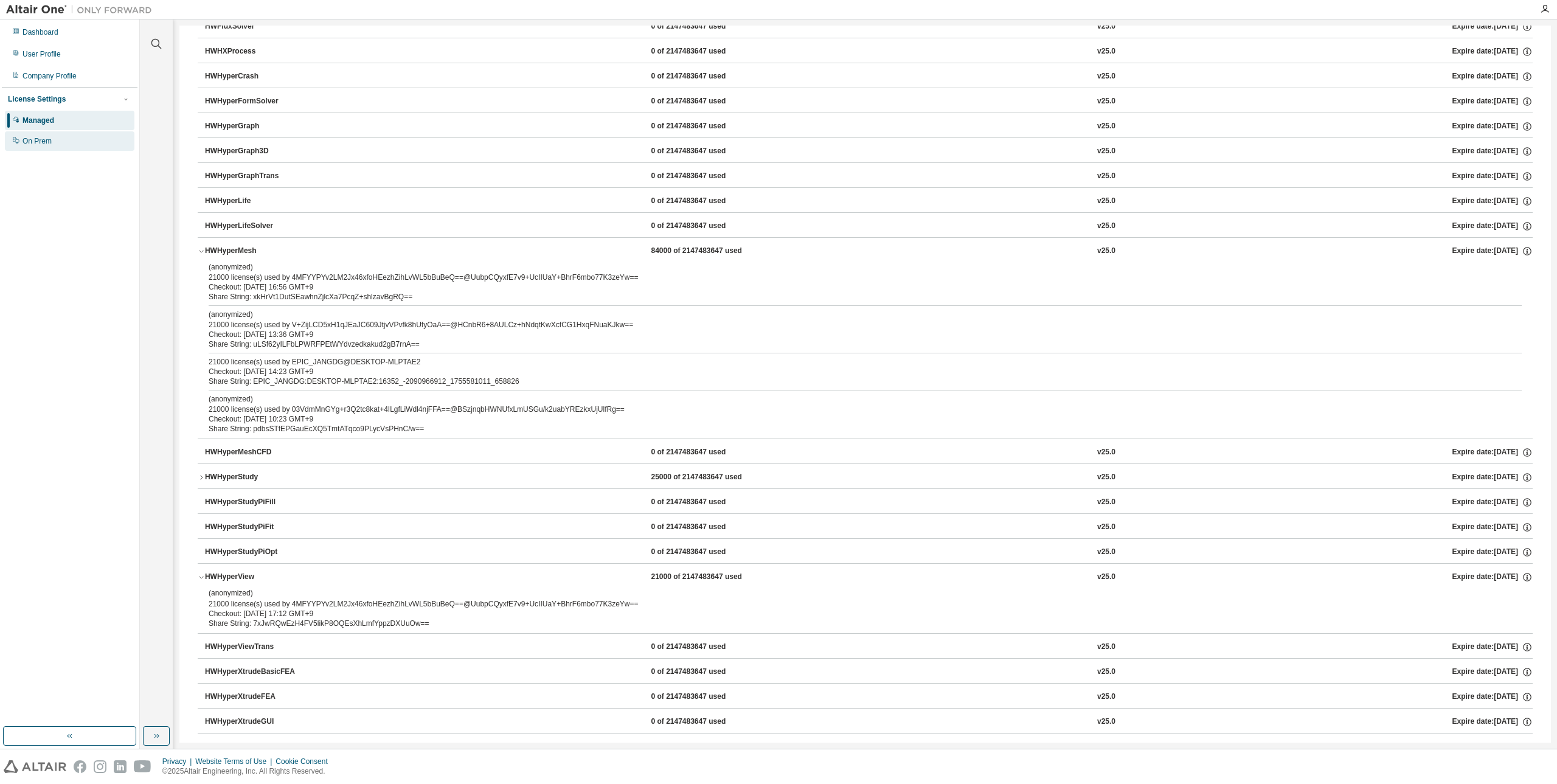
click at [118, 144] on div "On Prem" at bounding box center [69, 141] width 129 height 19
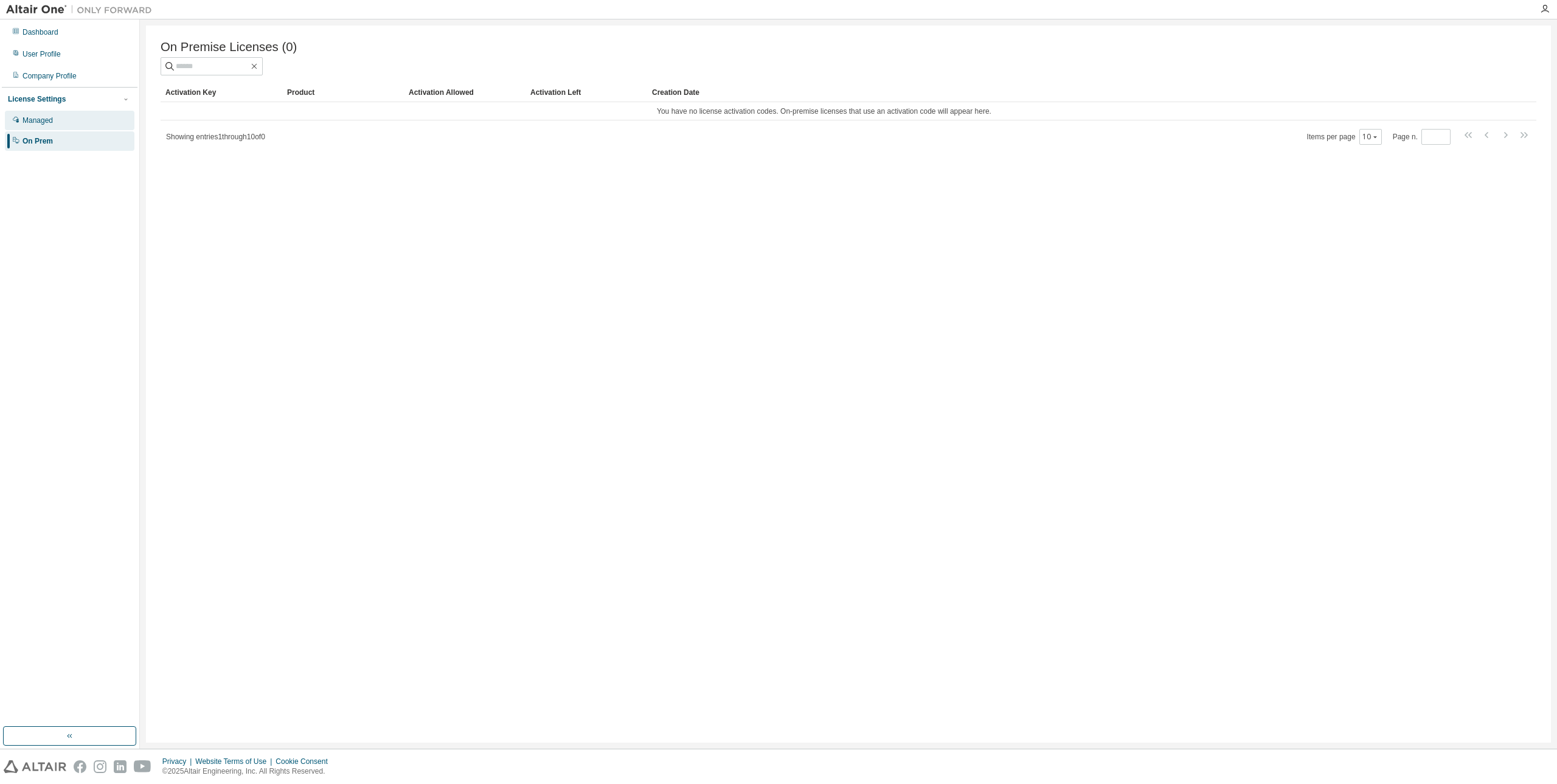
click at [118, 126] on div "Managed" at bounding box center [69, 120] width 129 height 19
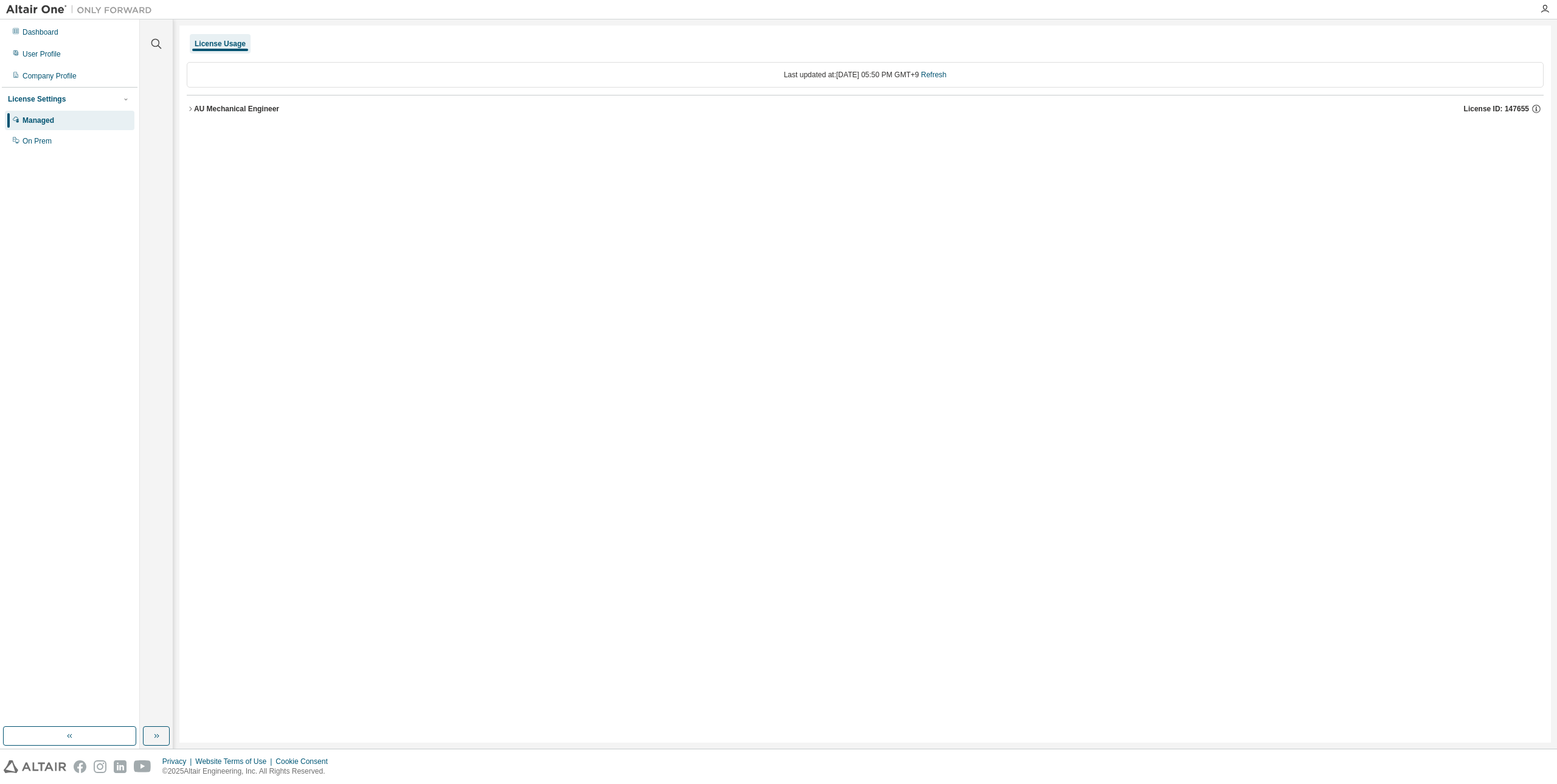
click at [214, 113] on div "AU Mechanical Engineer" at bounding box center [236, 108] width 85 height 10
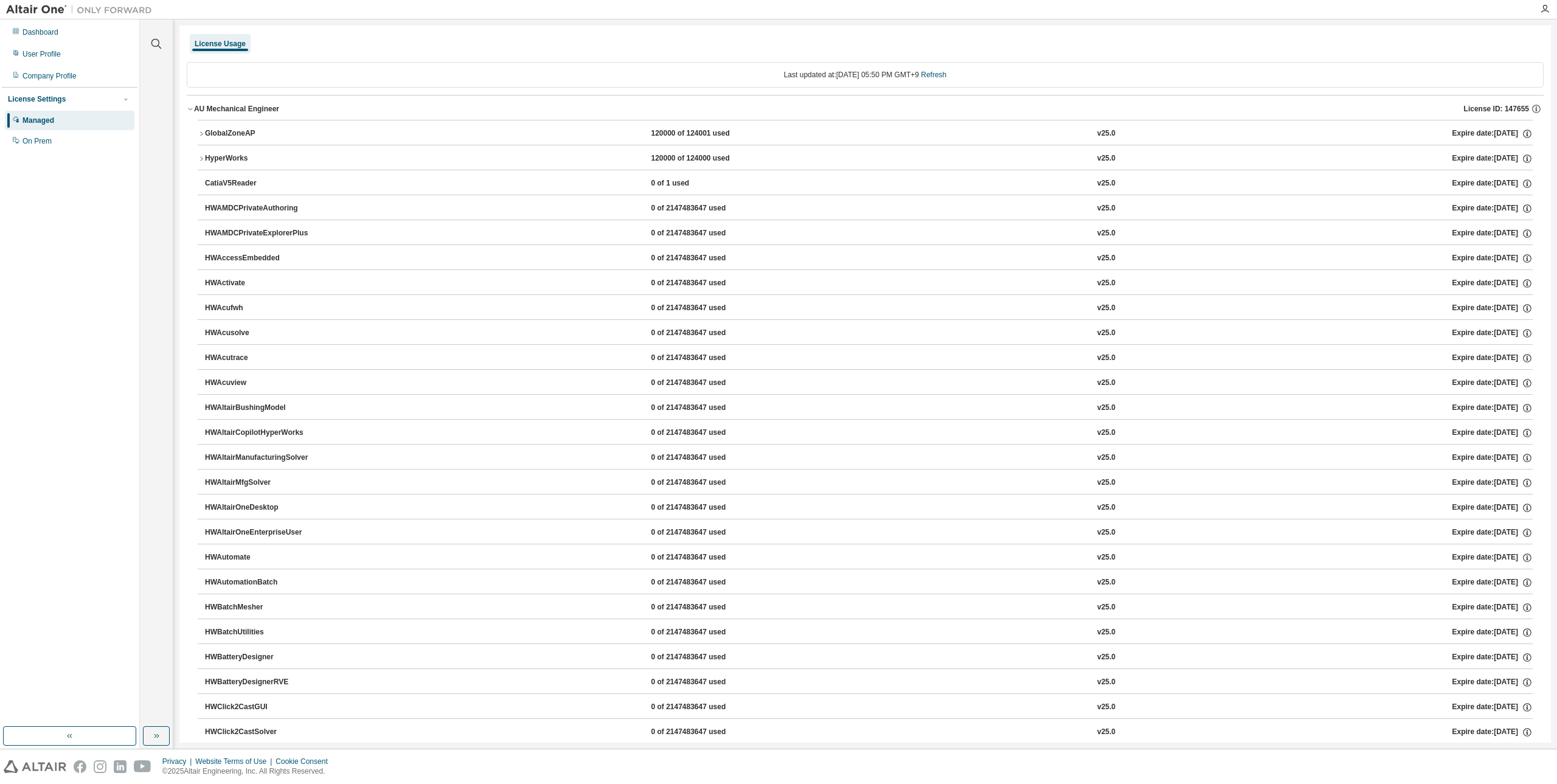
click at [928, 77] on div "Last updated at: [DATE] 05:50 PM GMT+9 Refresh" at bounding box center [865, 74] width 1357 height 26
click at [936, 73] on link "Refresh" at bounding box center [933, 75] width 26 height 9
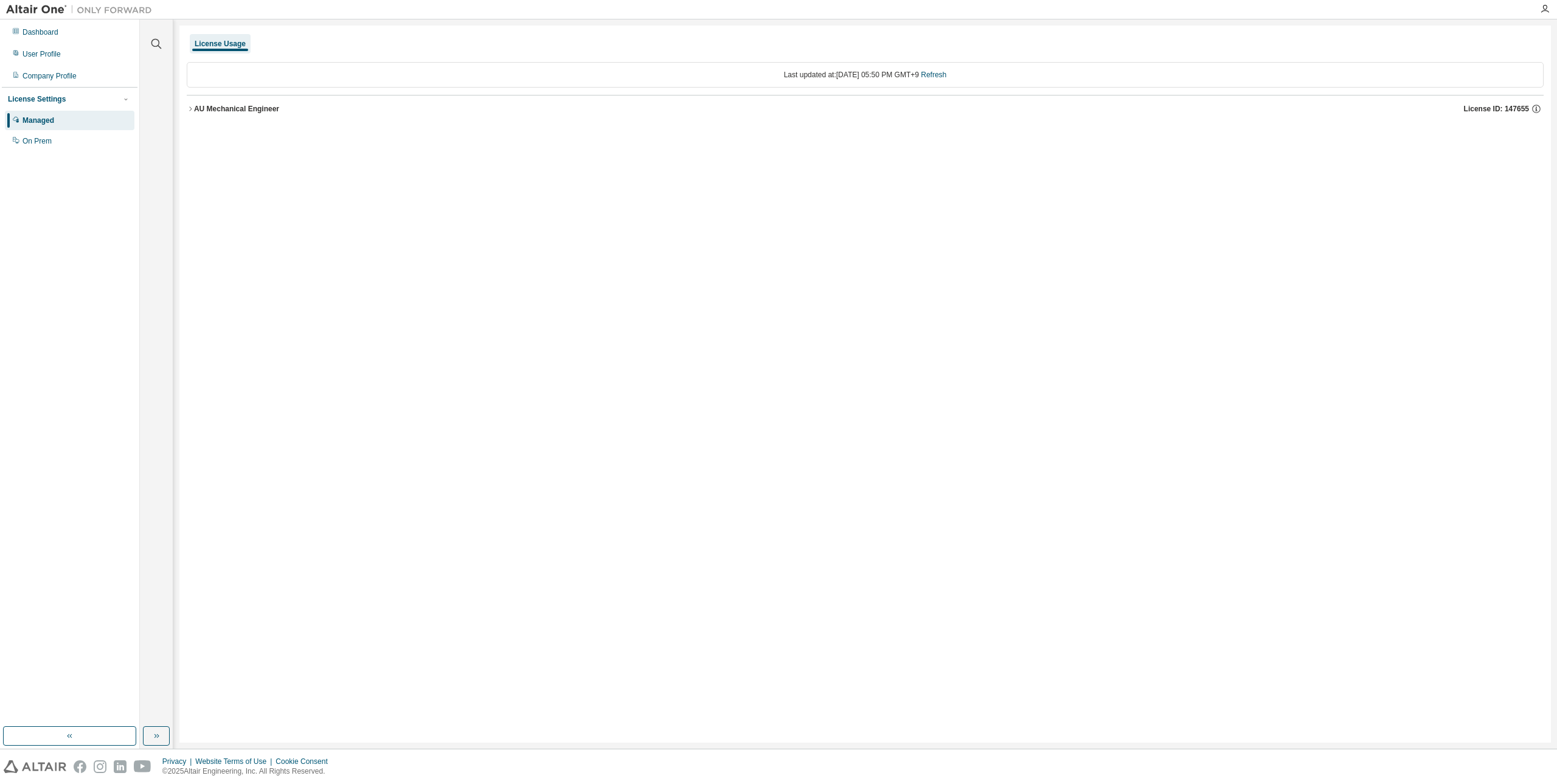
click at [259, 111] on div "AU Mechanical Engineer" at bounding box center [236, 108] width 85 height 10
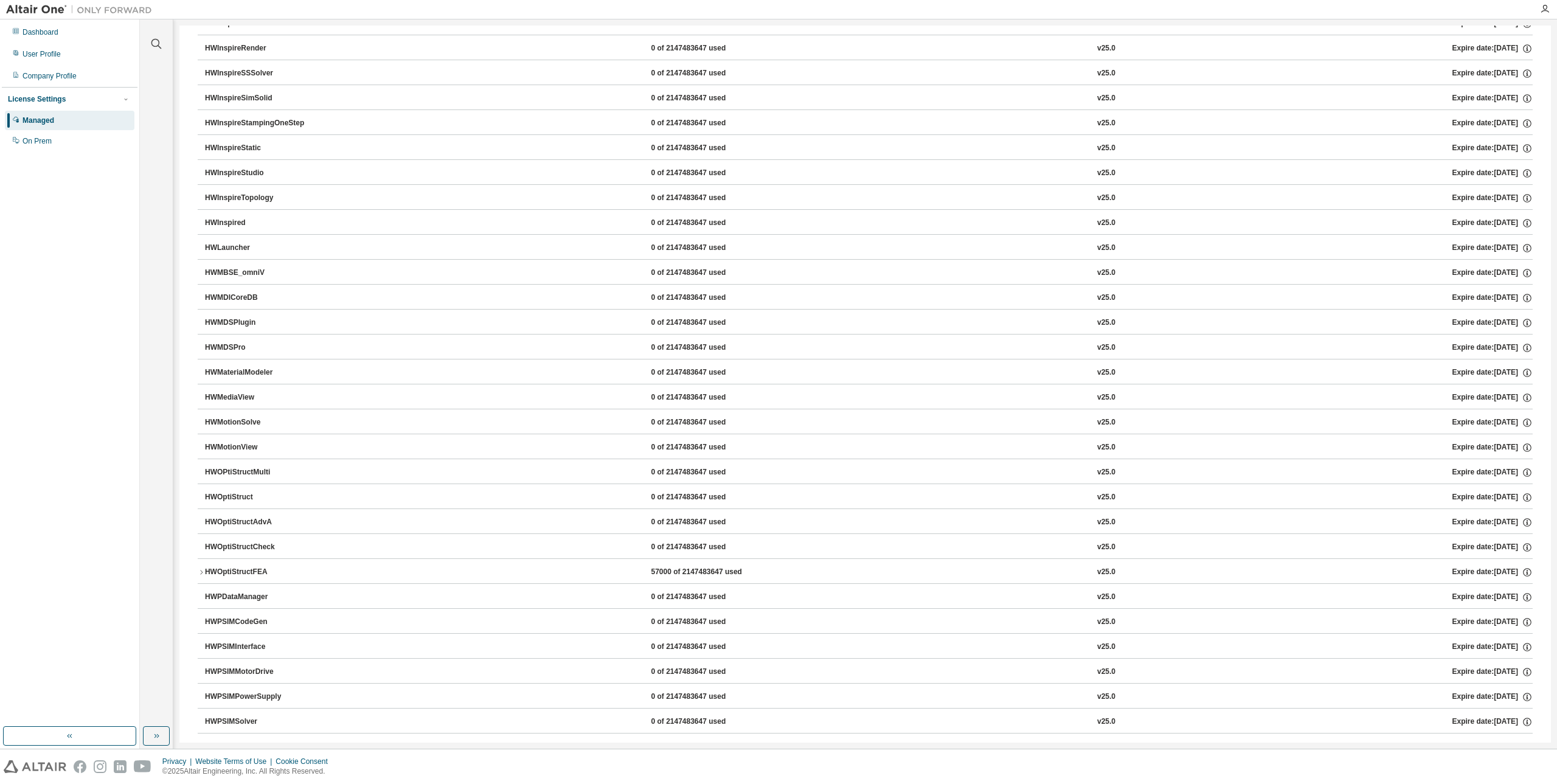
scroll to position [3101, 0]
click at [757, 563] on button "HWOptiStructFEA 57000 of 2147483647 used v25.0 Expire date: [DATE]" at bounding box center [865, 573] width 1335 height 27
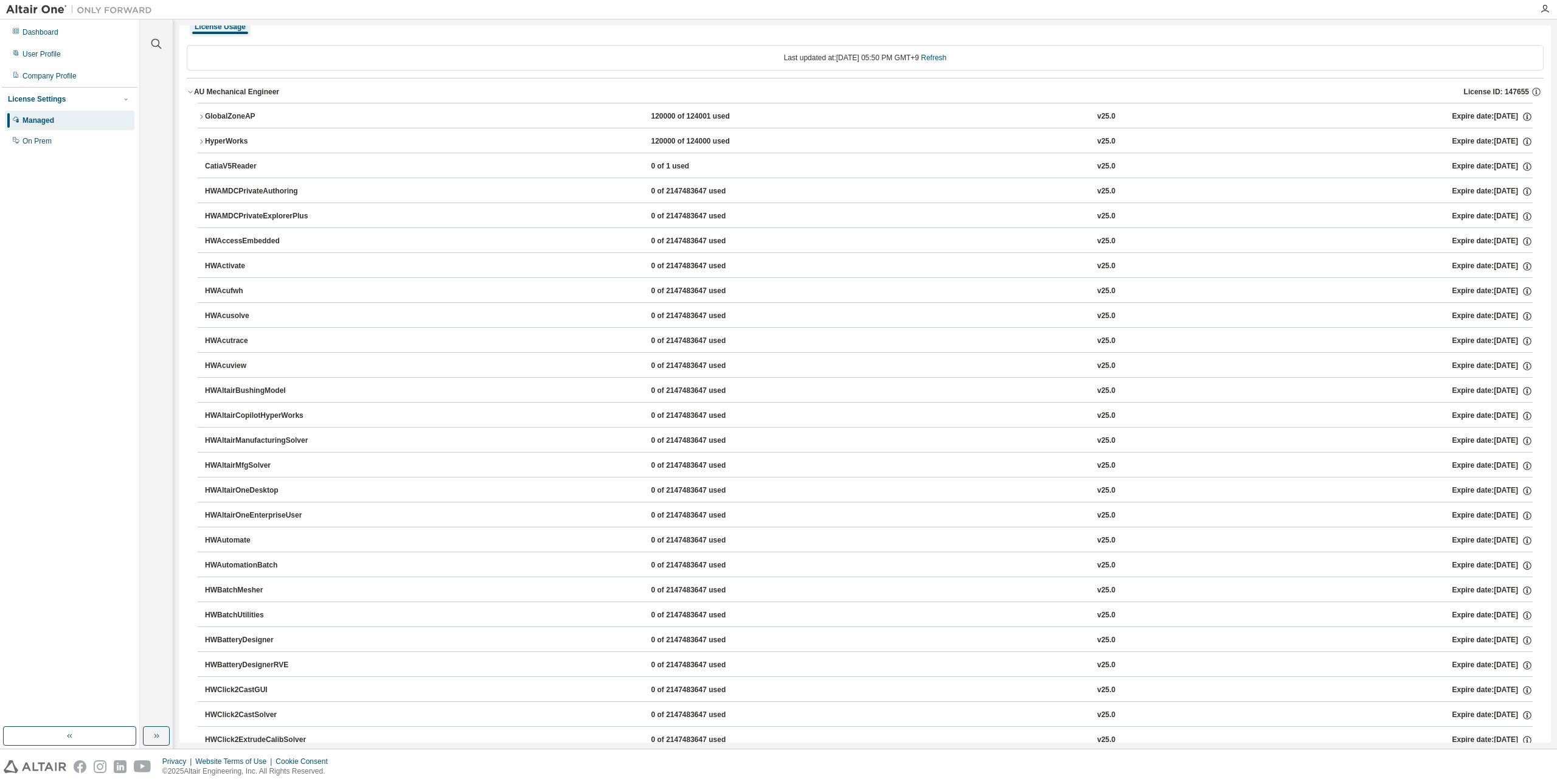
scroll to position [0, 0]
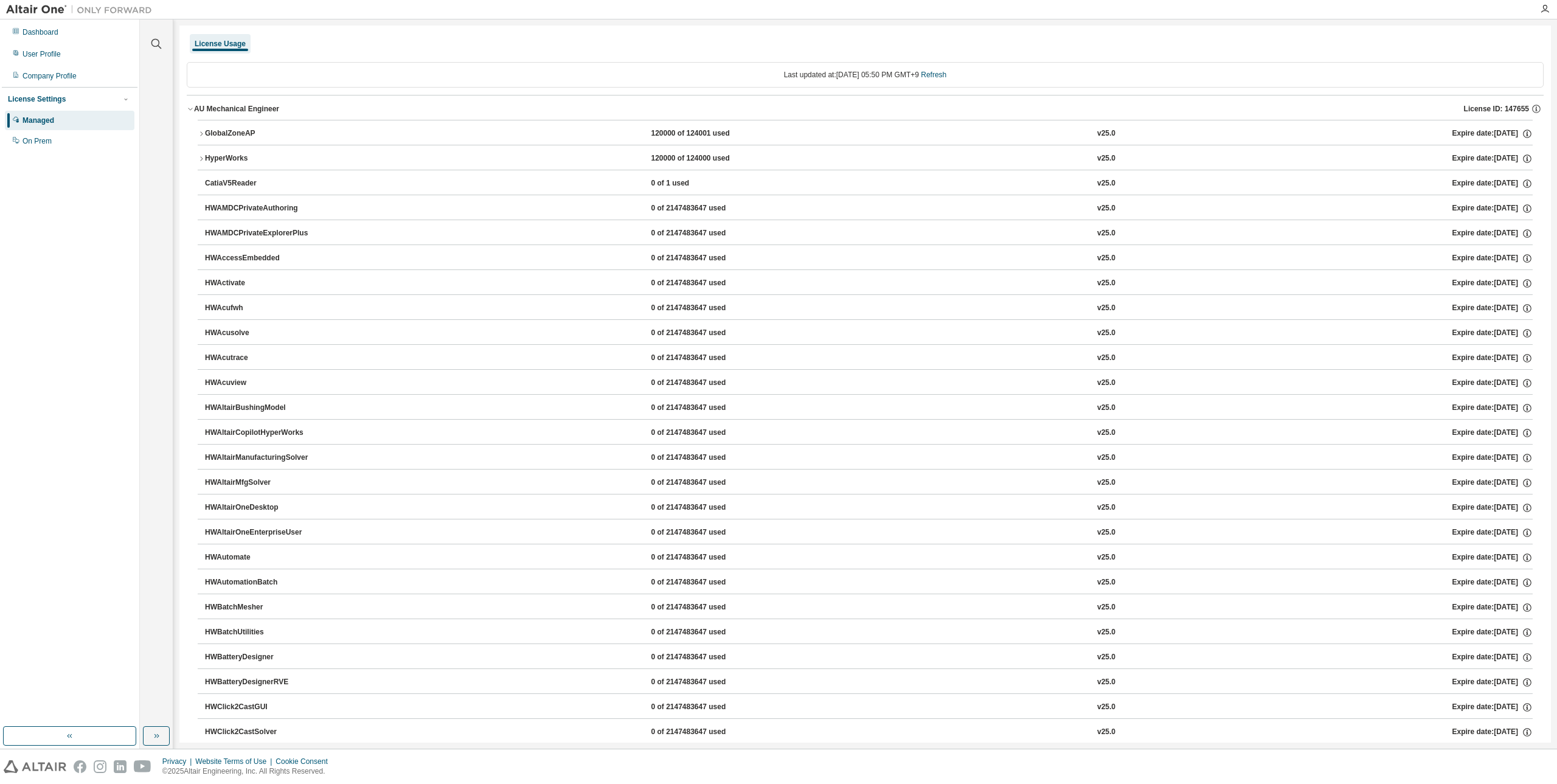
click at [457, 165] on button "HyperWorks 120000 of 124000 used v25.0 Expire date: [DATE]" at bounding box center [865, 158] width 1335 height 27
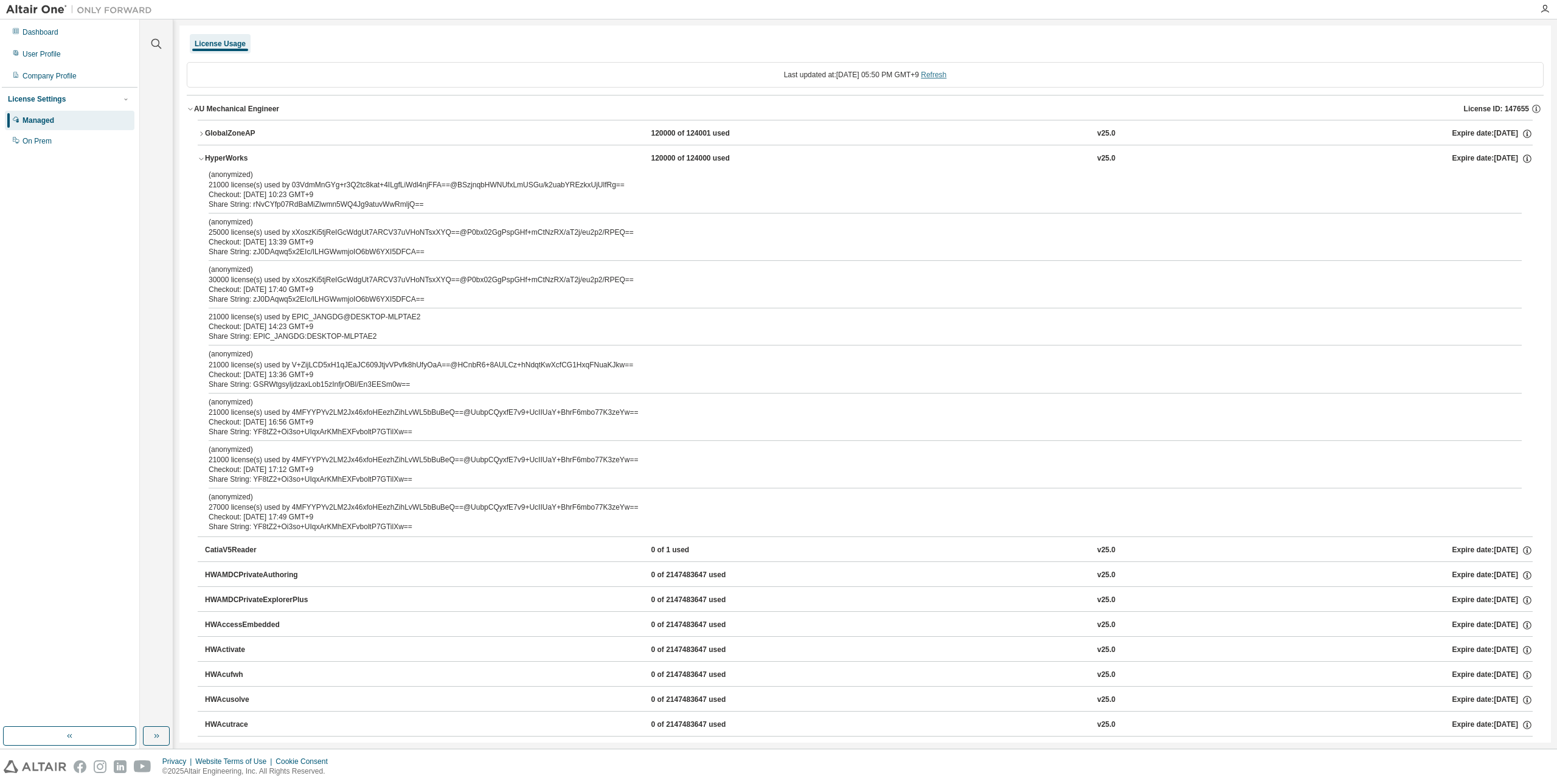
click at [944, 79] on link "Refresh" at bounding box center [933, 75] width 26 height 9
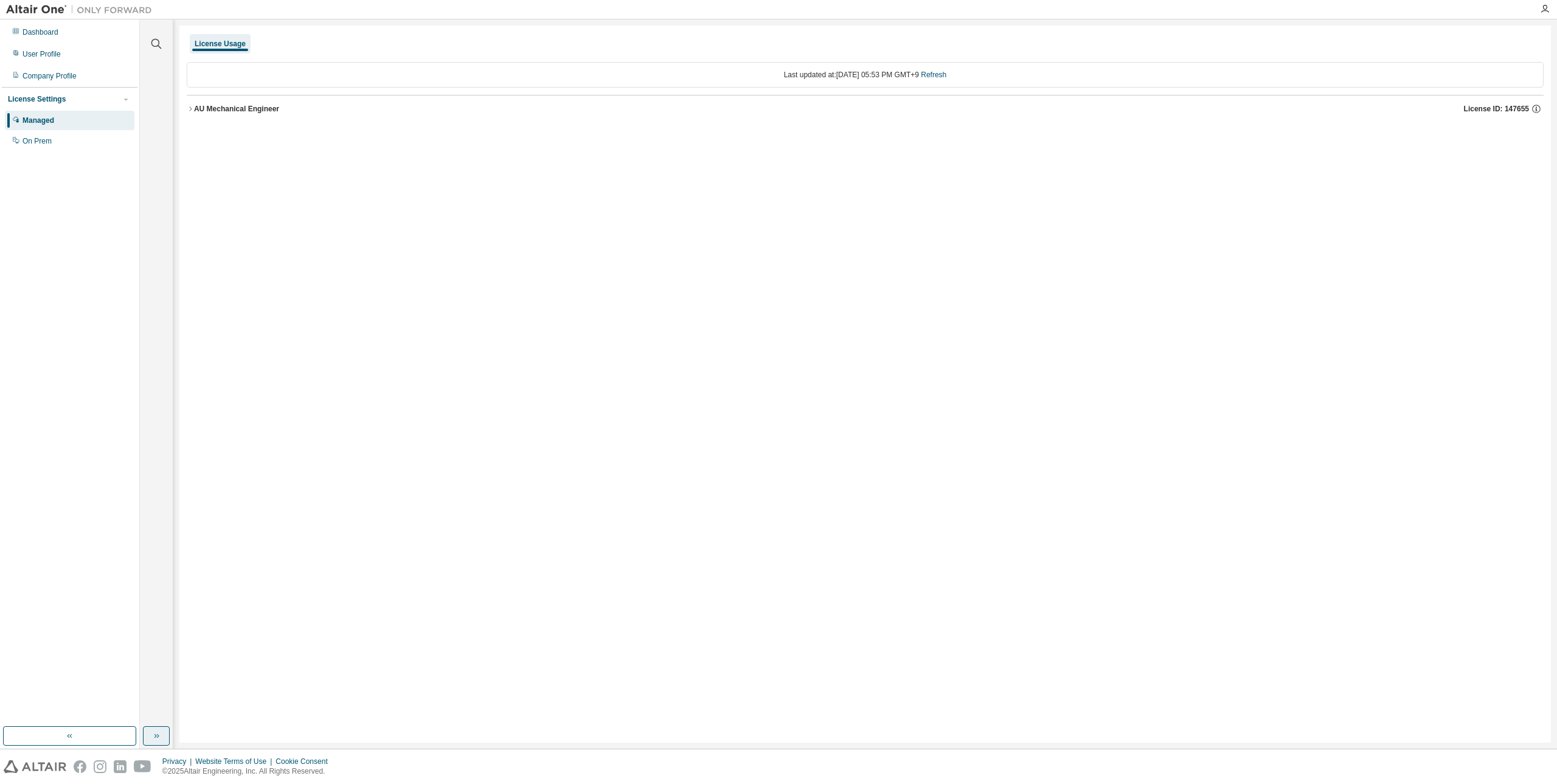
click at [163, 732] on button "button" at bounding box center [156, 735] width 27 height 19
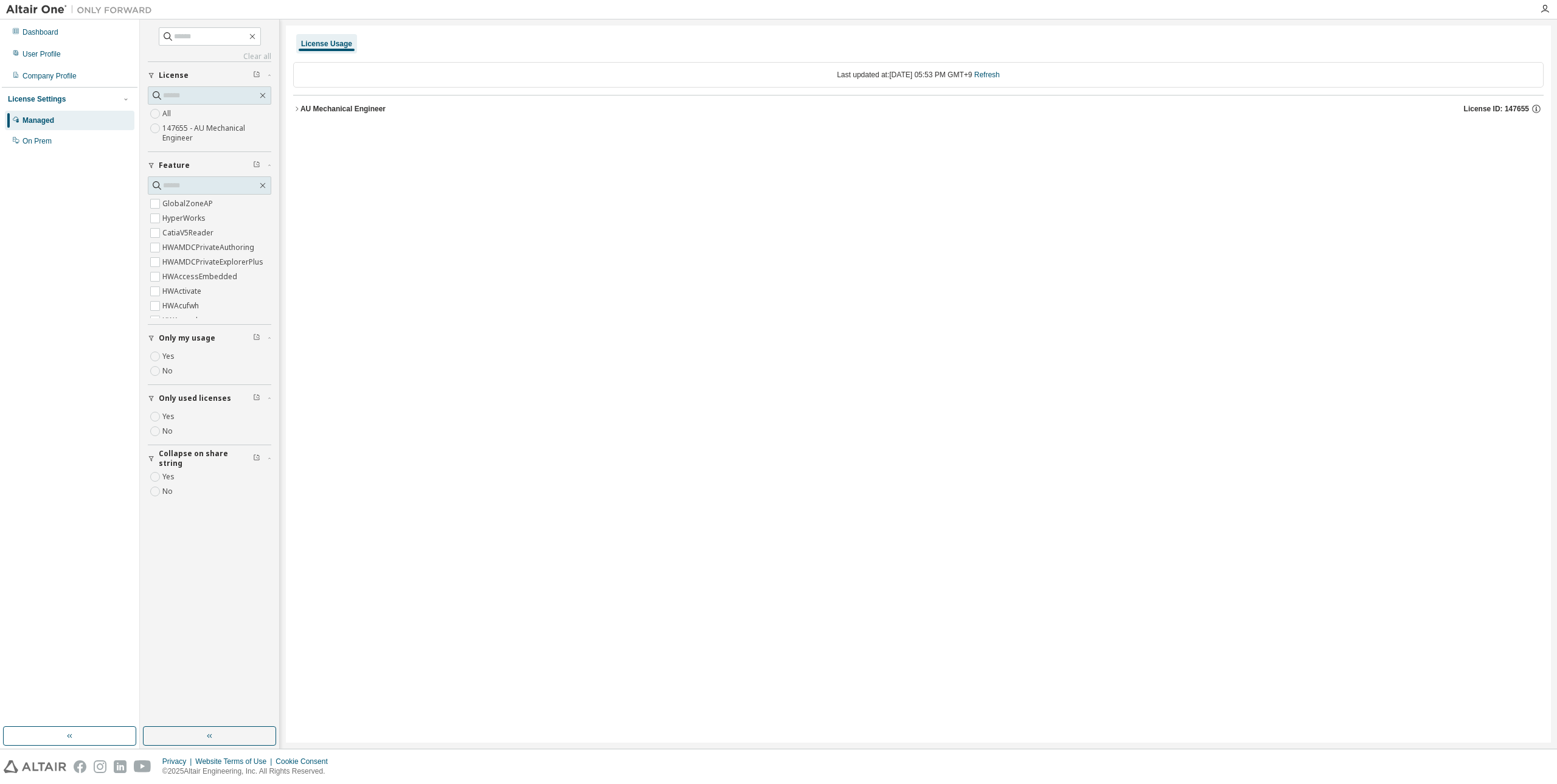
click at [304, 106] on div "AU Mechanical Engineer" at bounding box center [343, 108] width 85 height 10
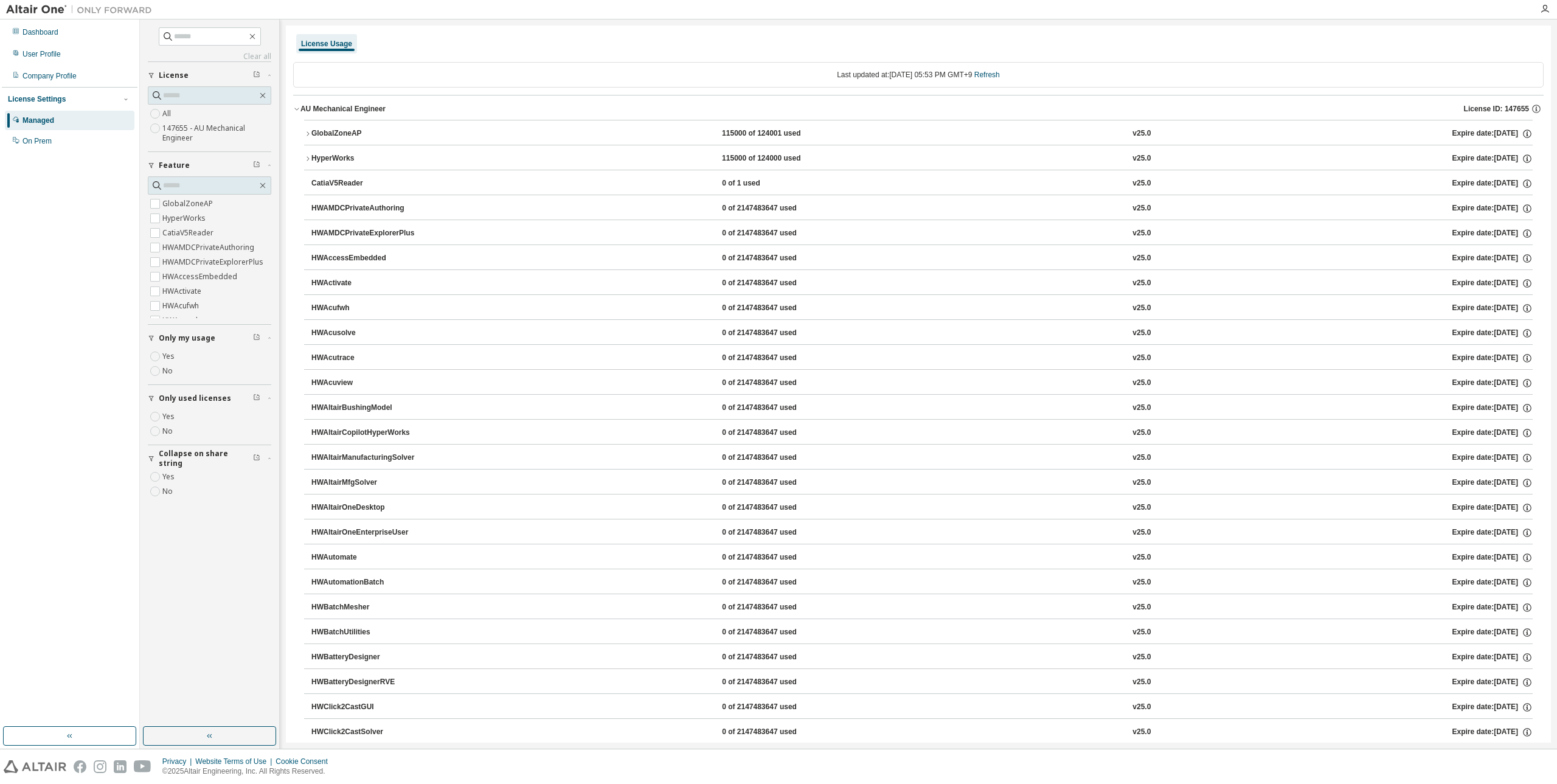
click at [351, 160] on div "HyperWorks" at bounding box center [366, 158] width 110 height 11
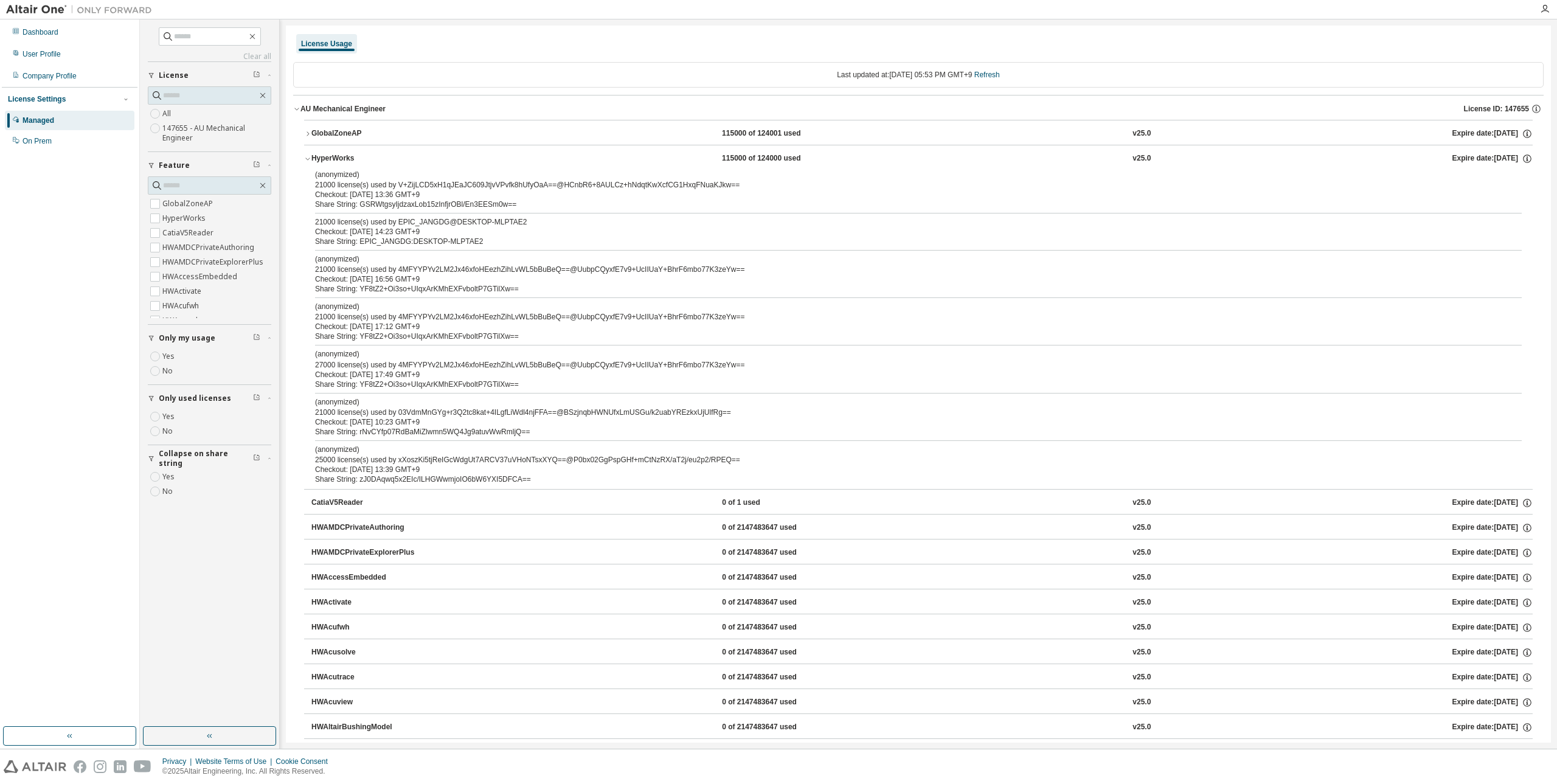
click at [387, 251] on div "(anonymized) 21000 license(s) used by V+ZijLCD5xH1qJEaJC609JtjvVPvfk8hUfyOaA==@…" at bounding box center [919, 329] width 1229 height 319
click at [183, 566] on div "Clear all Collapse on share string Yes No Only used licenses Yes No Only my usa…" at bounding box center [209, 373] width 135 height 703
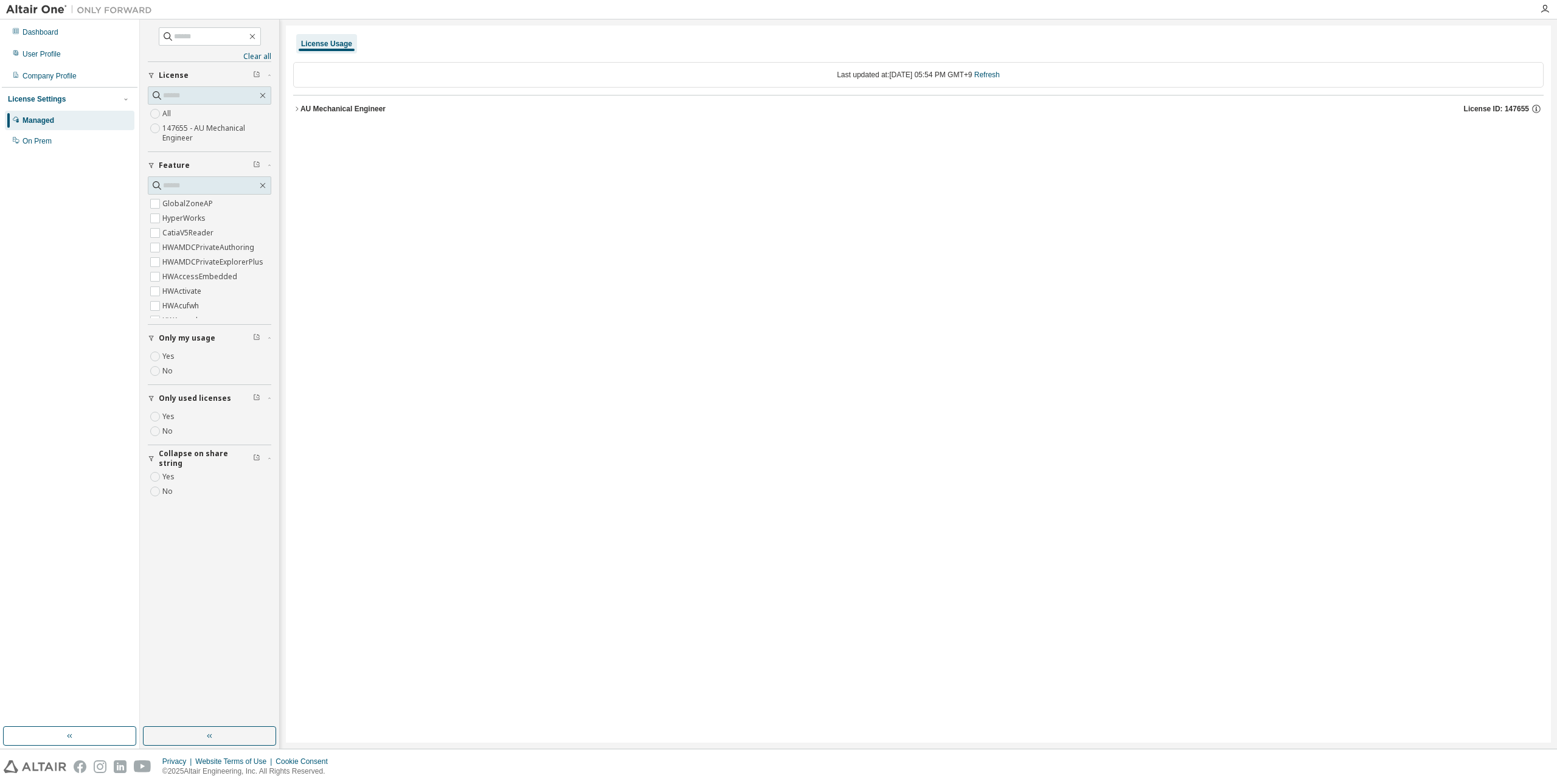
drag, startPoint x: 385, startPoint y: 93, endPoint x: 378, endPoint y: 106, distance: 14.8
click at [384, 96] on div "Last updated at: [DATE] 05:54 PM GMT+9 Refresh AU Mechanical Engineer License I…" at bounding box center [918, 92] width 1251 height 75
click at [374, 111] on div "AU Mechanical Engineer" at bounding box center [343, 108] width 85 height 10
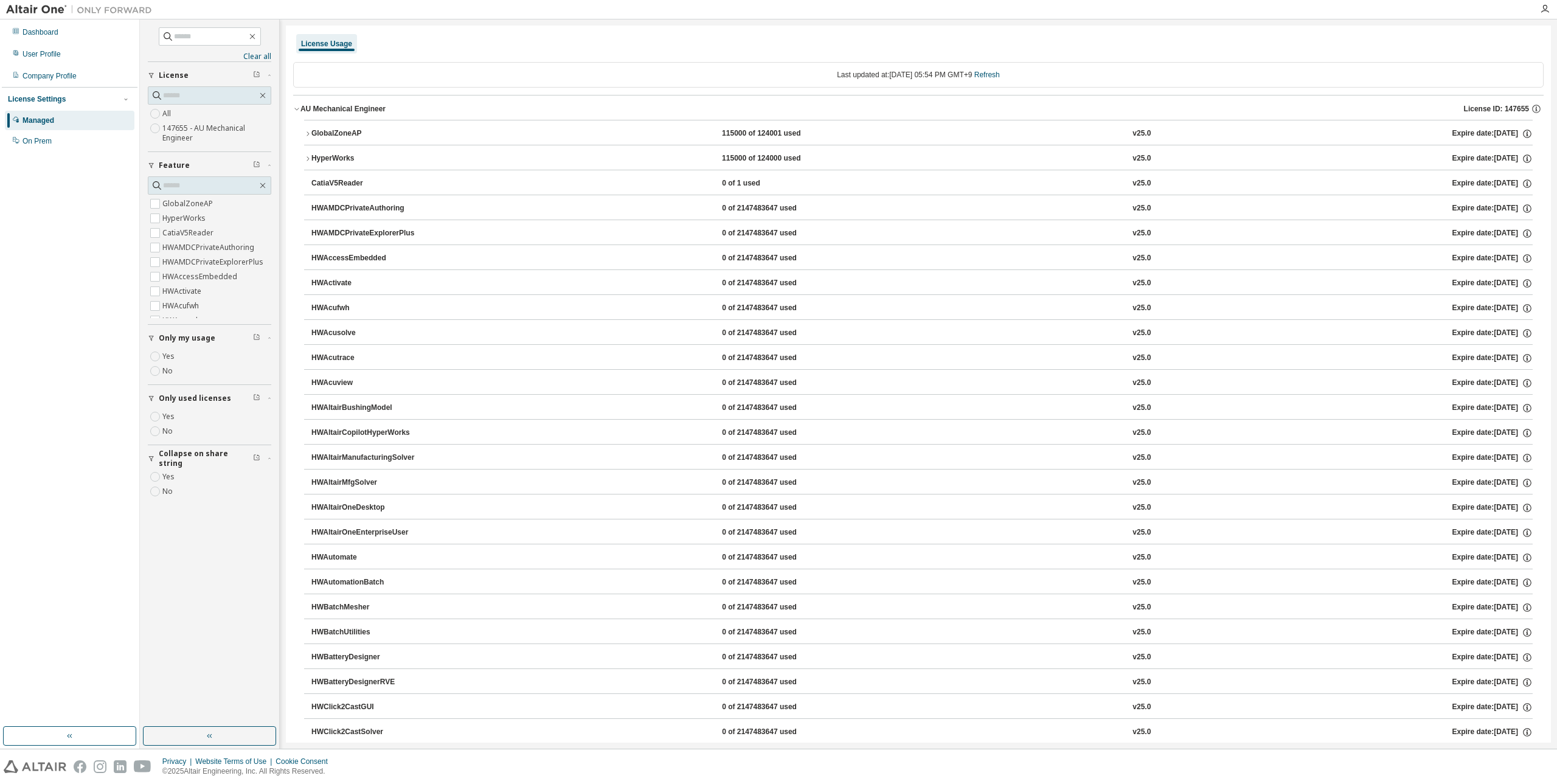
click at [369, 106] on div "AU Mechanical Engineer" at bounding box center [343, 108] width 85 height 10
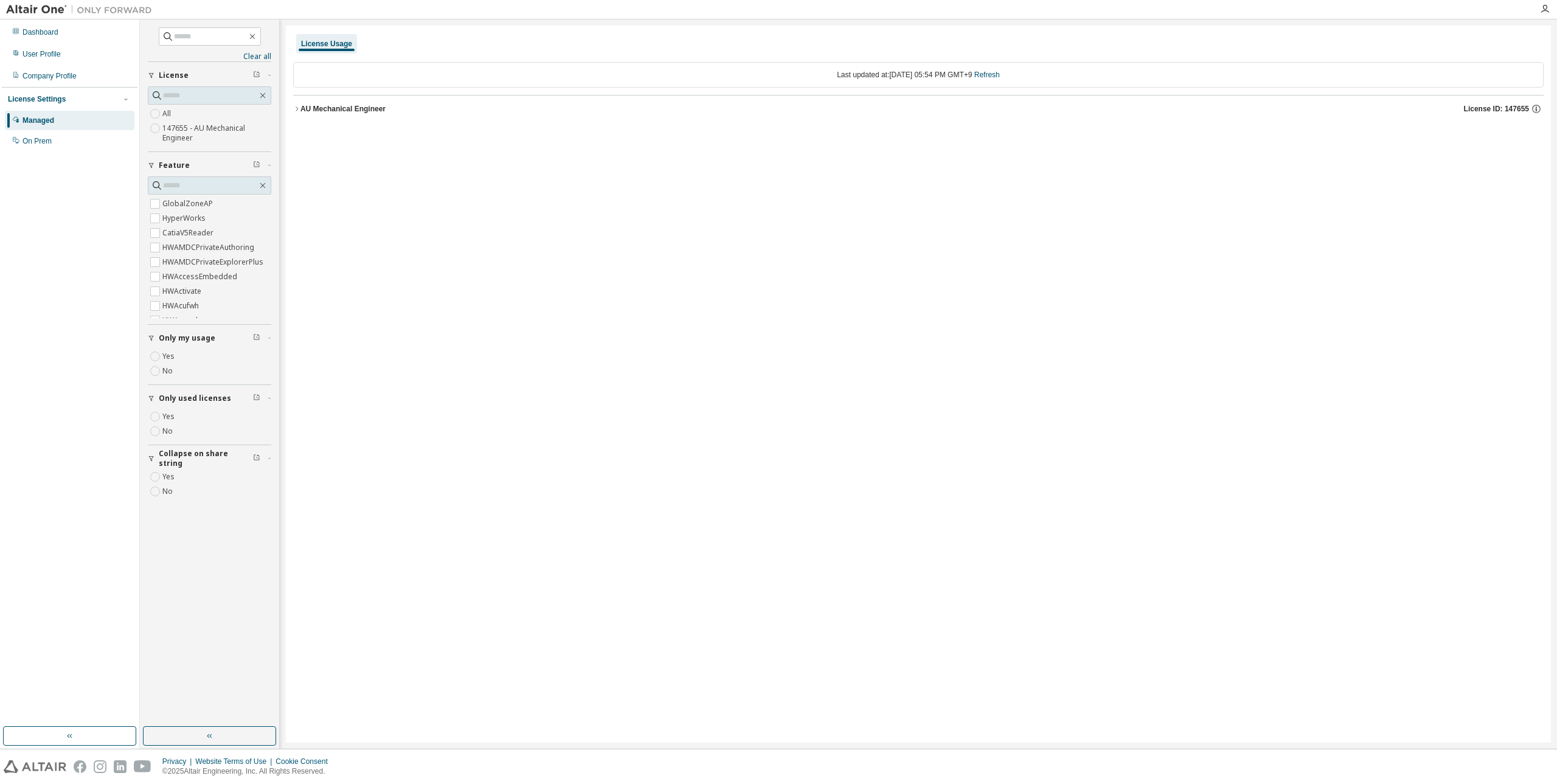
click at [369, 106] on div "AU Mechanical Engineer" at bounding box center [343, 108] width 85 height 10
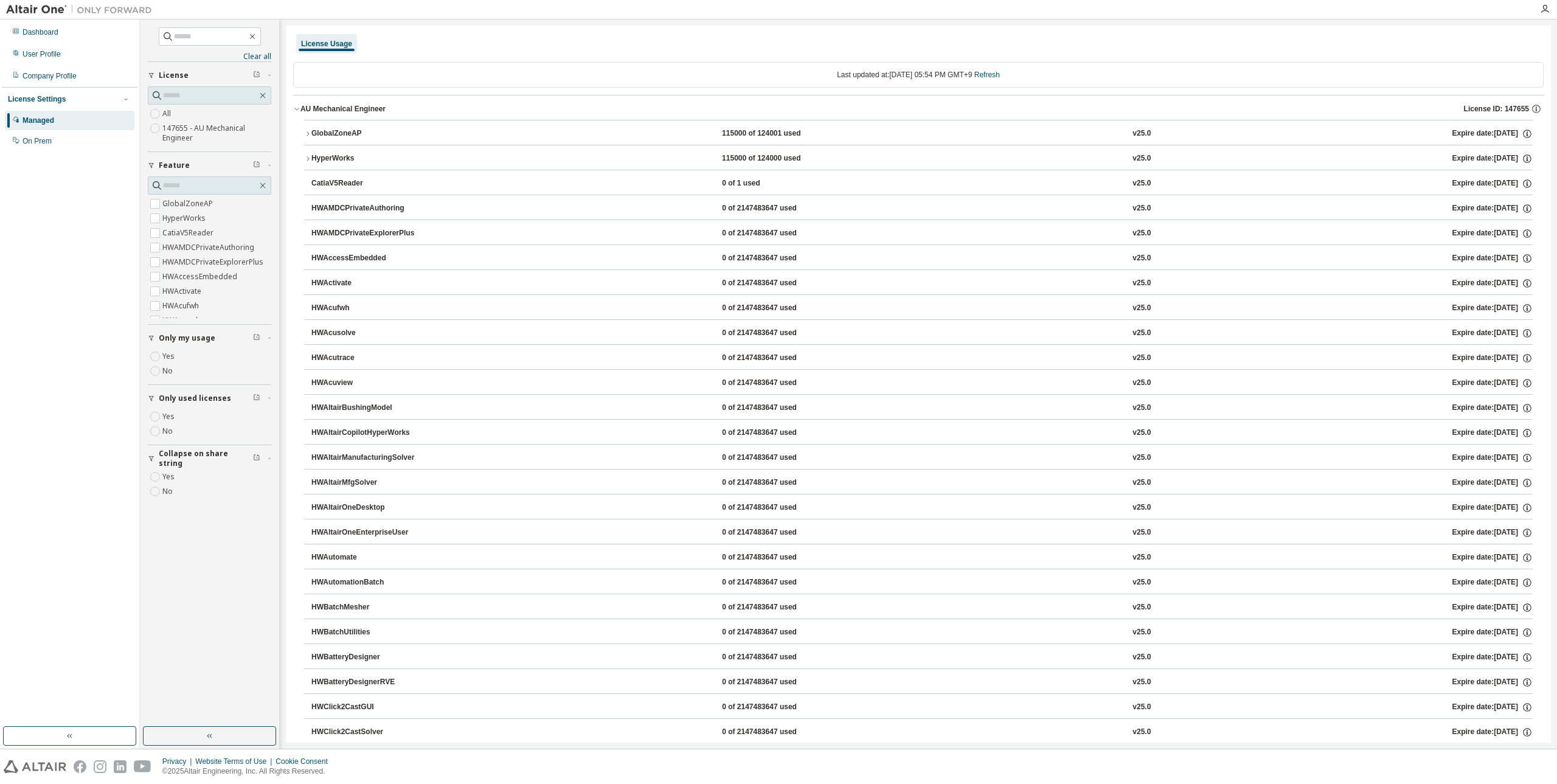
click at [168, 409] on label "Yes" at bounding box center [169, 416] width 14 height 14
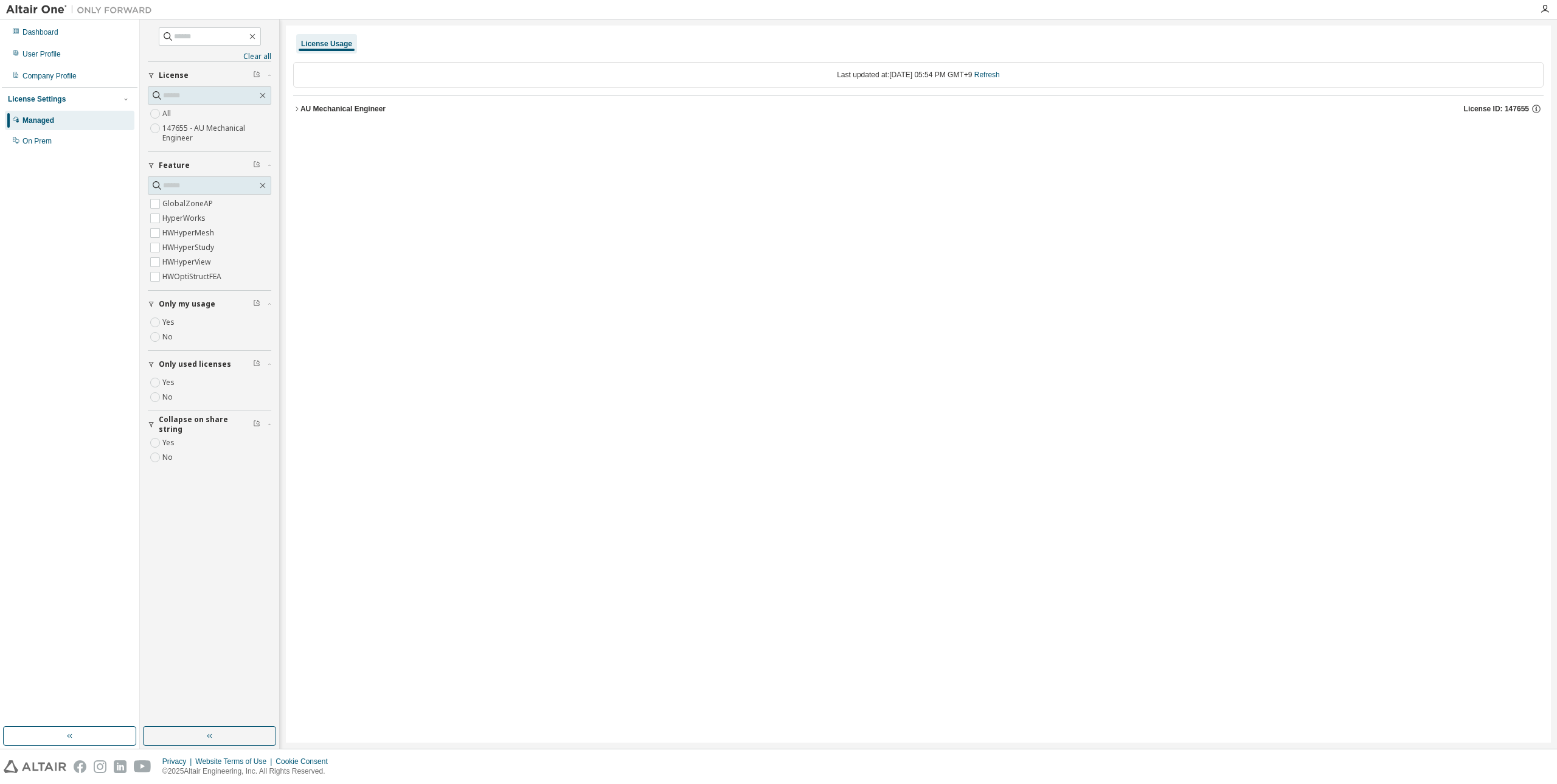
click at [319, 115] on button "AU Mechanical Engineer License ID: 147655" at bounding box center [918, 109] width 1251 height 27
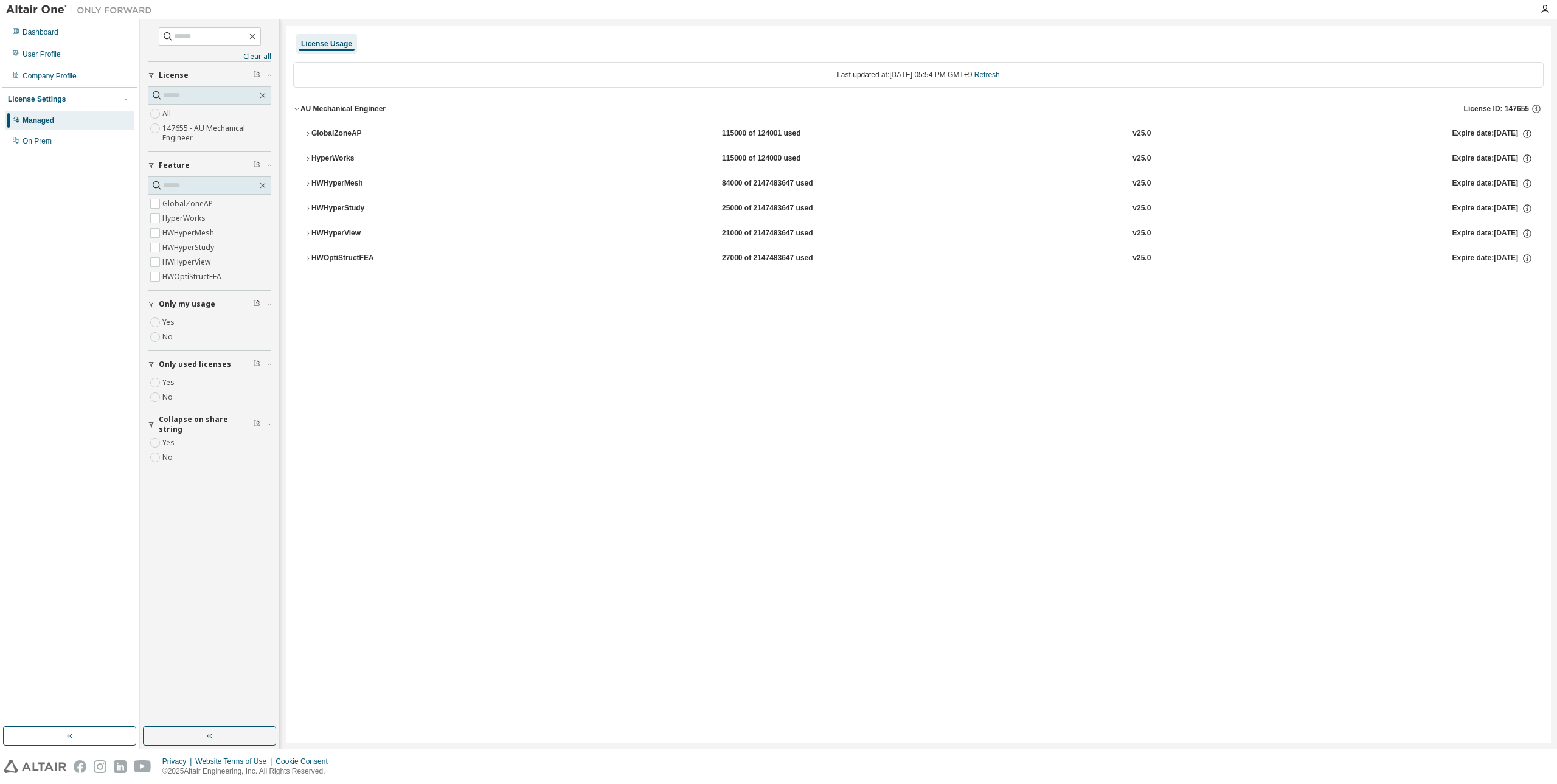
click at [343, 162] on div "HyperWorks" at bounding box center [366, 158] width 110 height 11
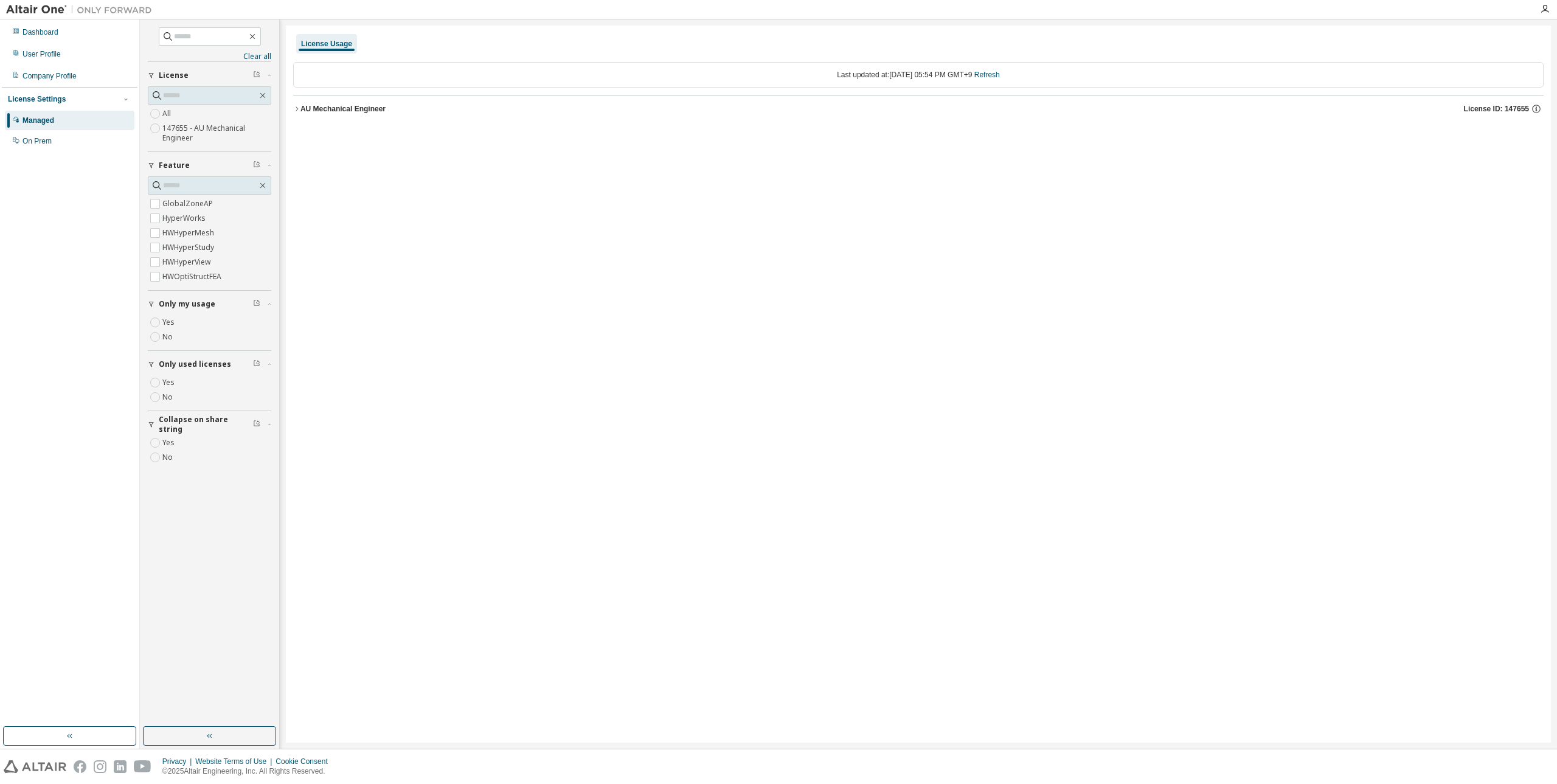
click at [336, 108] on div "AU Mechanical Engineer" at bounding box center [343, 108] width 85 height 10
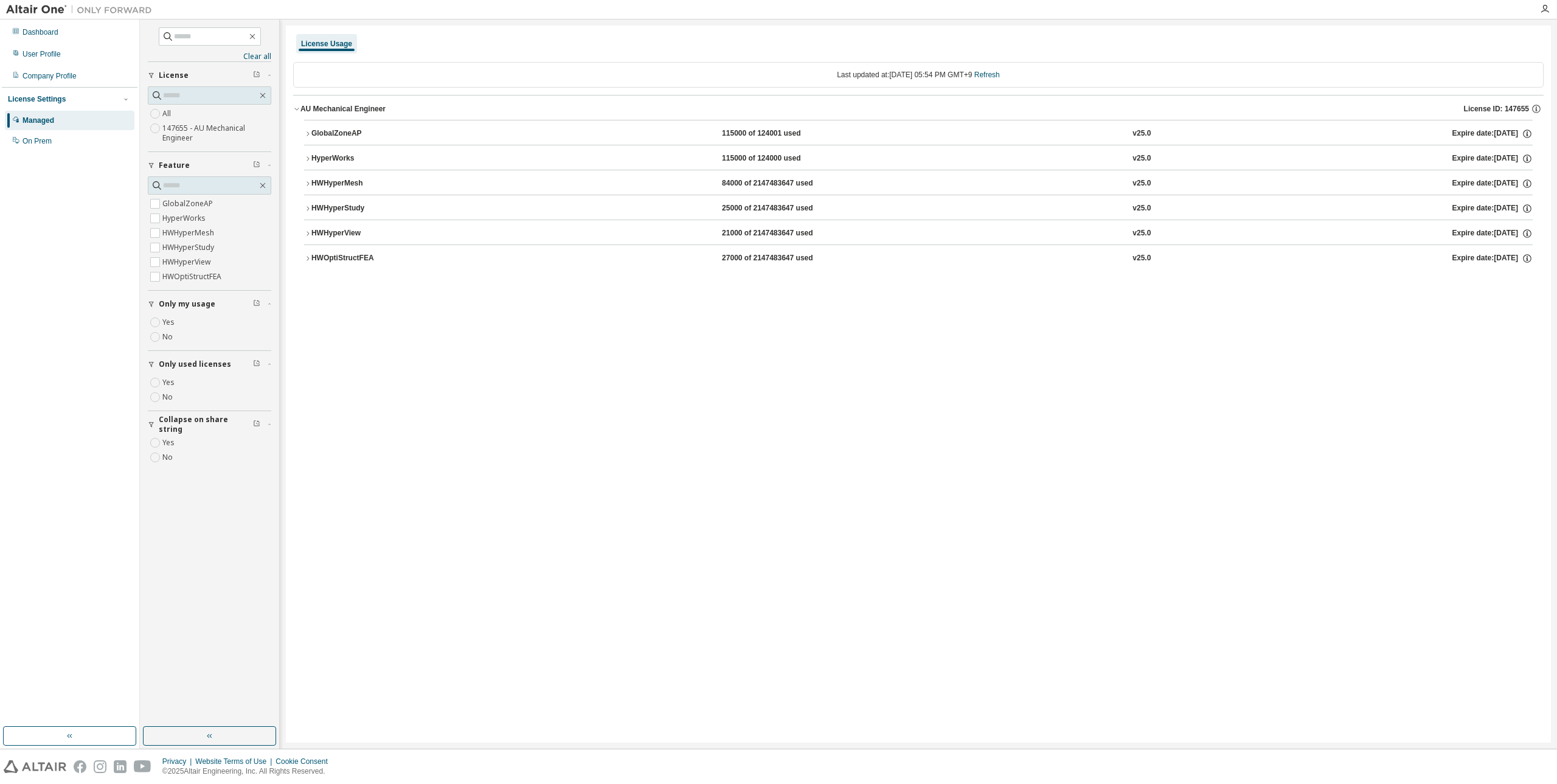
click at [337, 136] on div "GlobalZoneAP" at bounding box center [366, 134] width 110 height 11
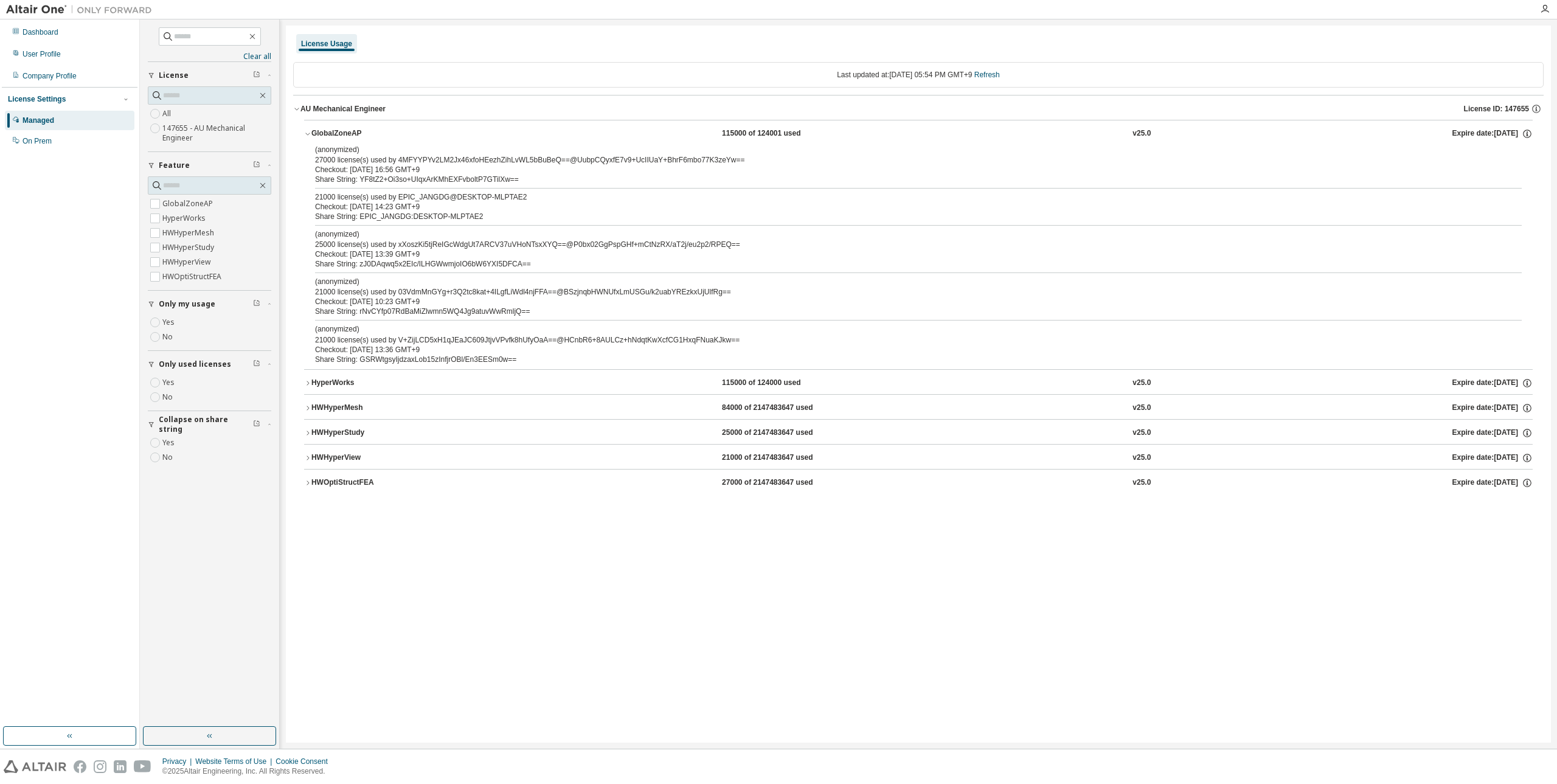
click at [320, 388] on button "HyperWorks 115000 of 124000 used v25.0 Expire date: [DATE]" at bounding box center [919, 383] width 1229 height 27
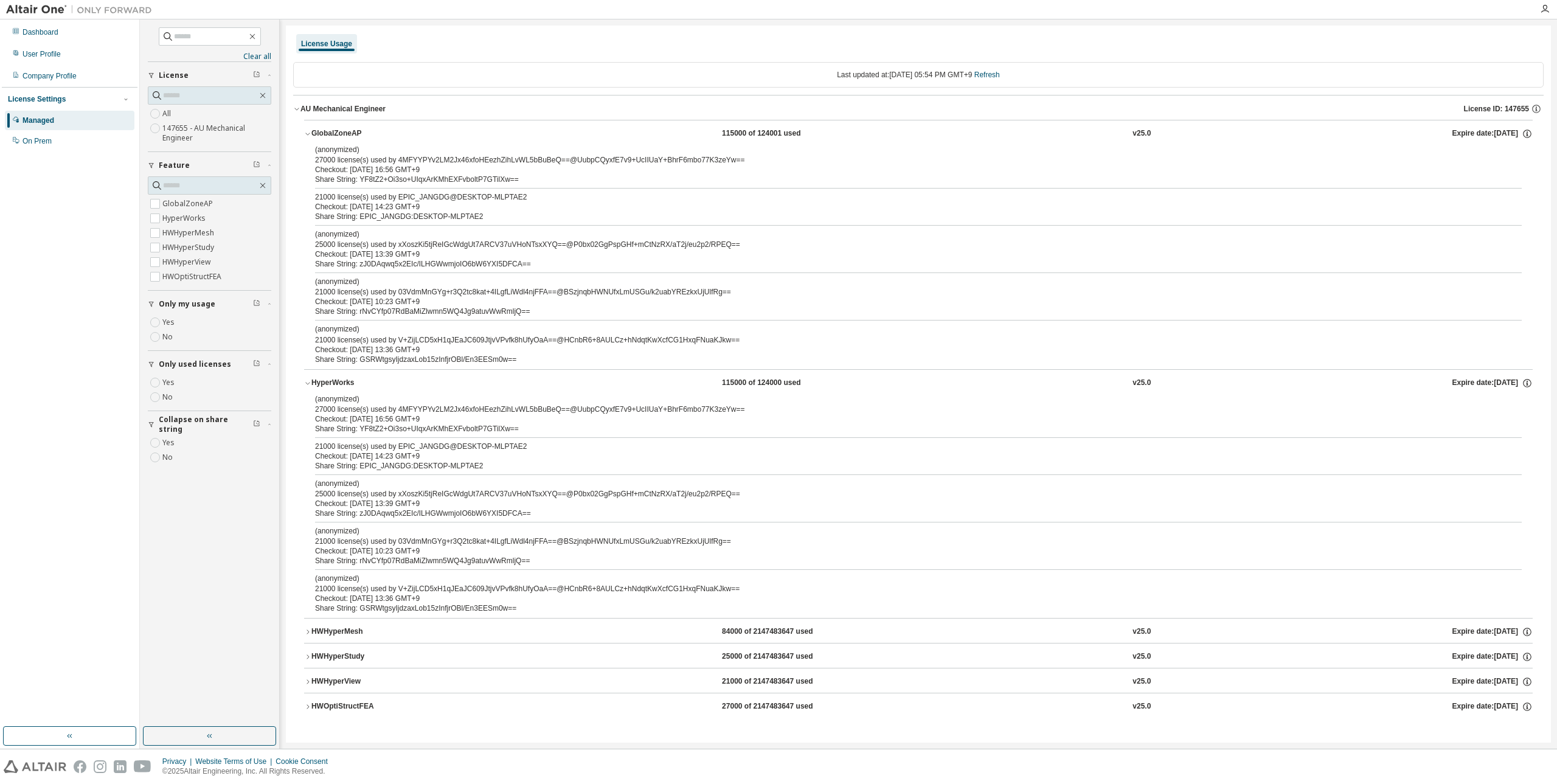
click at [320, 388] on button "HyperWorks 115000 of 124000 used v25.0 Expire date: [DATE]" at bounding box center [919, 383] width 1229 height 27
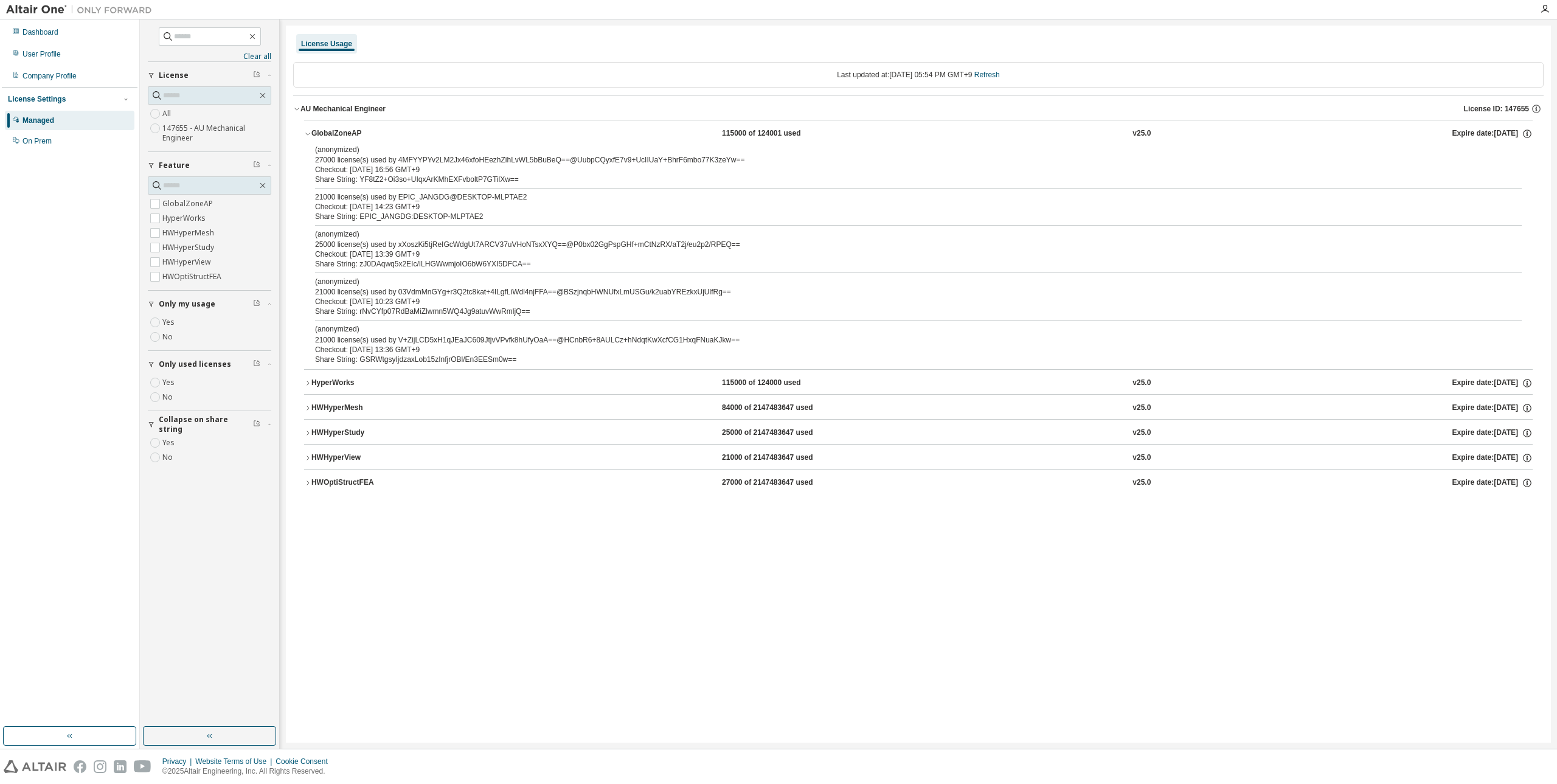
click at [168, 447] on label "Yes" at bounding box center [169, 442] width 14 height 14
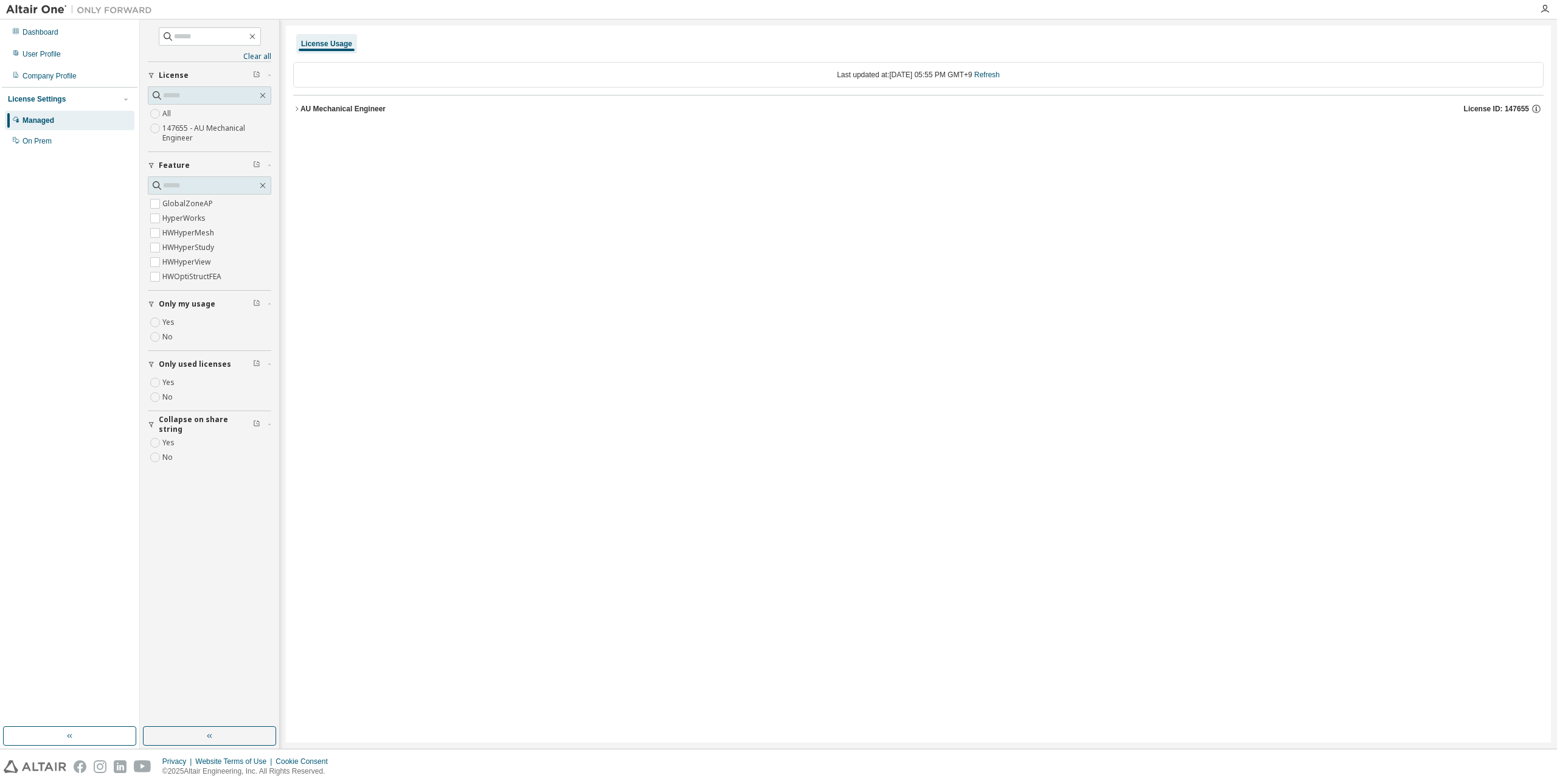
click at [307, 111] on div "AU Mechanical Engineer" at bounding box center [343, 108] width 85 height 10
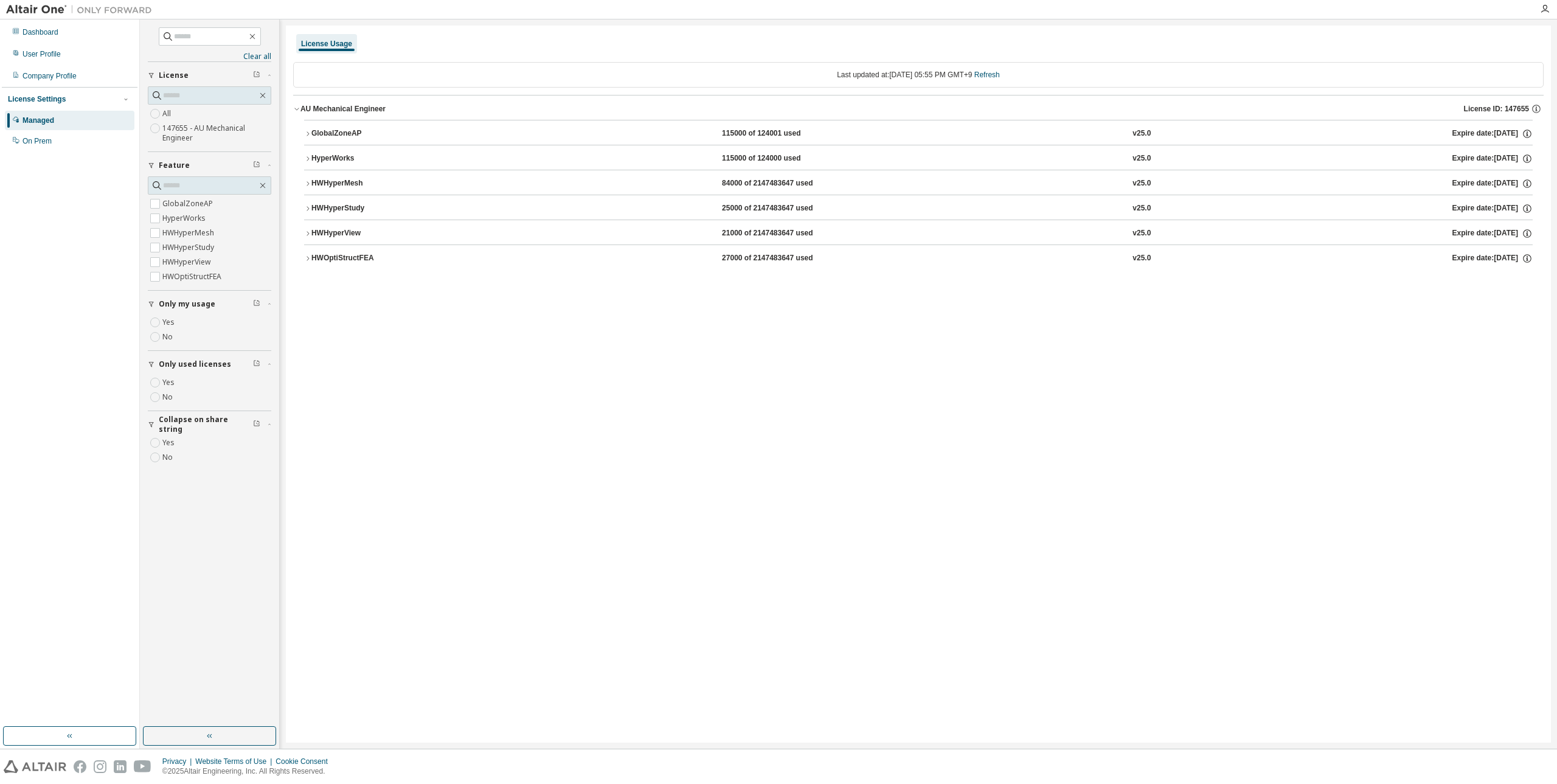
click at [326, 130] on div "GlobalZoneAP" at bounding box center [366, 134] width 110 height 11
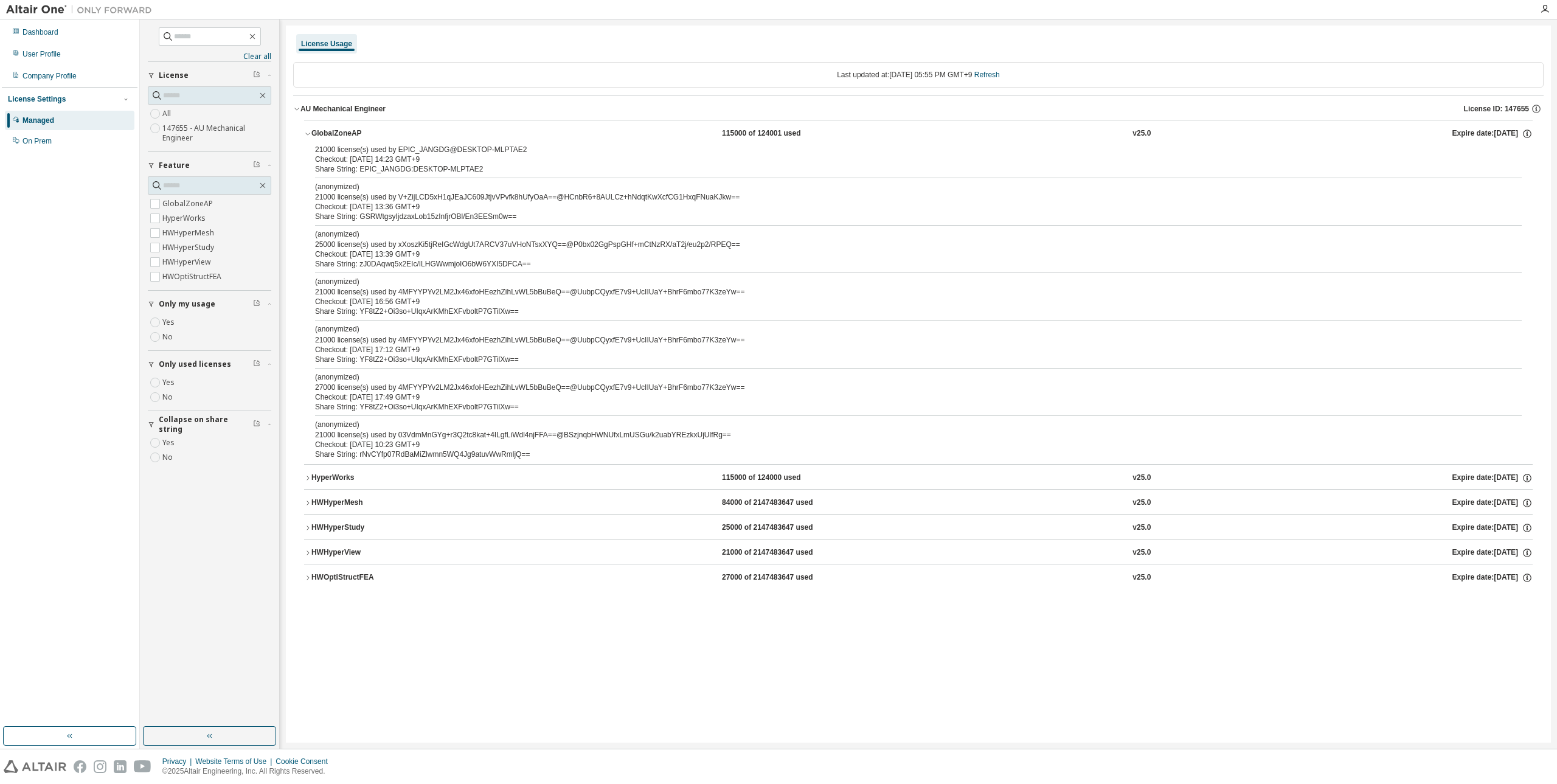
click at [337, 135] on div "GlobalZoneAP" at bounding box center [366, 134] width 110 height 11
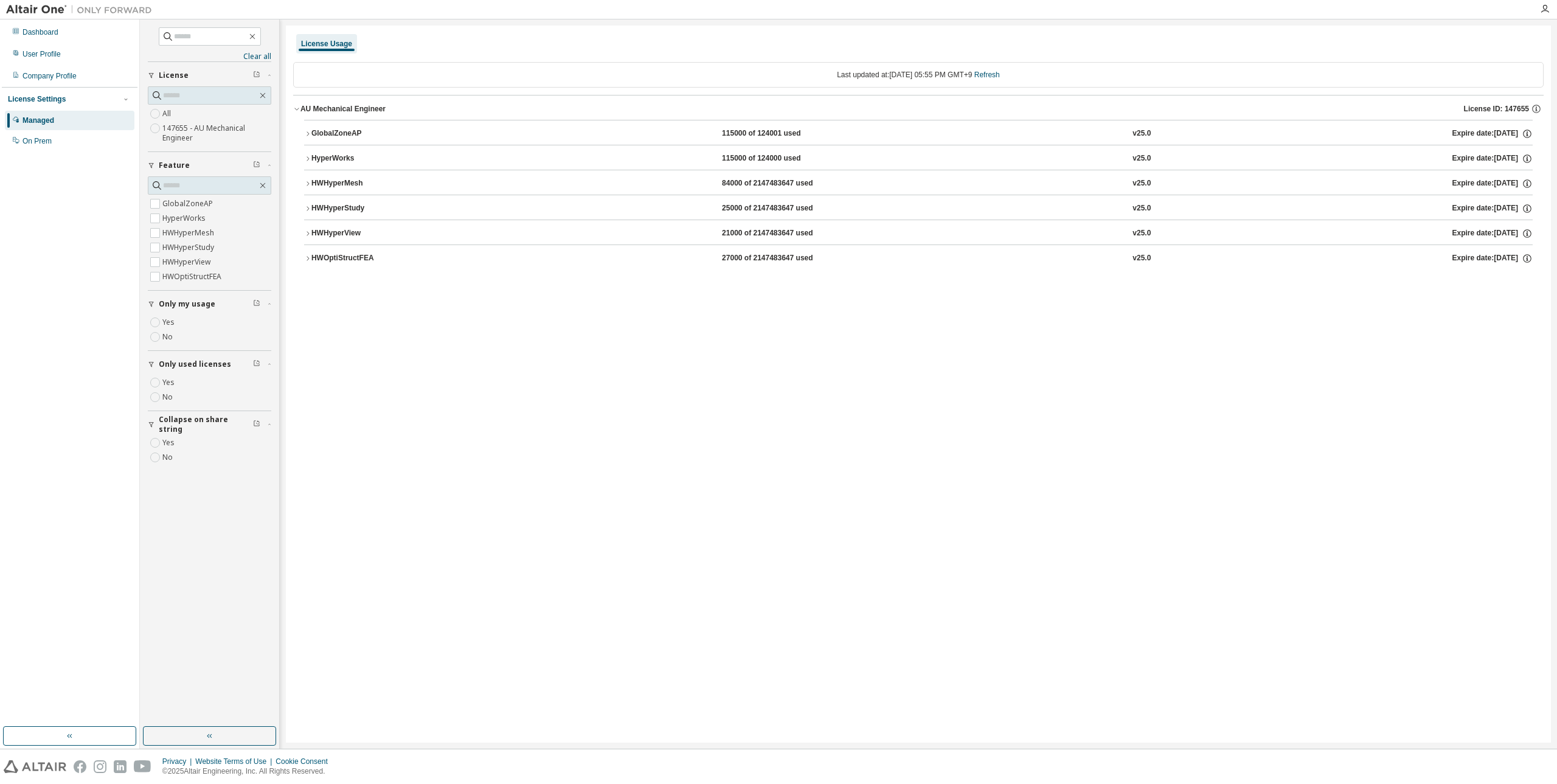
click at [339, 150] on button "HyperWorks 115000 of 124000 used v25.0 Expire date: [DATE]" at bounding box center [919, 158] width 1229 height 27
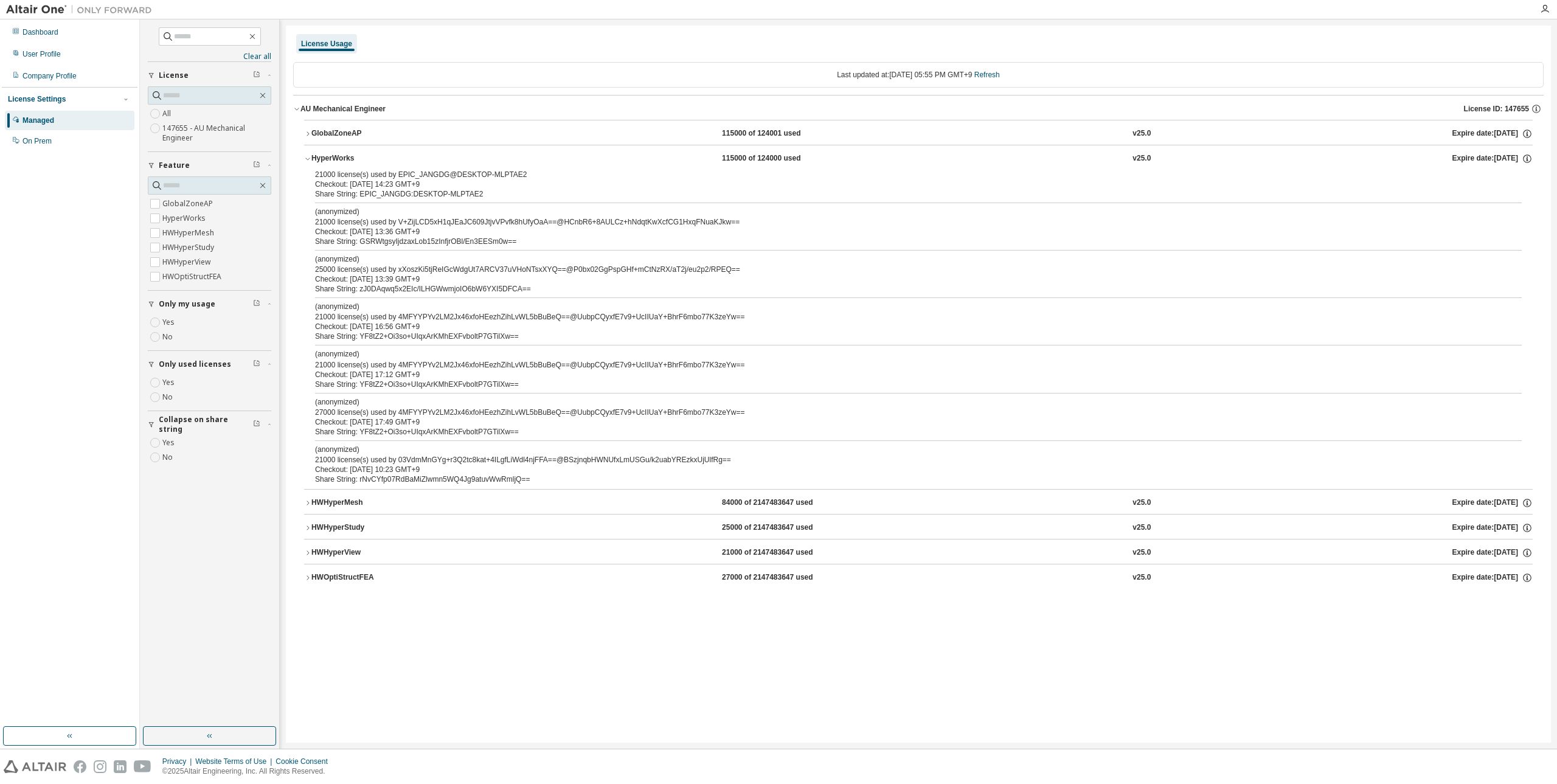
click at [339, 150] on button "HyperWorks 115000 of 124000 used v25.0 Expire date: [DATE]" at bounding box center [919, 158] width 1229 height 27
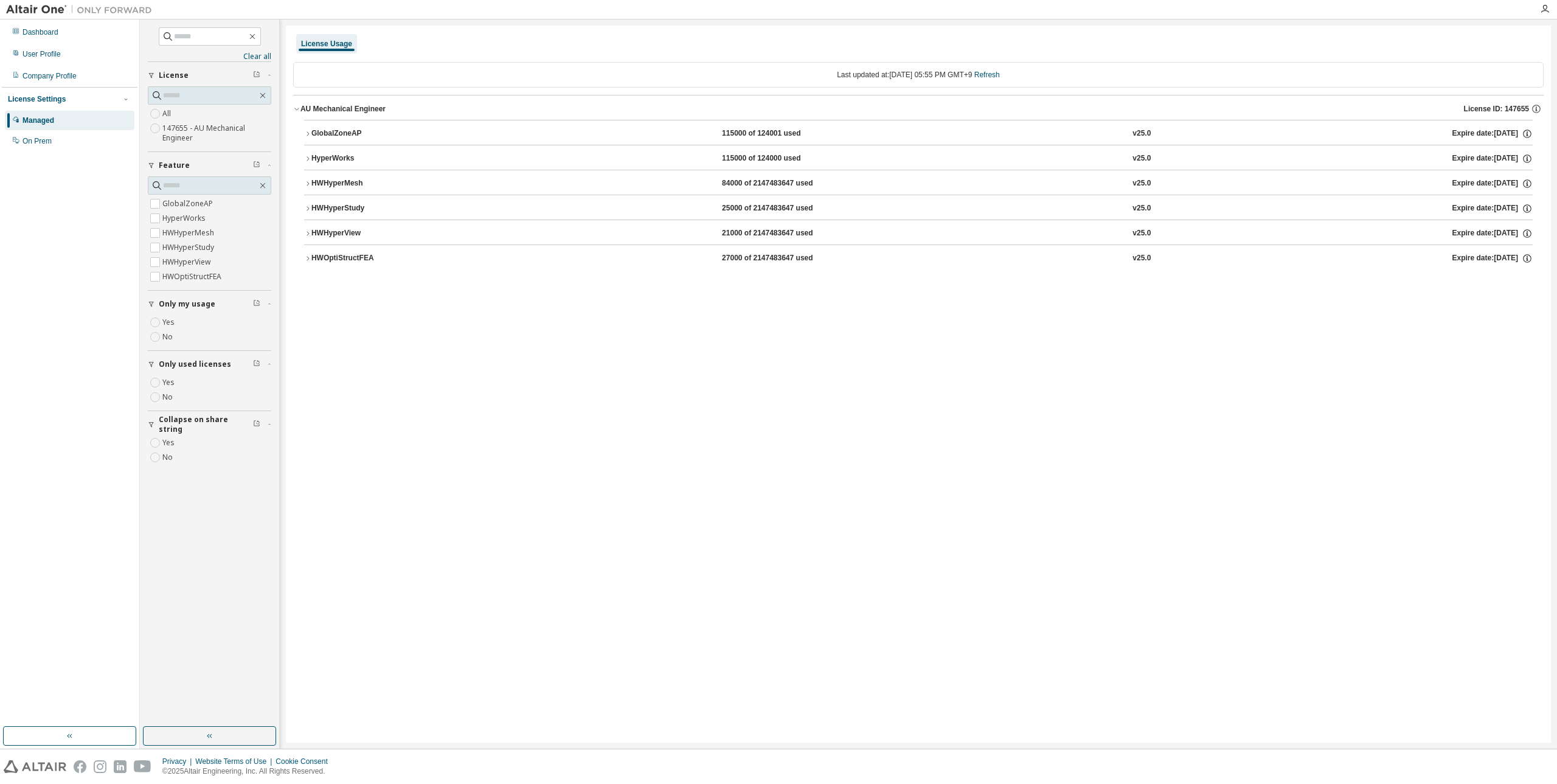
click at [345, 165] on button "HyperWorks 115000 of 124000 used v25.0 Expire date: [DATE]" at bounding box center [919, 158] width 1229 height 27
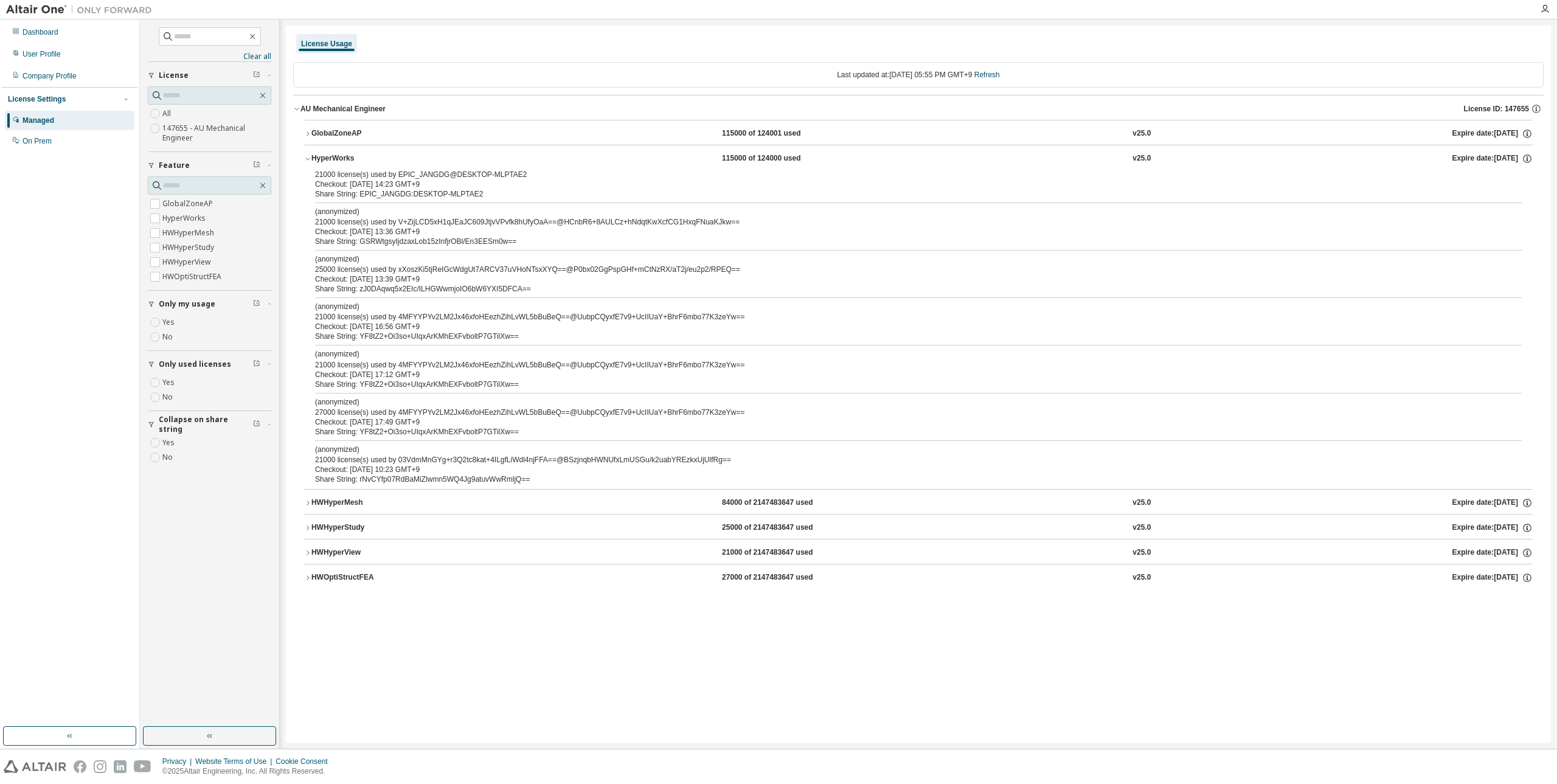
click at [345, 165] on button "HyperWorks 115000 of 124000 used v25.0 Expire date: [DATE]" at bounding box center [919, 158] width 1229 height 27
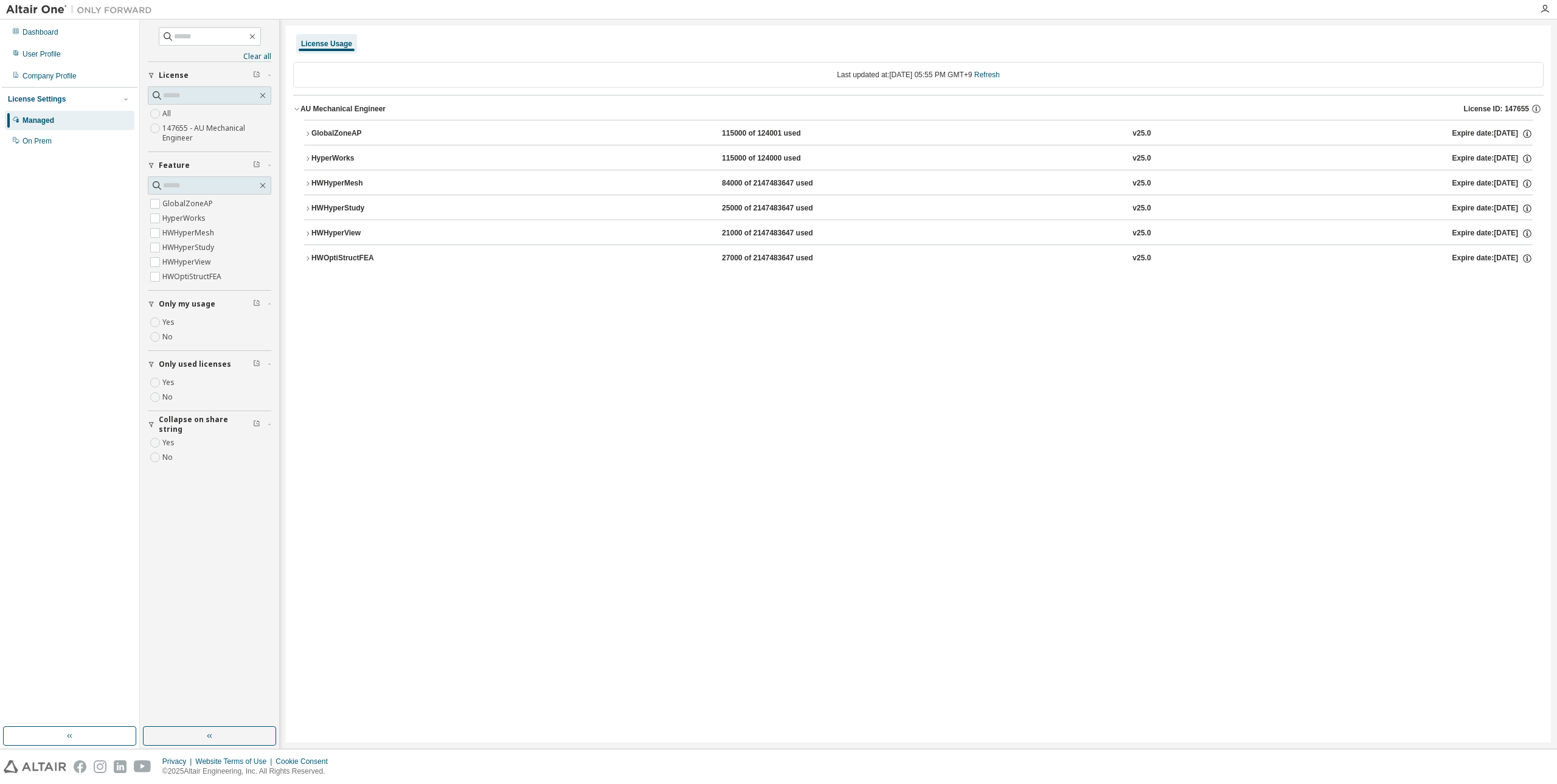
click at [350, 189] on button "HWHyperMesh 84000 of 2147483647 used v25.0 Expire date: [DATE]" at bounding box center [919, 183] width 1229 height 27
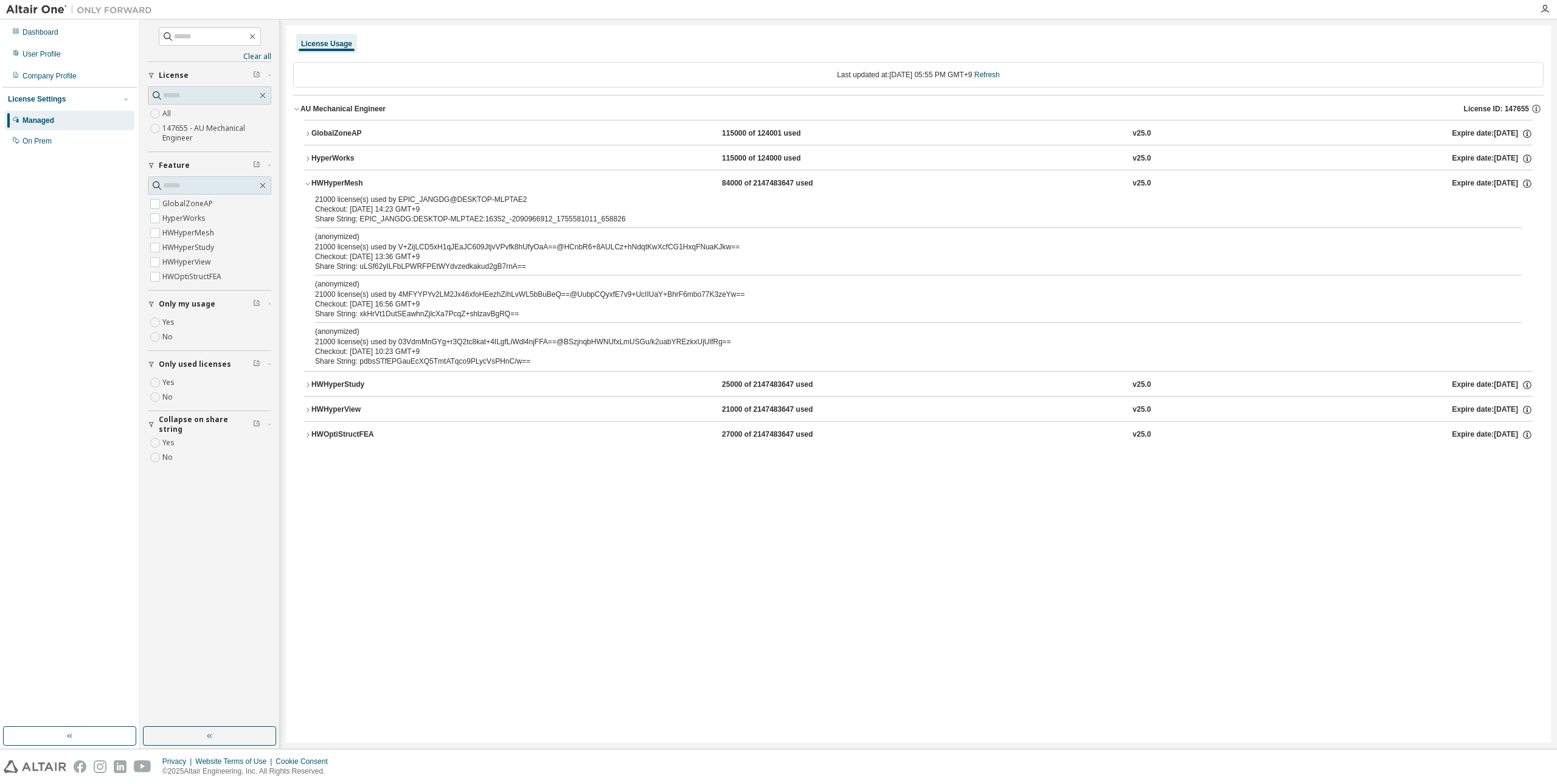
click at [350, 189] on button "HWHyperMesh 84000 of 2147483647 used v25.0 Expire date: [DATE]" at bounding box center [919, 183] width 1229 height 27
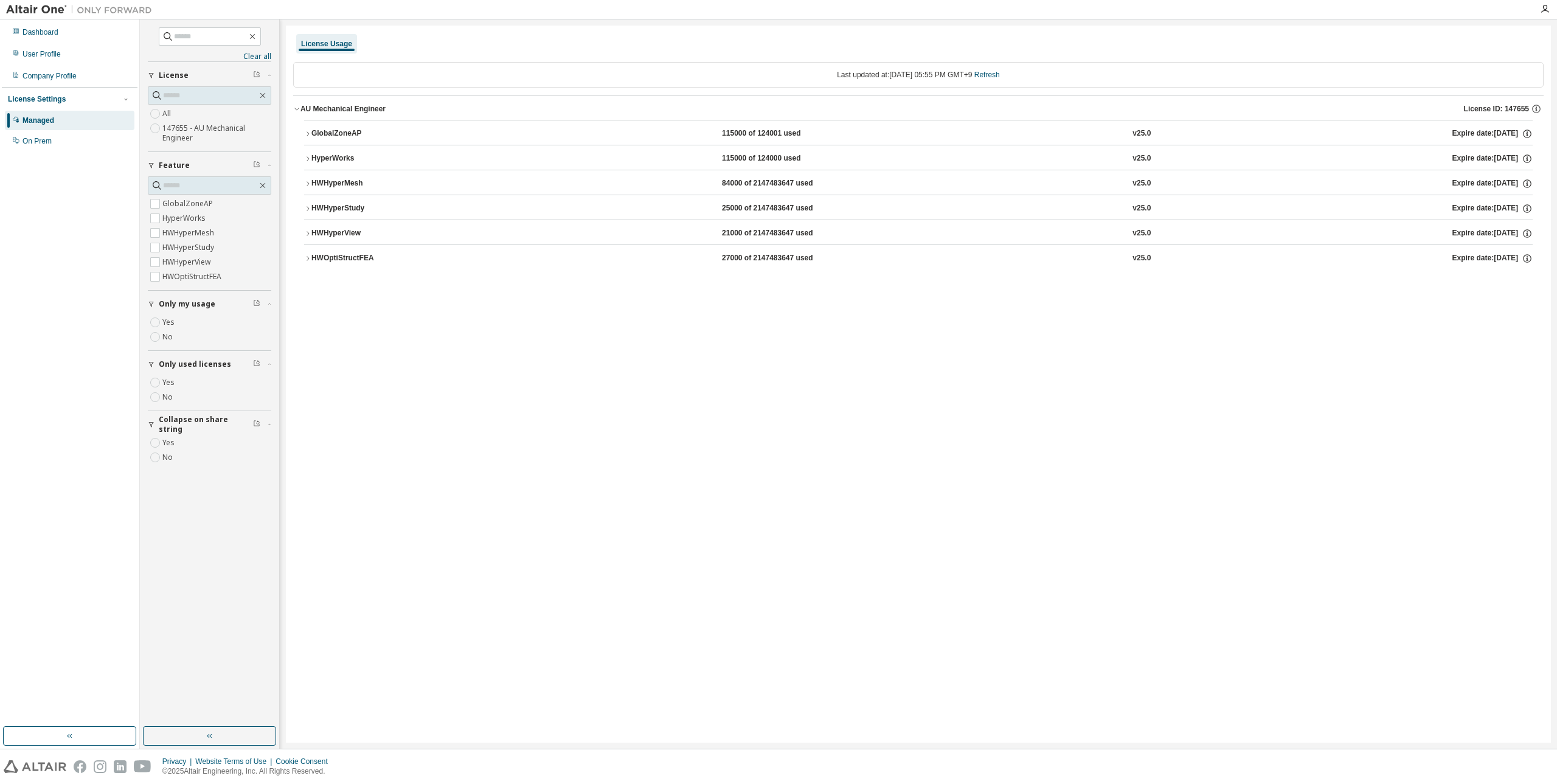
click at [345, 208] on div "HWHyperStudy" at bounding box center [366, 208] width 110 height 11
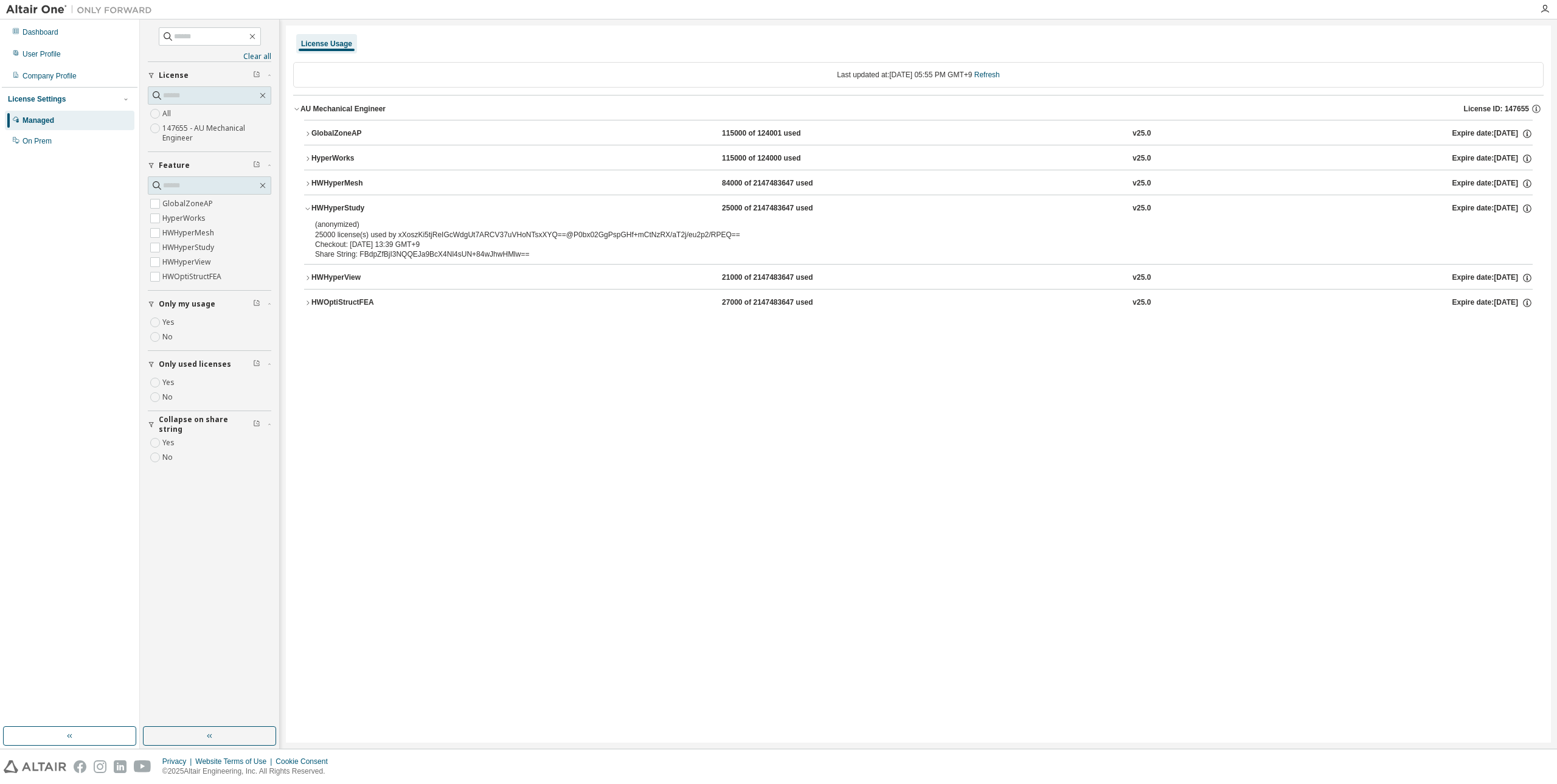
click at [345, 208] on div "HWHyperStudy" at bounding box center [366, 208] width 110 height 11
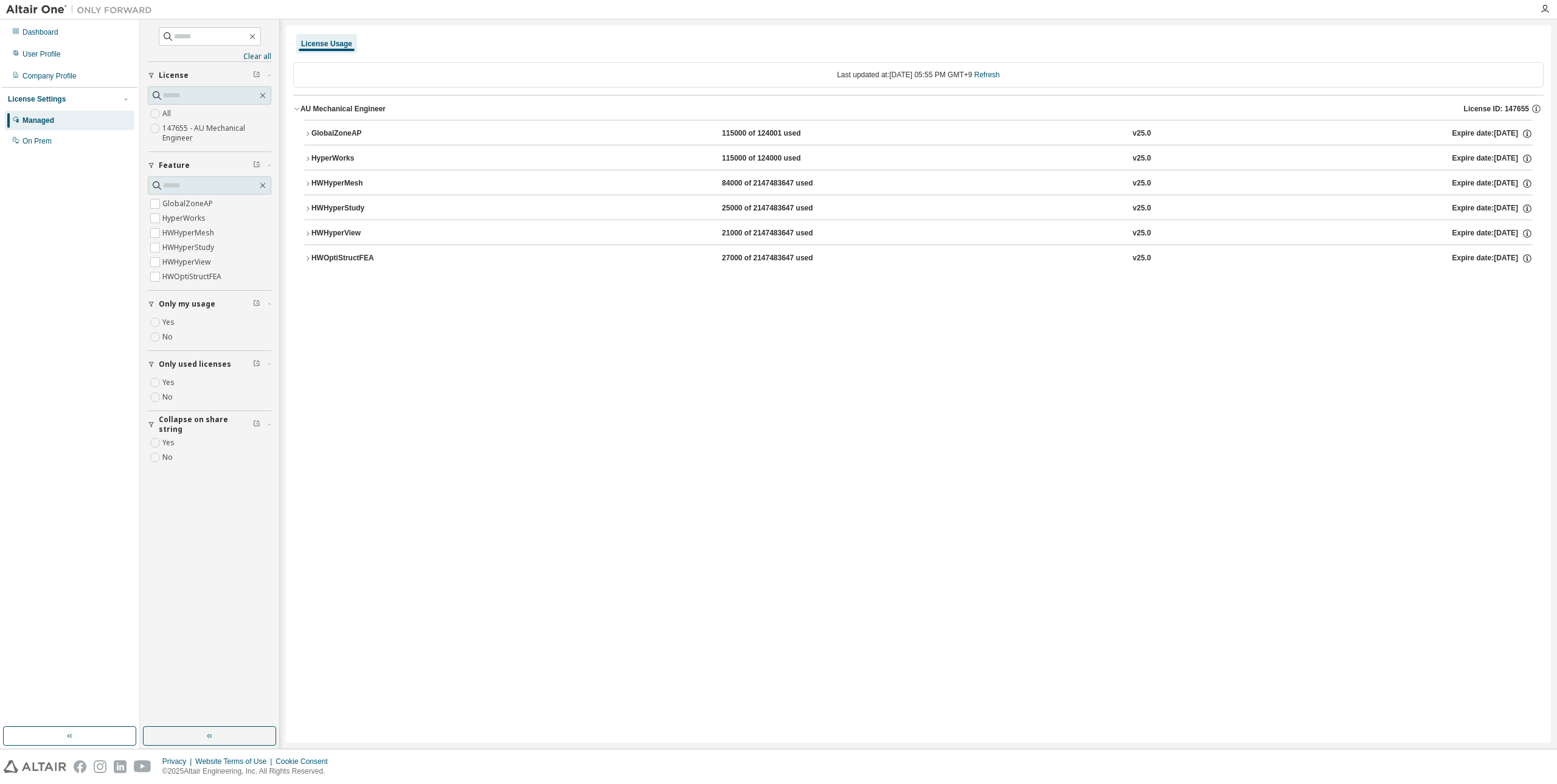
click at [565, 327] on div "License Usage Last updated at: [DATE] 05:55 PM GMT+9 Refresh AU Mechanical Engi…" at bounding box center [918, 384] width 1265 height 717
click at [315, 168] on button "HyperWorks 115000 of 124000 used v25.0 Expire date: [DATE]" at bounding box center [919, 158] width 1229 height 27
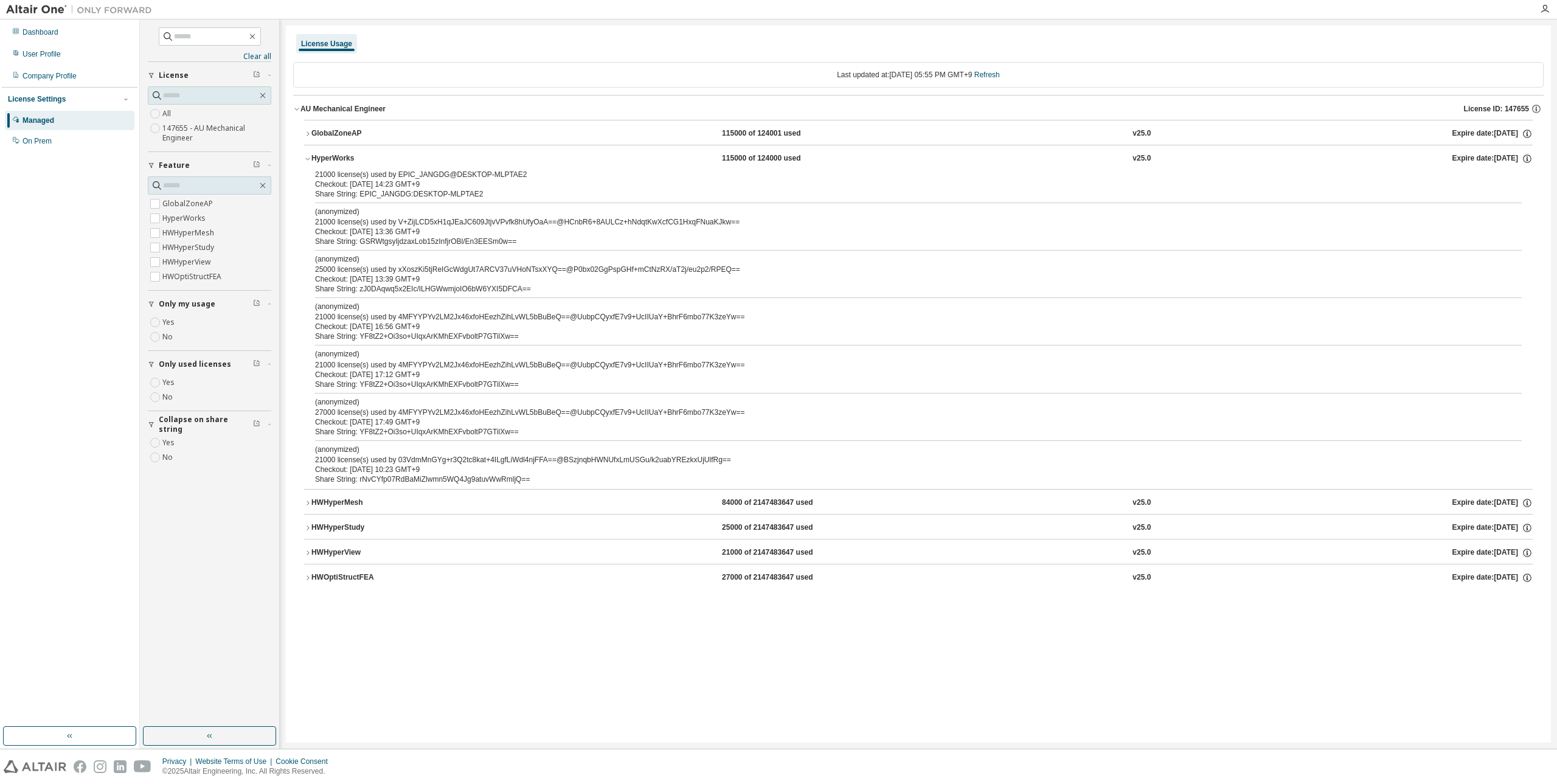
click at [396, 496] on button "HWHyperMesh 84000 of 2147483647 used v25.0 Expire date: [DATE]" at bounding box center [919, 503] width 1229 height 27
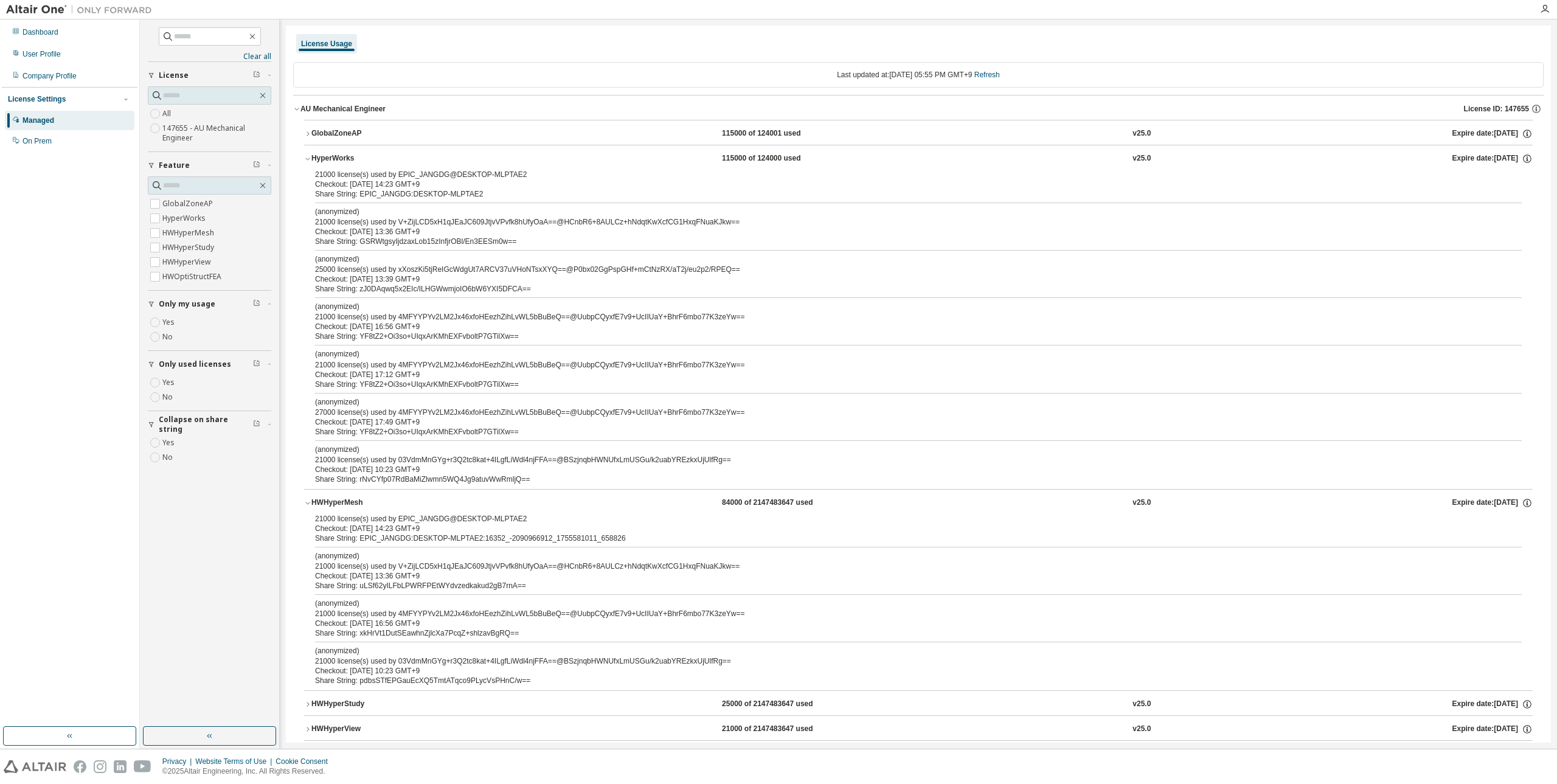
click at [388, 503] on div "HWHyperMesh" at bounding box center [366, 503] width 110 height 11
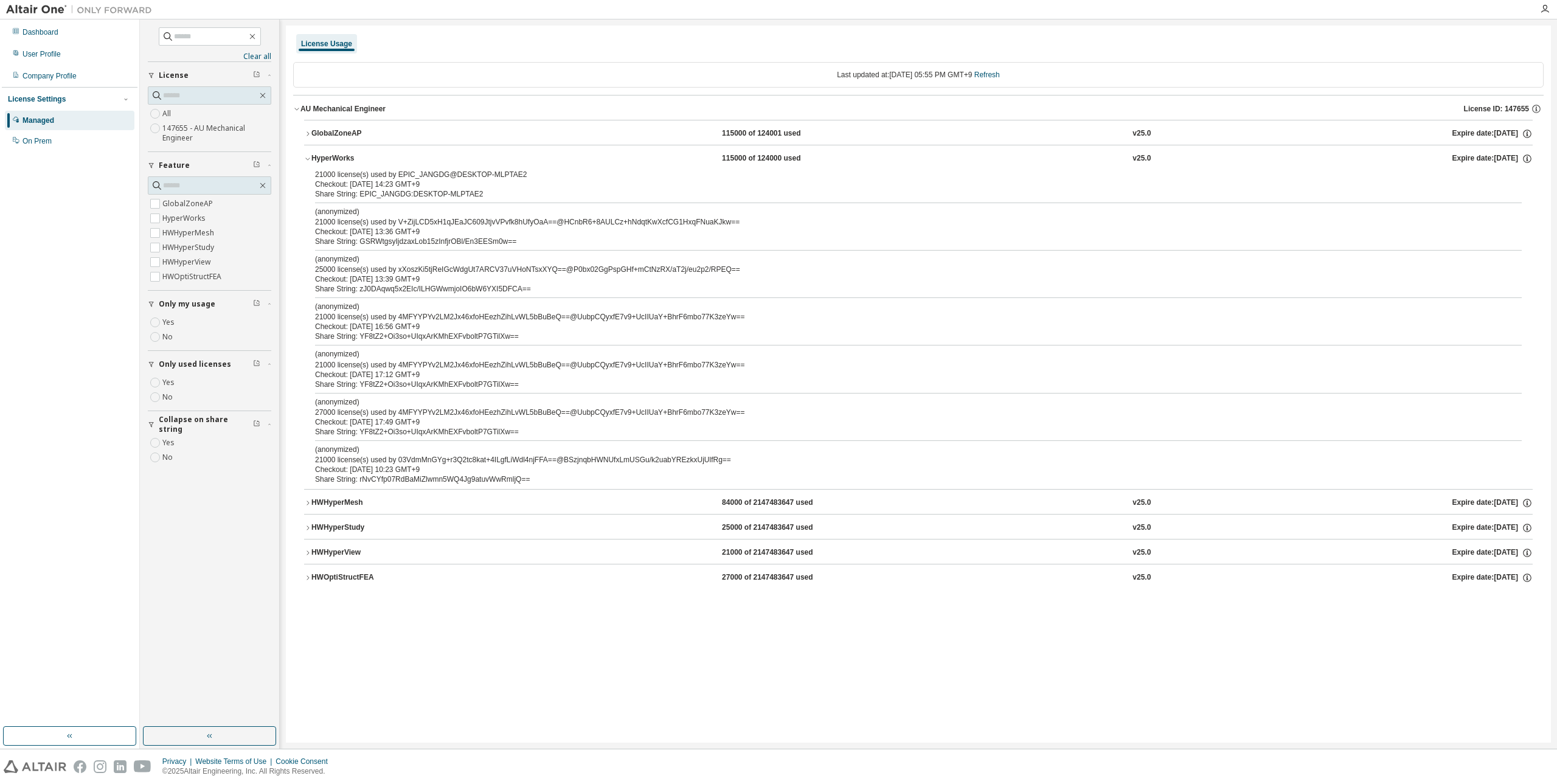
click at [368, 529] on div "HWHyperStudy" at bounding box center [366, 527] width 110 height 11
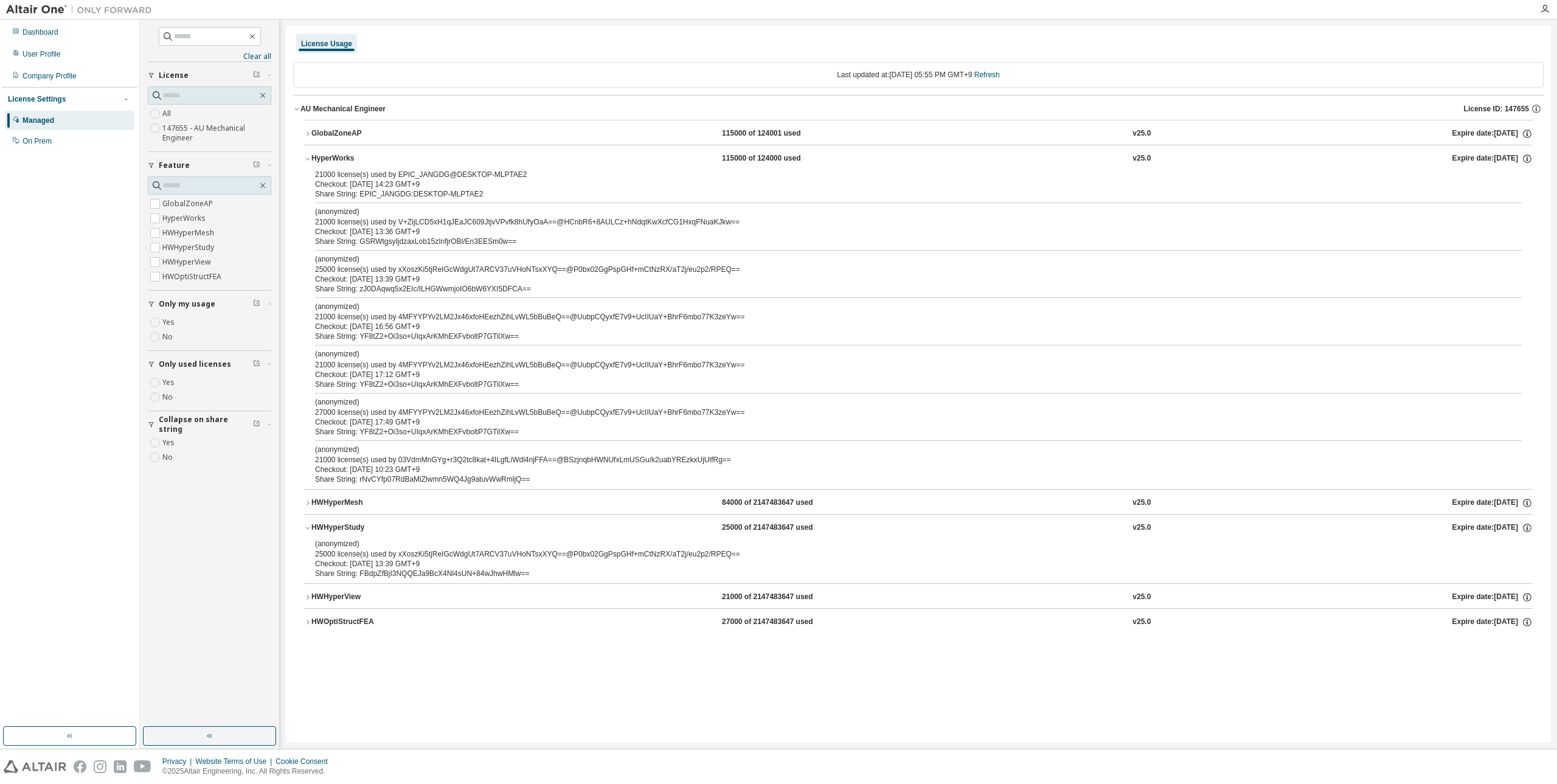
click at [368, 529] on div "HWHyperStudy" at bounding box center [366, 527] width 110 height 11
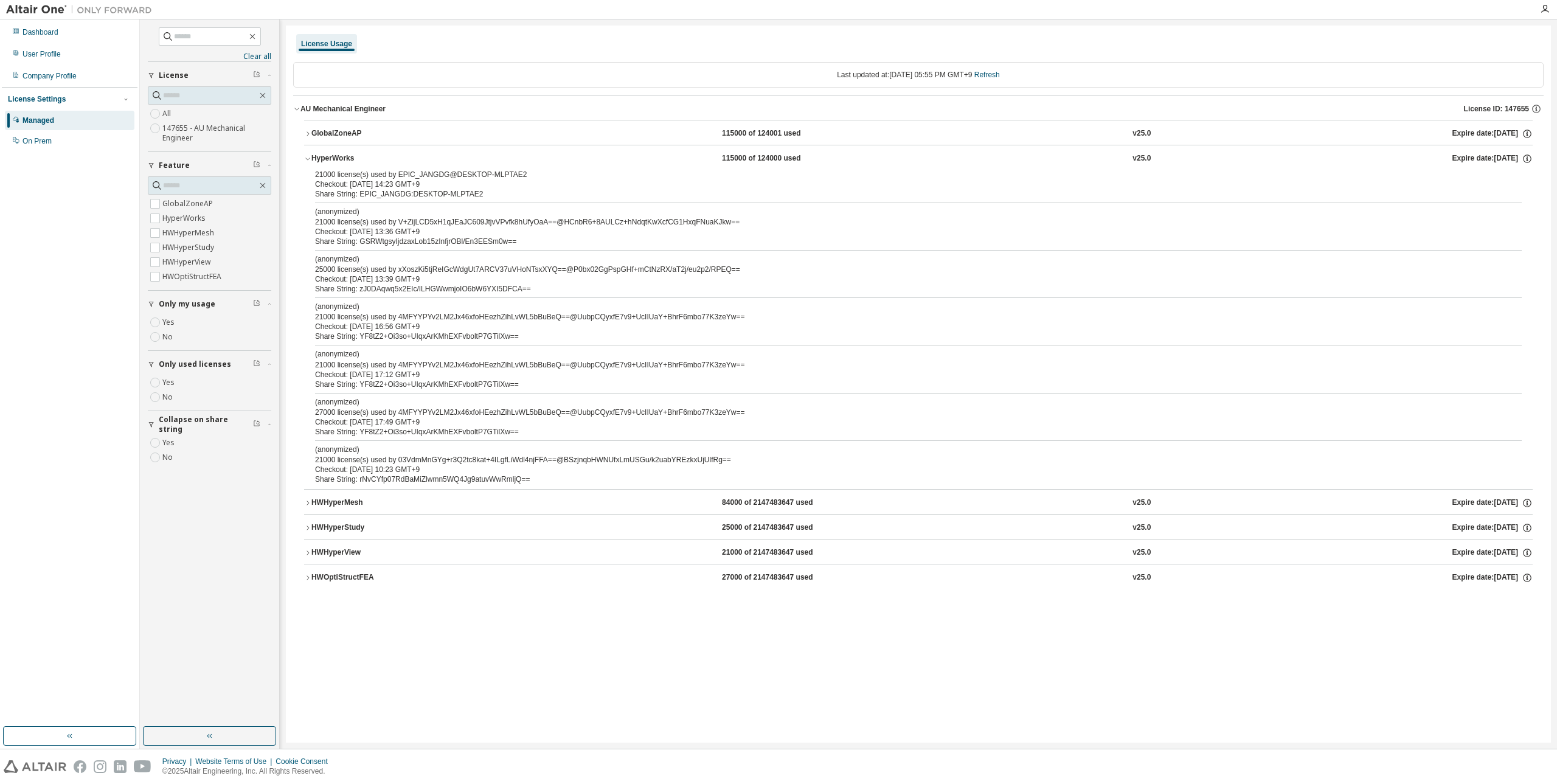
click at [372, 547] on div "HWHyperView" at bounding box center [366, 552] width 110 height 11
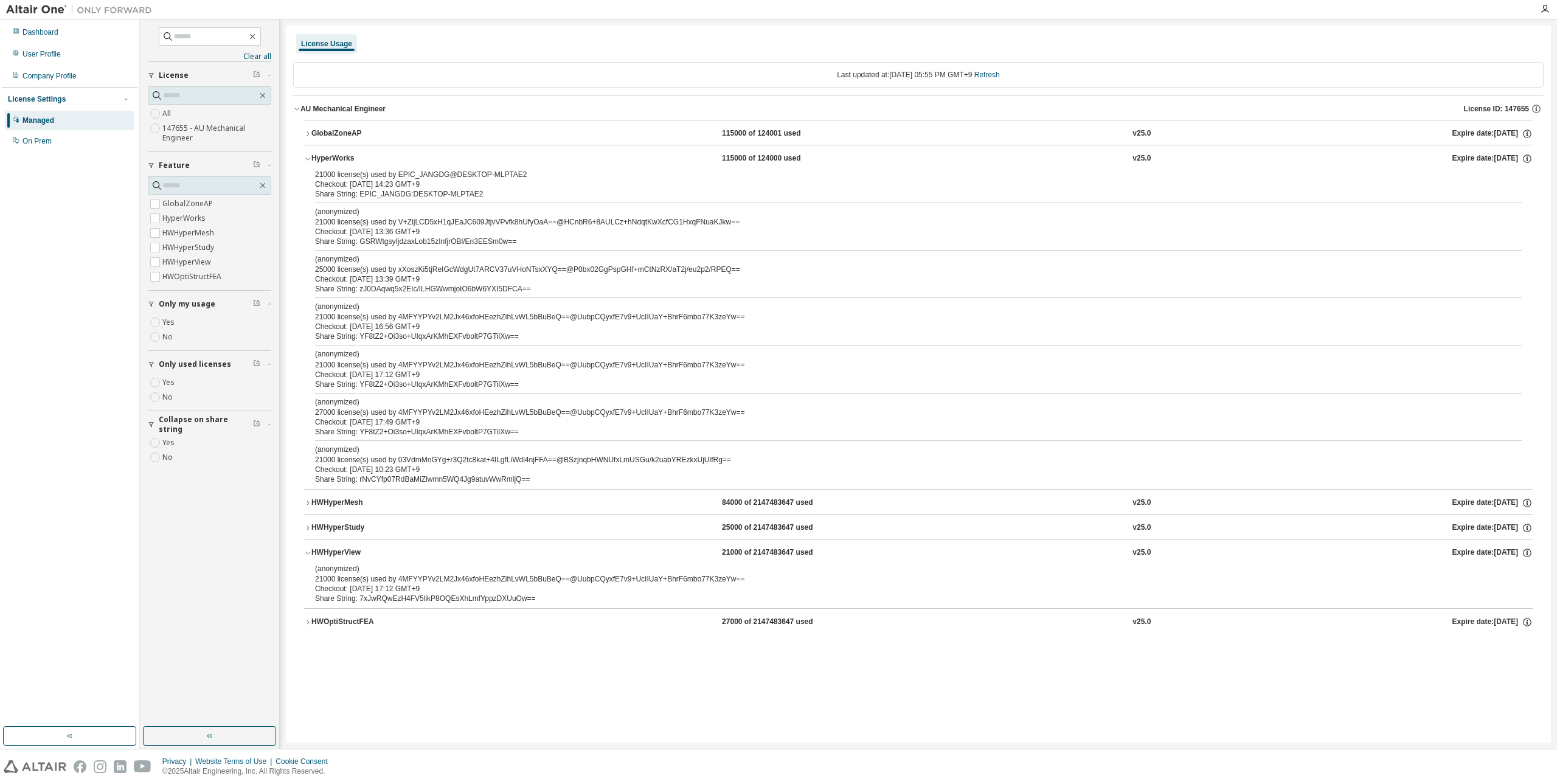
click at [372, 547] on div "HWHyperView" at bounding box center [366, 552] width 110 height 11
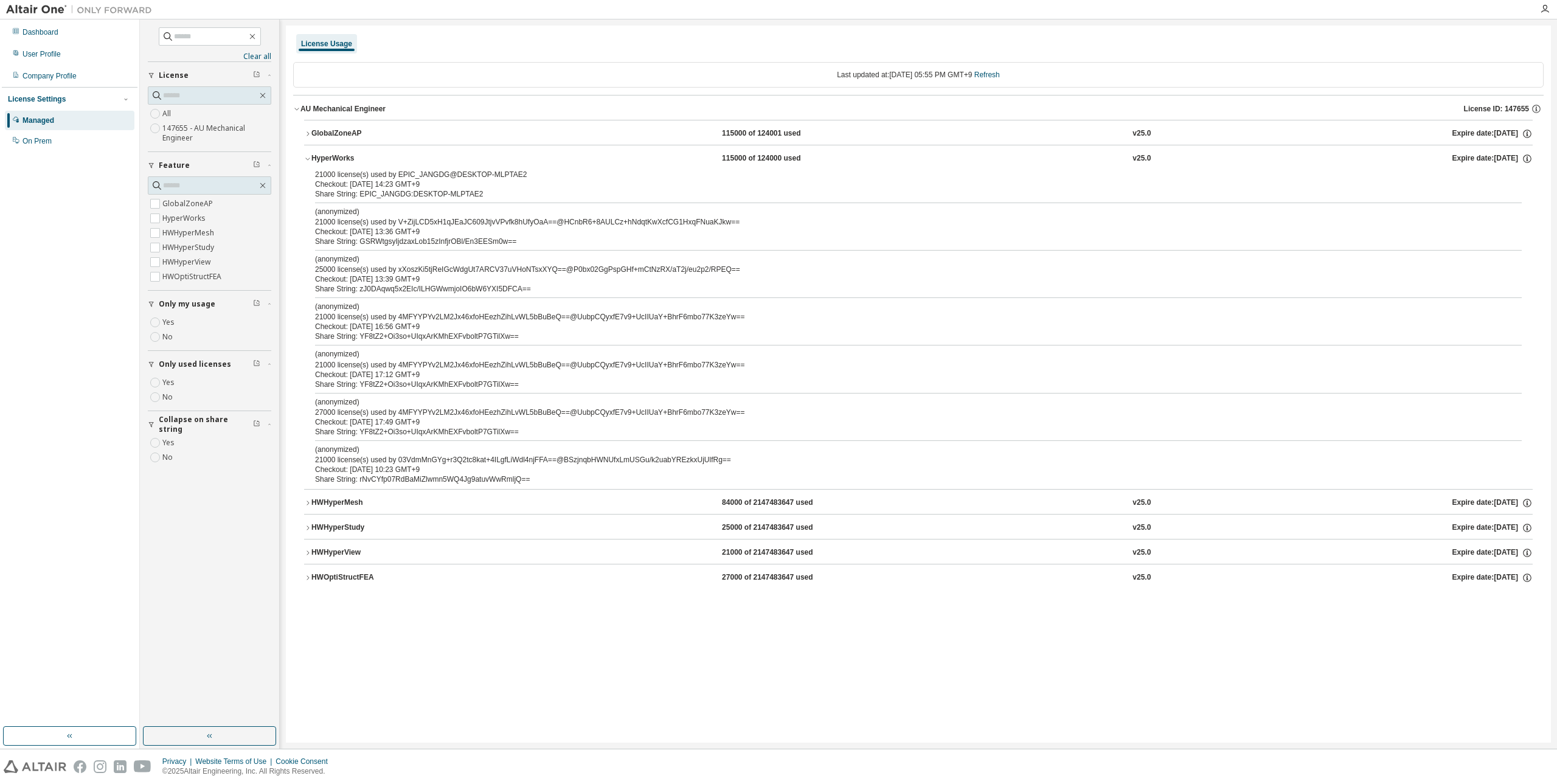
click at [367, 574] on div "HWOptiStructFEA" at bounding box center [366, 578] width 110 height 11
click at [412, 665] on div "License Usage Last updated at: [DATE] 05:55 PM GMT+9 Refresh AU Mechanical Engi…" at bounding box center [918, 384] width 1265 height 717
click at [397, 498] on div "HWHyperMesh" at bounding box center [366, 503] width 110 height 11
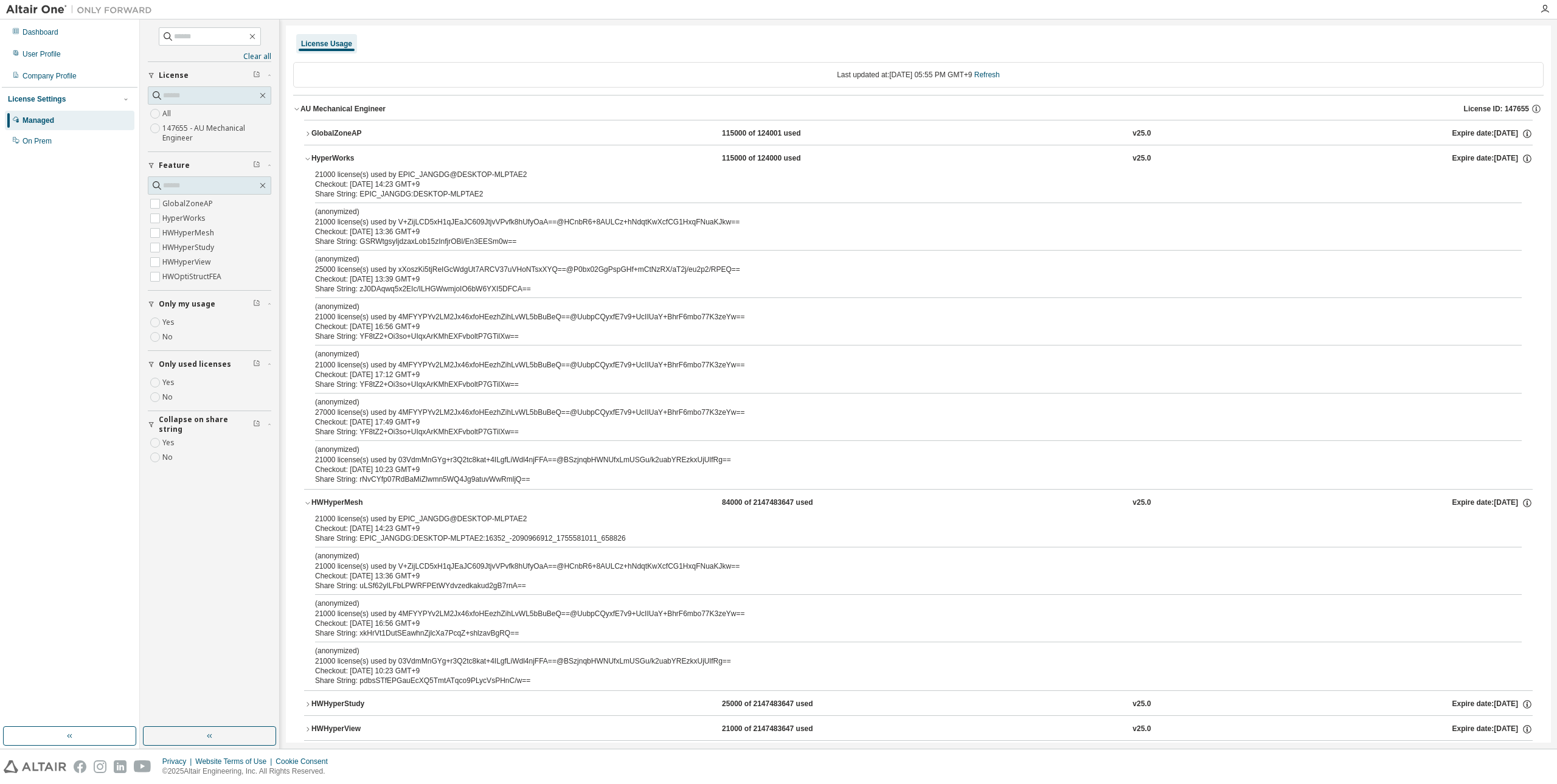
click at [397, 497] on div "HWHyperMesh" at bounding box center [366, 503] width 110 height 11
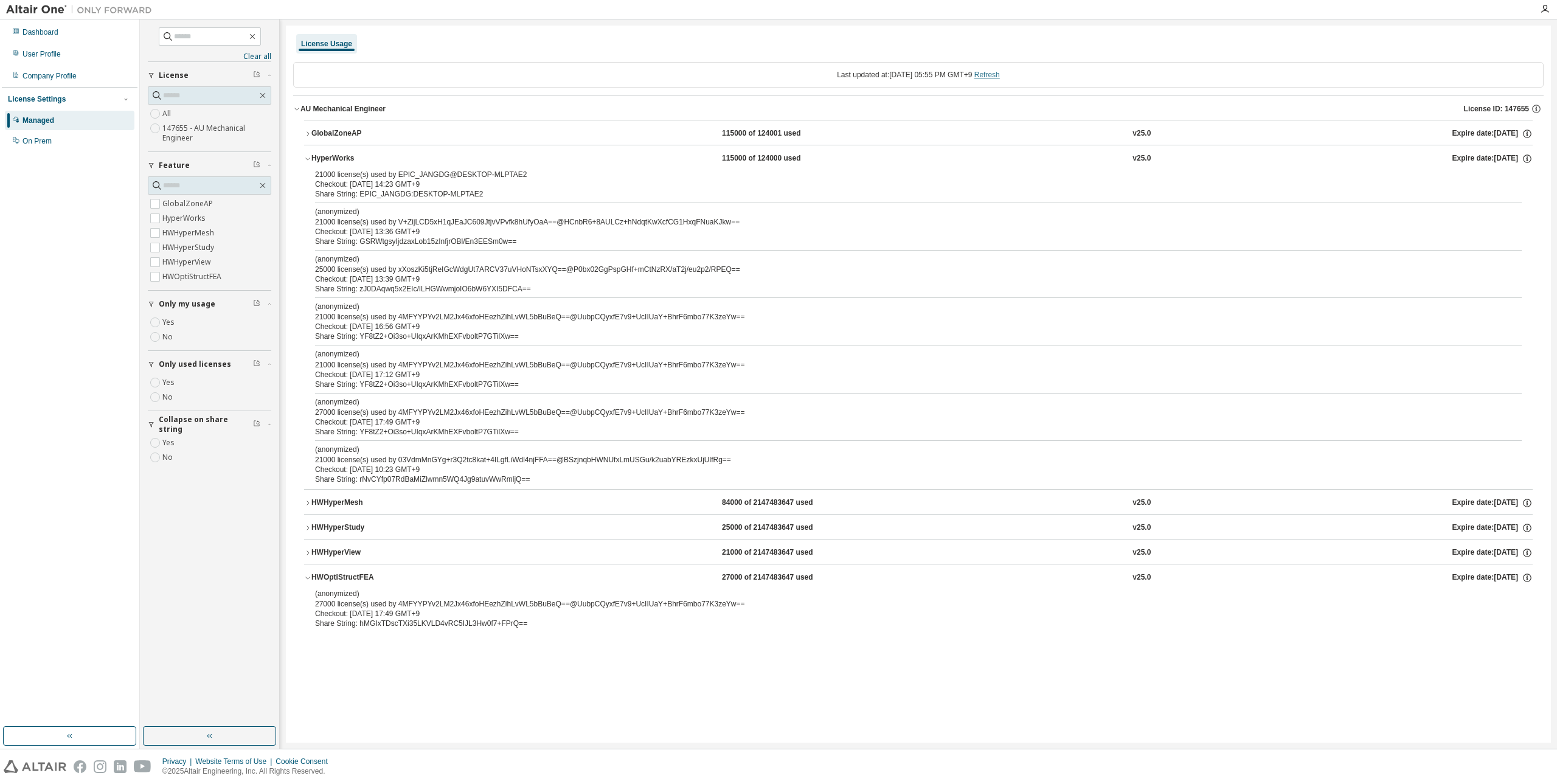
click at [1000, 74] on link "Refresh" at bounding box center [987, 75] width 26 height 9
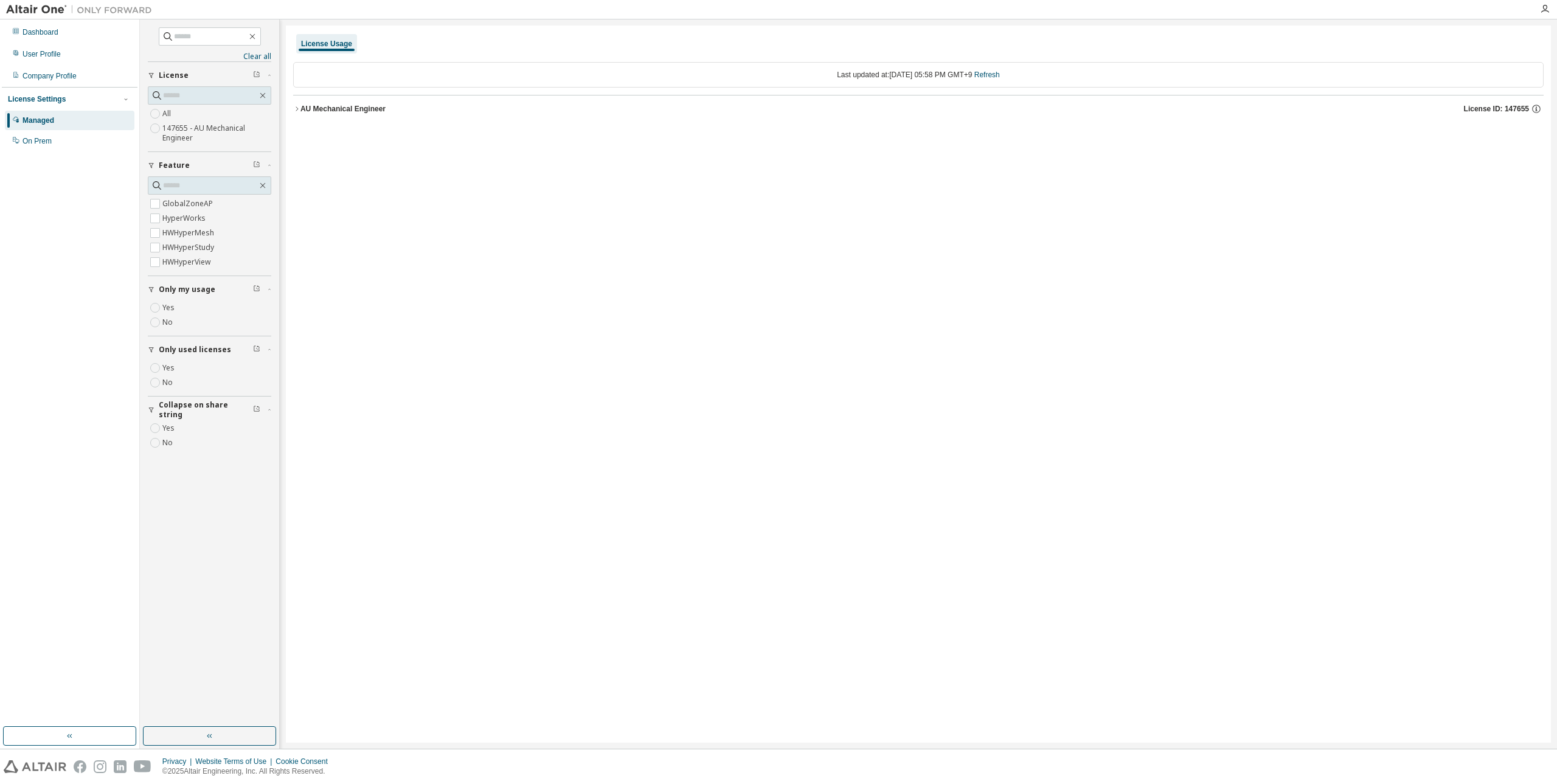
click at [313, 111] on div "AU Mechanical Engineer" at bounding box center [343, 108] width 85 height 10
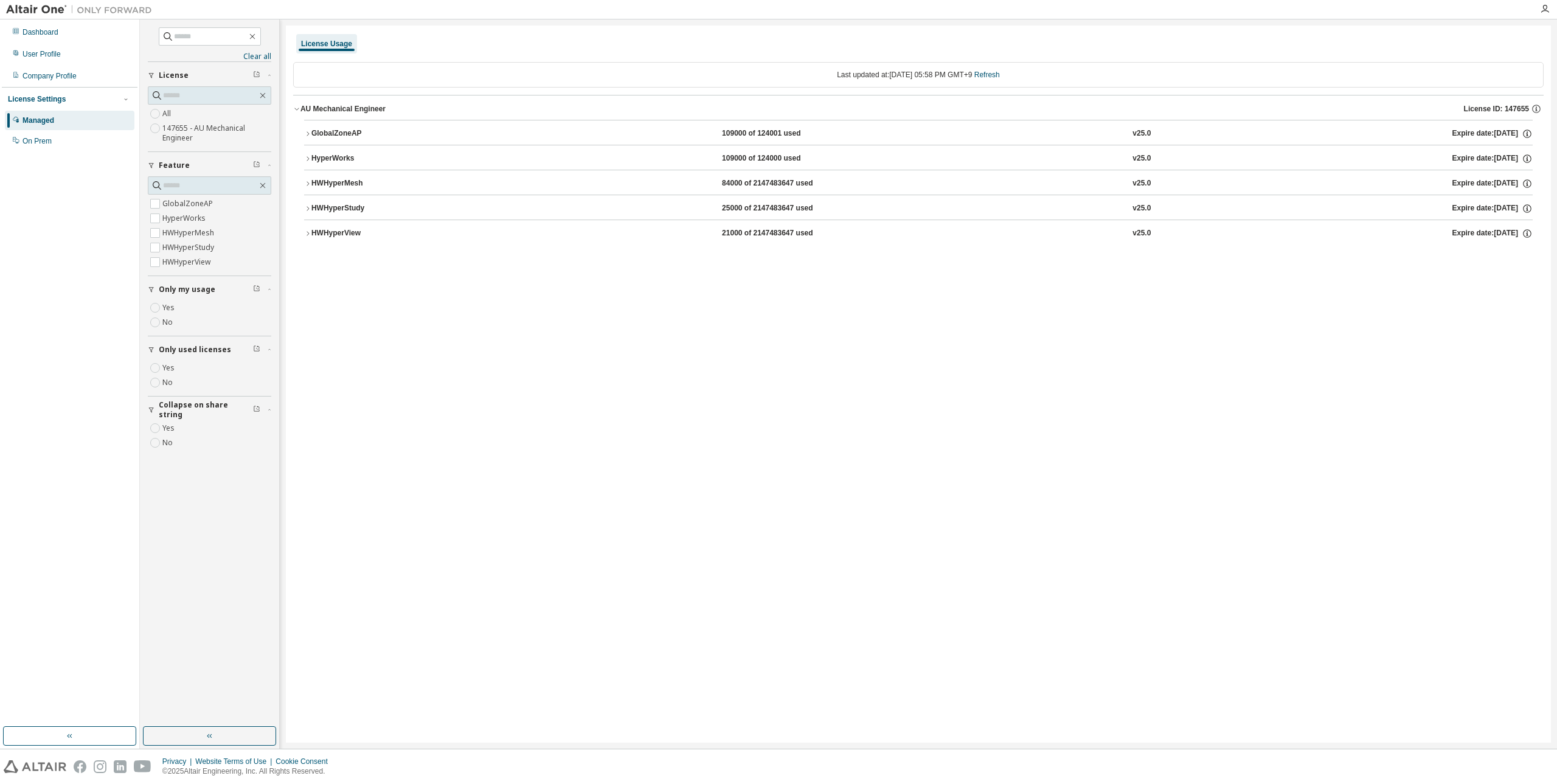
click at [320, 160] on div "HyperWorks" at bounding box center [366, 158] width 110 height 11
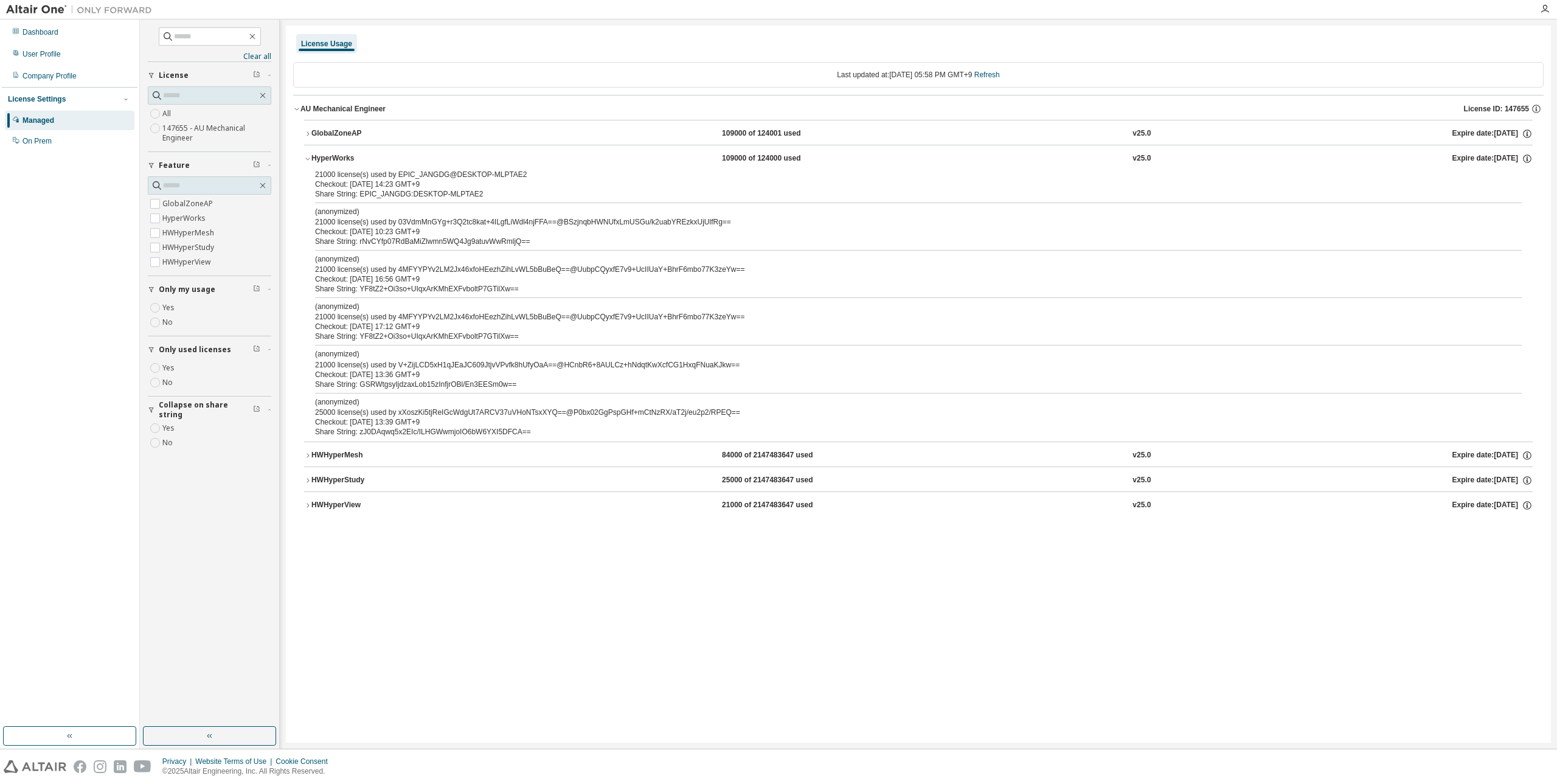
click at [730, 152] on button "HyperWorks 109000 of 124000 used v25.0 Expire date: [DATE]" at bounding box center [919, 158] width 1229 height 27
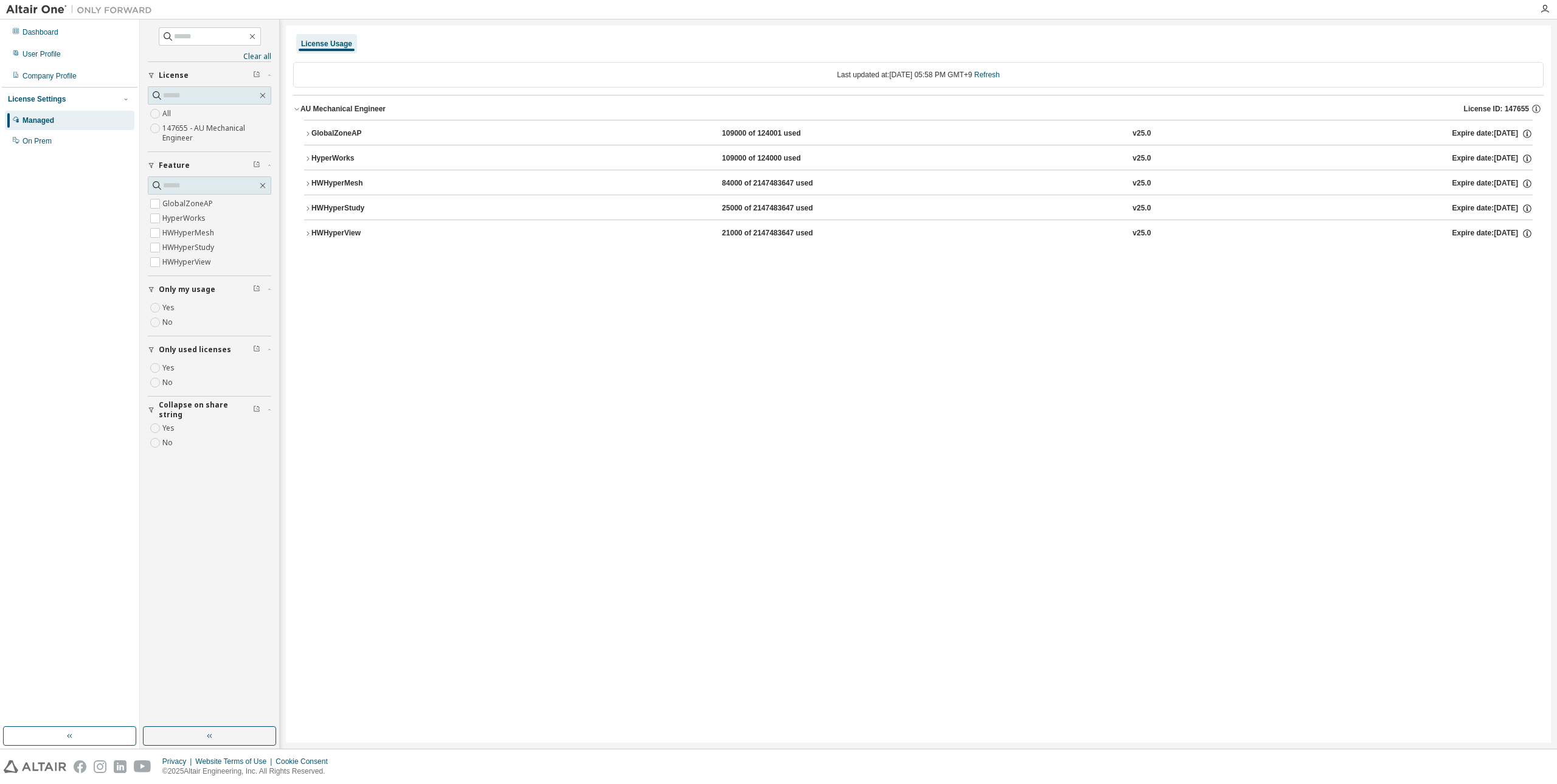
click at [722, 161] on div "109000 of 124000 used" at bounding box center [777, 158] width 110 height 11
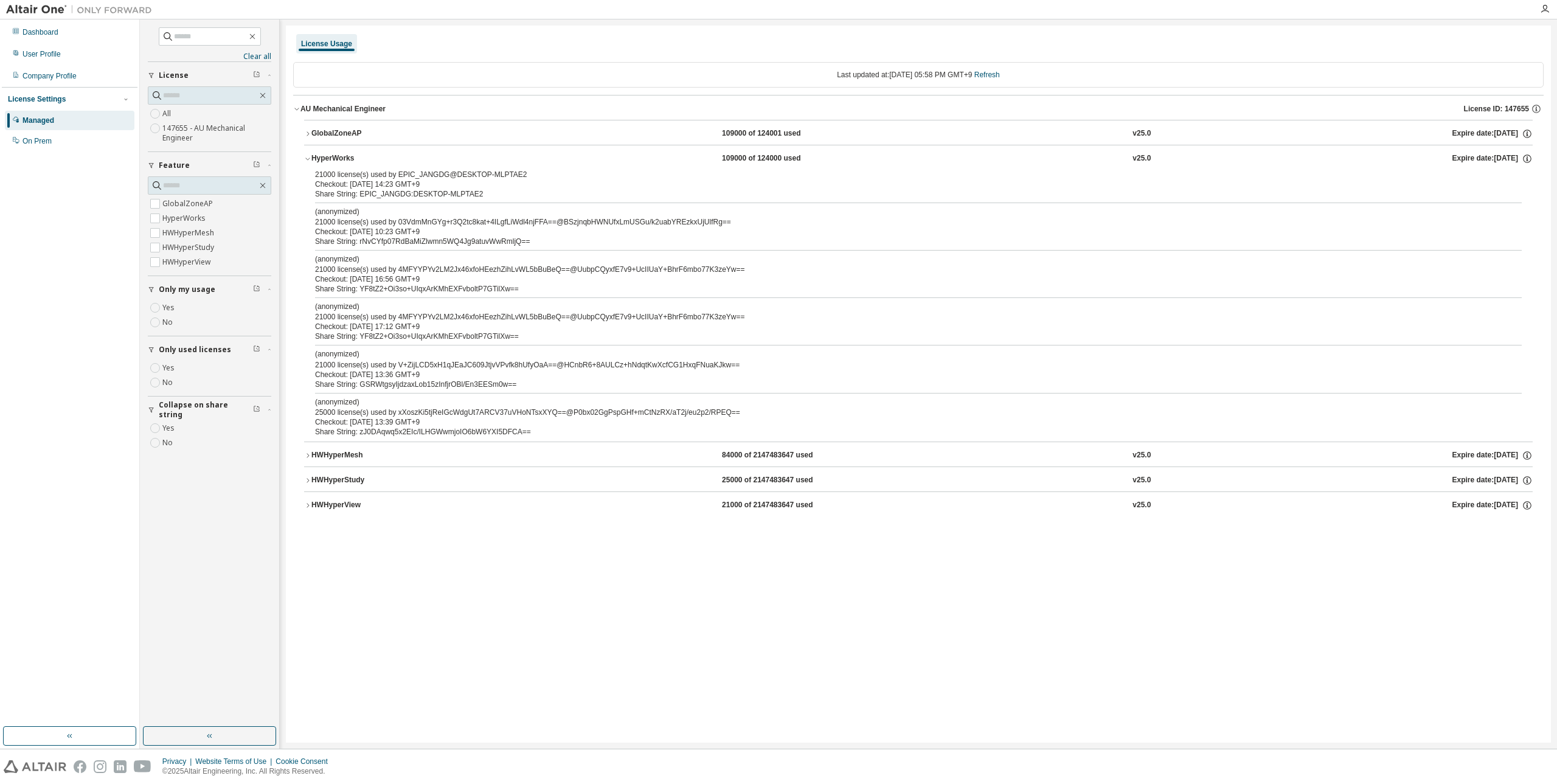
drag, startPoint x: 450, startPoint y: 636, endPoint x: 459, endPoint y: 609, distance: 28.5
click at [456, 618] on div "License Usage Last updated at: [DATE] 05:58 PM GMT+9 Refresh AU Mechanical Engi…" at bounding box center [918, 384] width 1265 height 717
click at [420, 496] on button "HWHyperView 21000 of 2147483647 used v25.0 Expire date: [DATE]" at bounding box center [919, 505] width 1229 height 27
